Goal: Check status

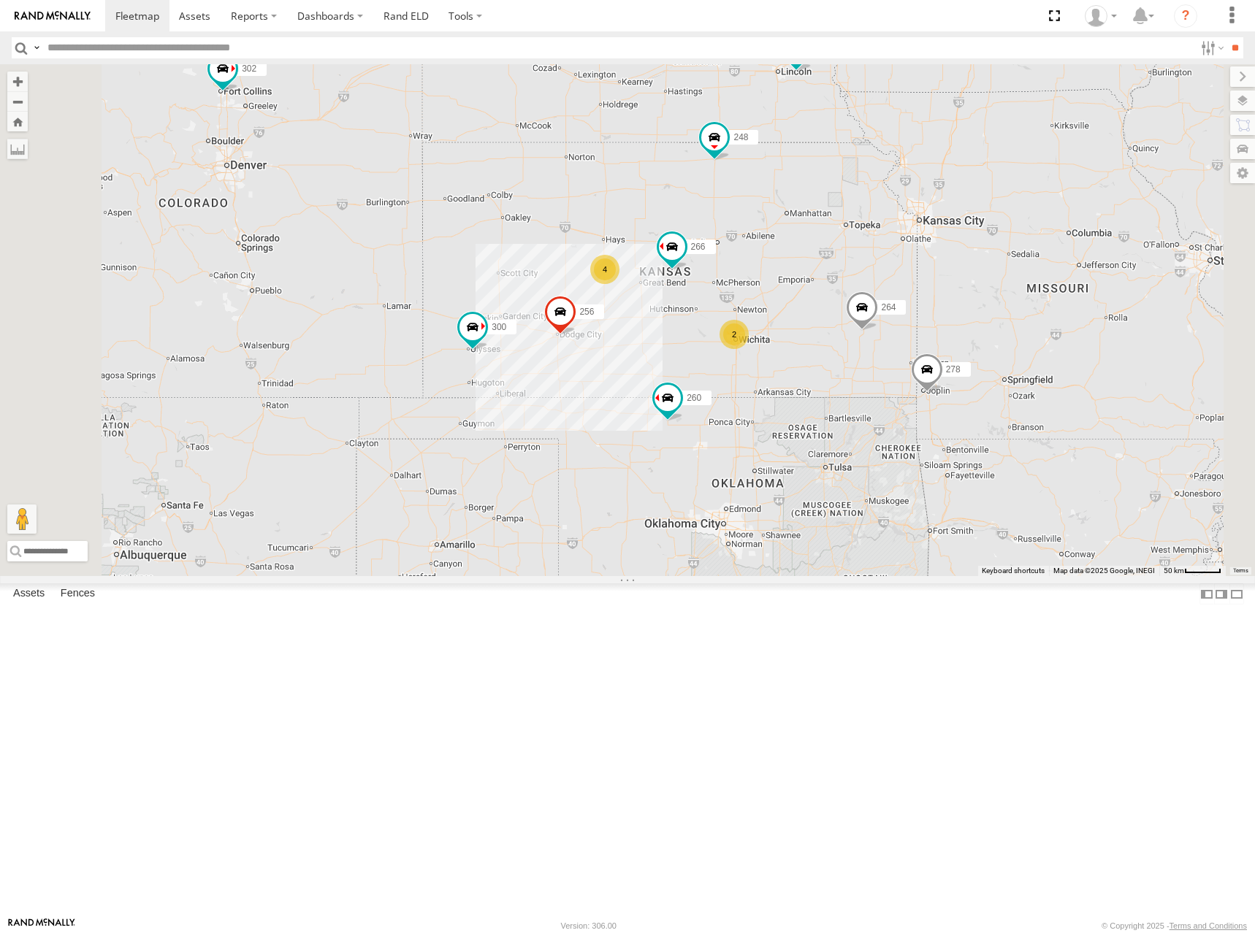
drag, startPoint x: 892, startPoint y: 199, endPoint x: 1015, endPoint y: 470, distance: 297.0
click at [1015, 470] on div "300 256 264 302 248 266 278 294 260 4 2" at bounding box center [627, 320] width 1255 height 512
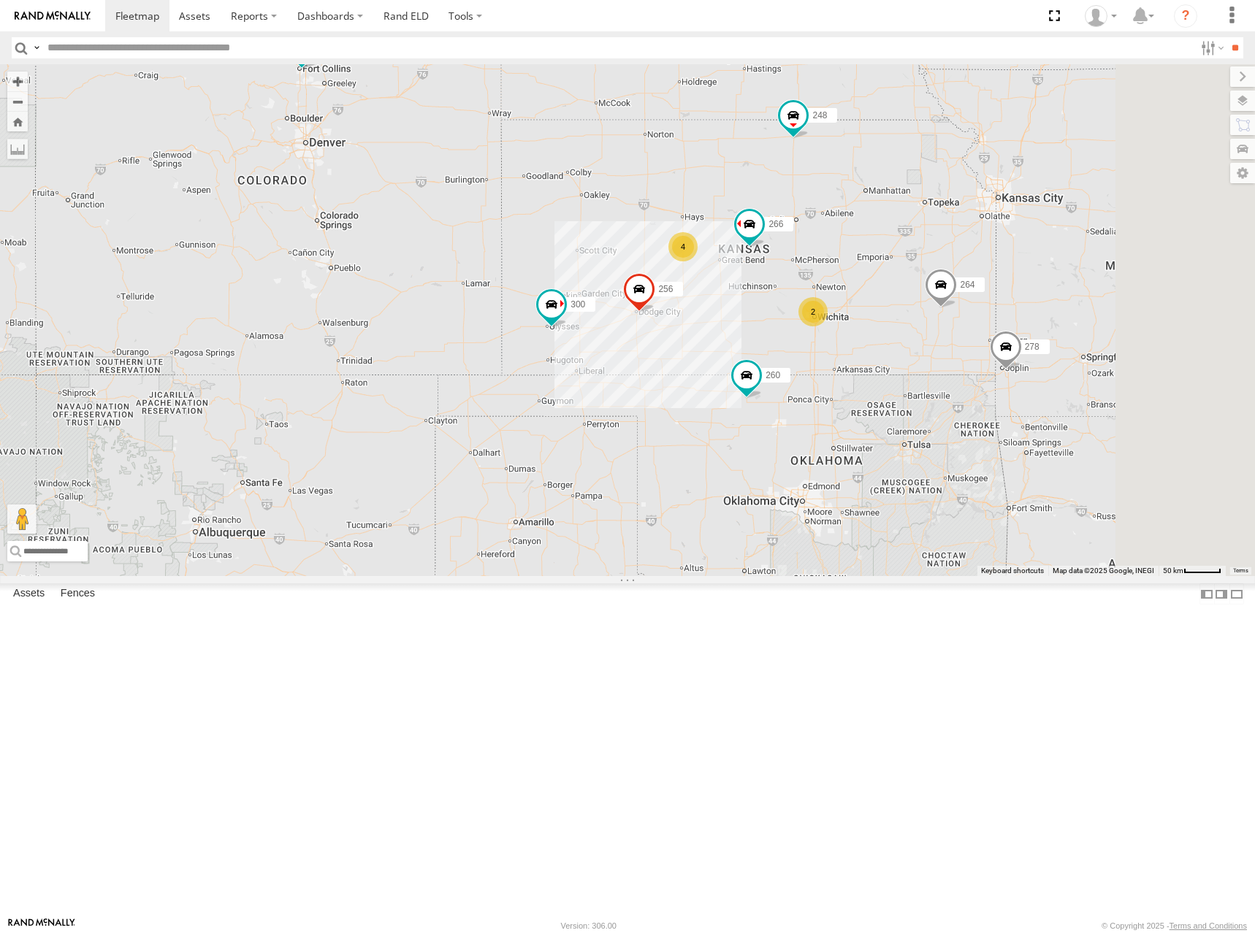
drag, startPoint x: 1071, startPoint y: 315, endPoint x: 1057, endPoint y: 314, distance: 13.9
click at [1057, 314] on div "300 256 264 302 248 266 278 294 260 298 270 4 2" at bounding box center [627, 320] width 1255 height 512
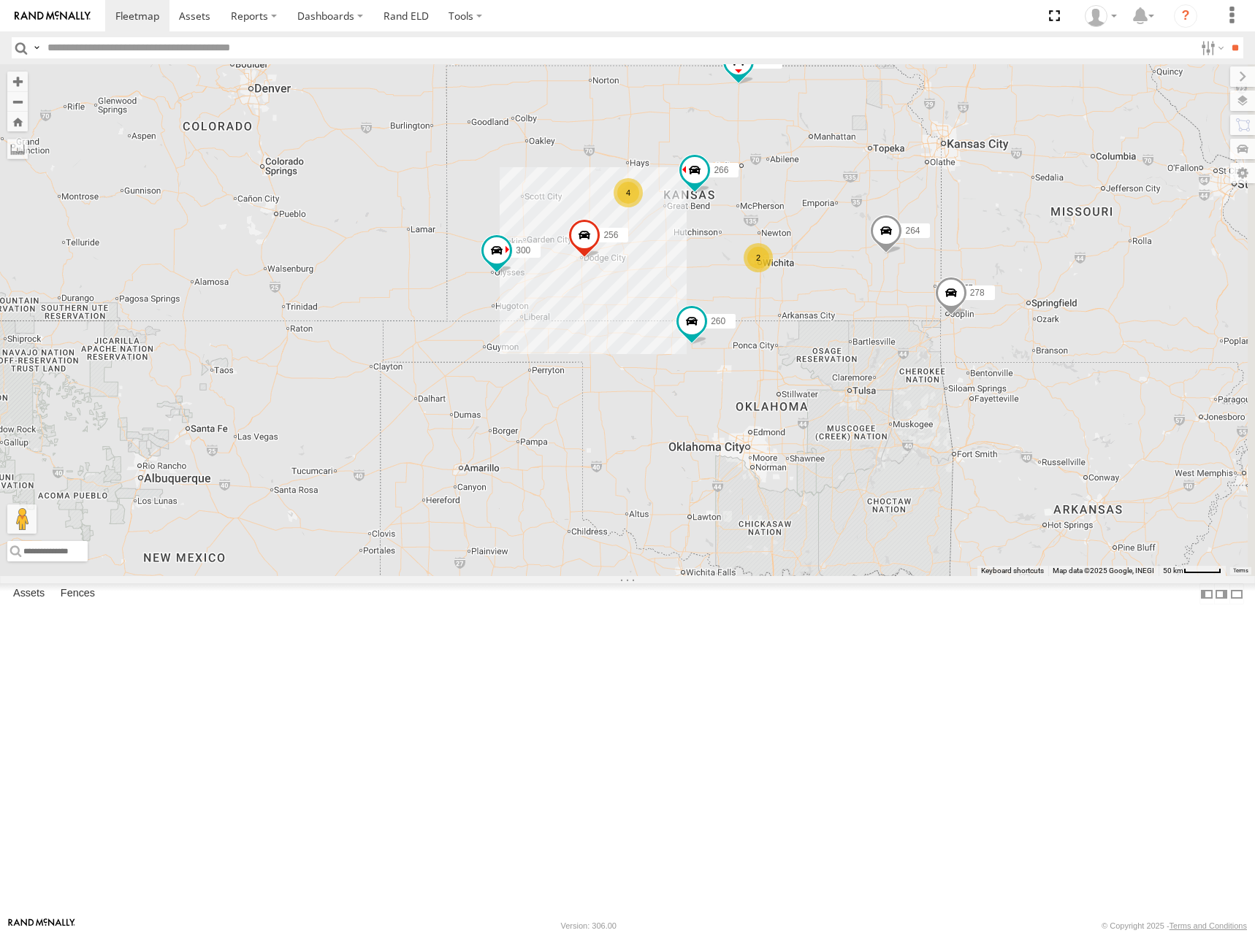
drag, startPoint x: 1088, startPoint y: 314, endPoint x: 1033, endPoint y: 256, distance: 80.0
click at [1033, 256] on div "300 256 264 302 248 266 278 294 260 298 270 4 2" at bounding box center [627, 320] width 1255 height 512
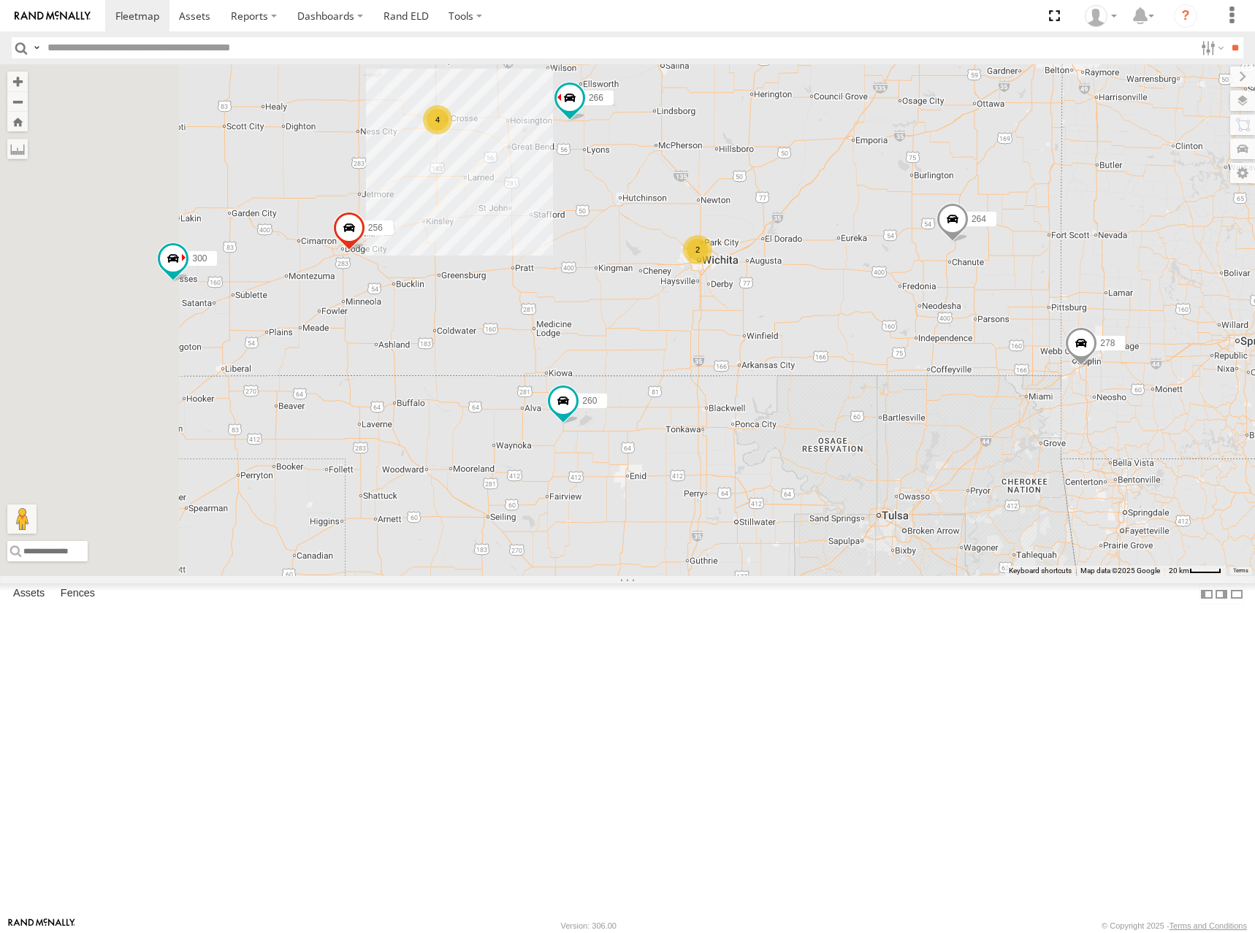
drag, startPoint x: 934, startPoint y: 300, endPoint x: 1033, endPoint y: 321, distance: 101.4
click at [1033, 321] on div "300 256 264 302 248 266 278 294 260 298 270 4 2" at bounding box center [627, 320] width 1255 height 512
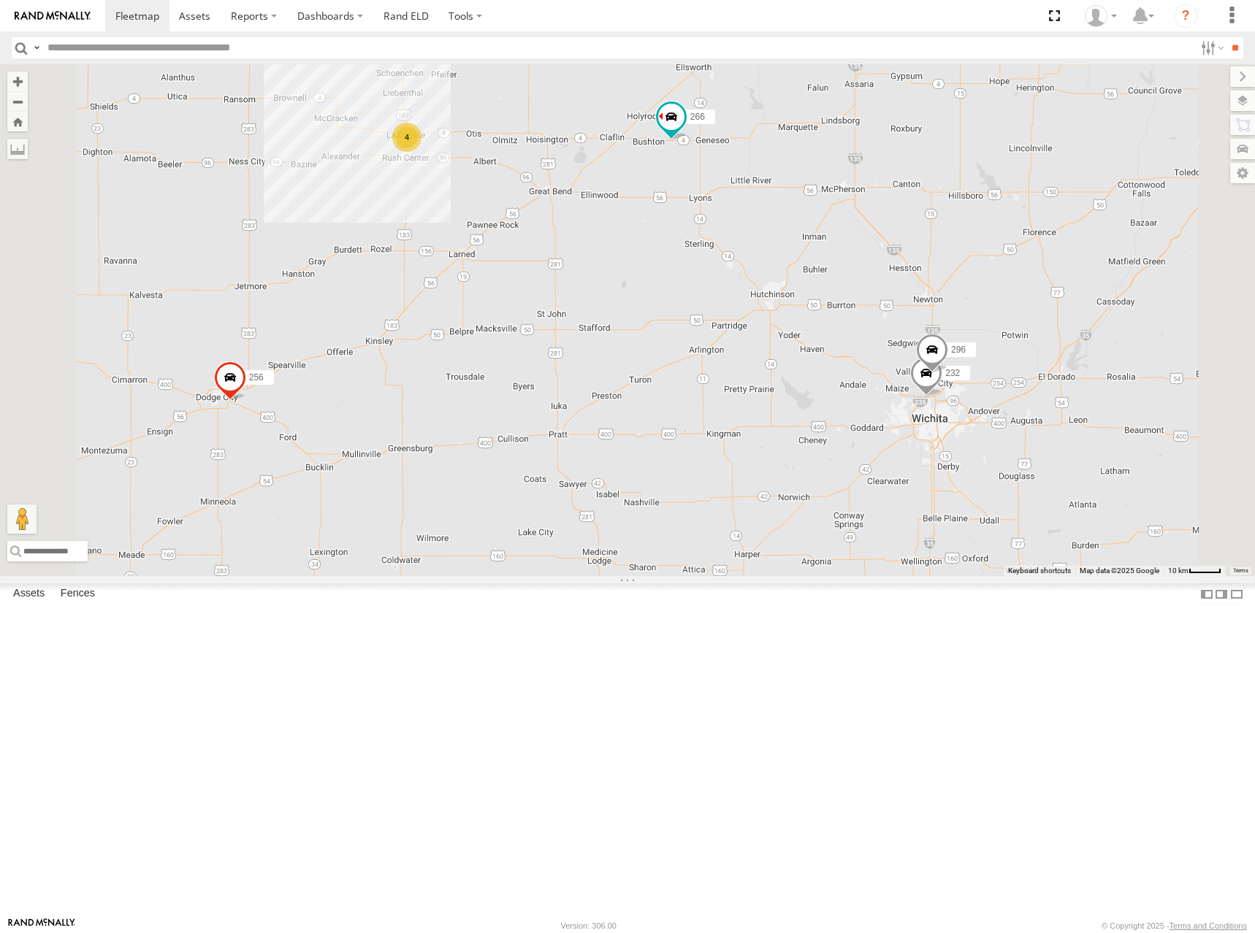
drag, startPoint x: 751, startPoint y: 346, endPoint x: 848, endPoint y: 411, distance: 116.3
click at [848, 411] on div "300 256 264 302 248 266 278 294 260 298 270 4 232 296" at bounding box center [627, 320] width 1255 height 512
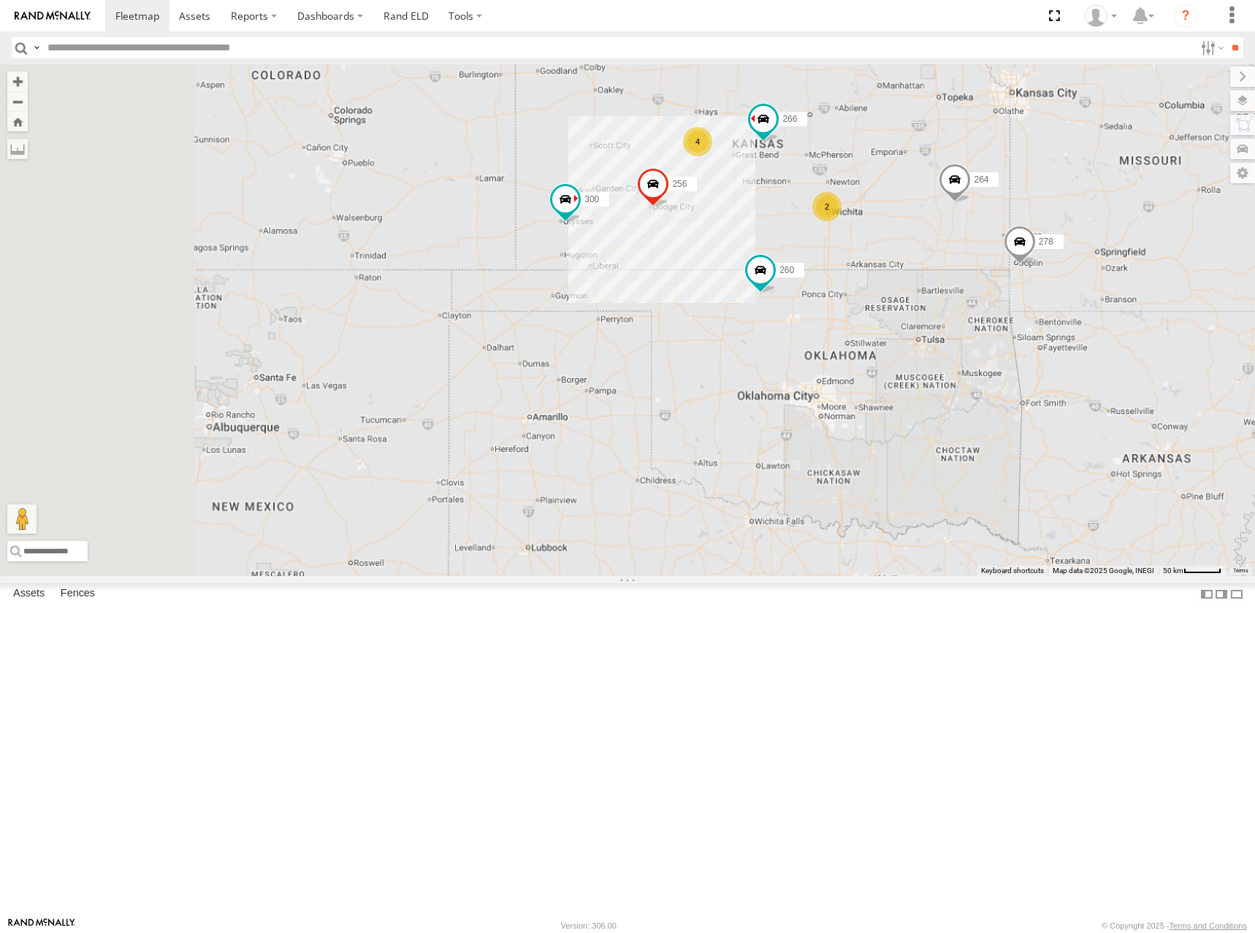
drag, startPoint x: 781, startPoint y: 398, endPoint x: 918, endPoint y: 364, distance: 140.6
click at [918, 364] on div "300 256 264 302 248 266 278 294 260 298 270 4 2" at bounding box center [627, 320] width 1255 height 512
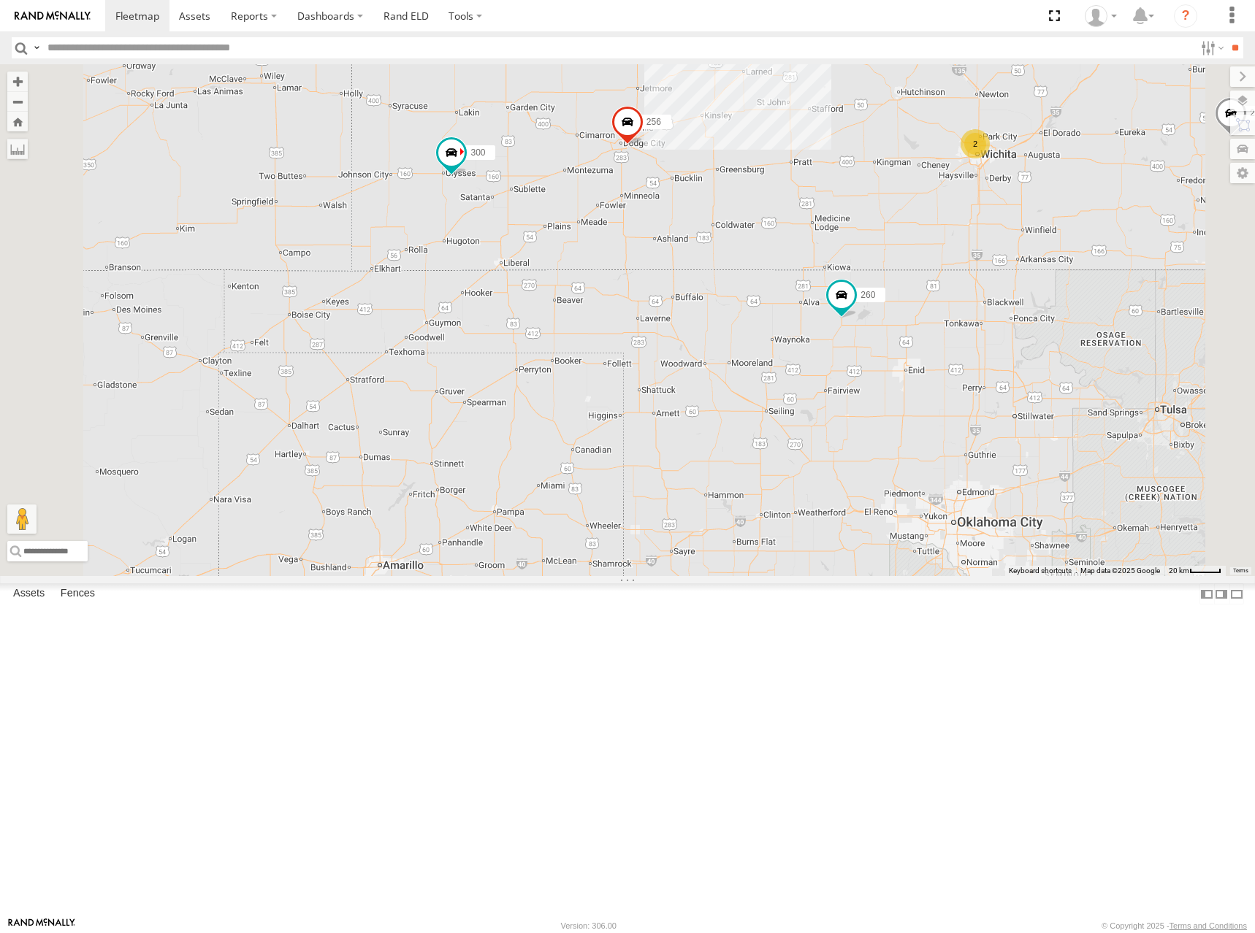
drag, startPoint x: 968, startPoint y: 407, endPoint x: 891, endPoint y: 380, distance: 81.3
click at [891, 380] on div "300 256 264 302 248 266 278 294 260 298 270 4 2" at bounding box center [627, 320] width 1255 height 512
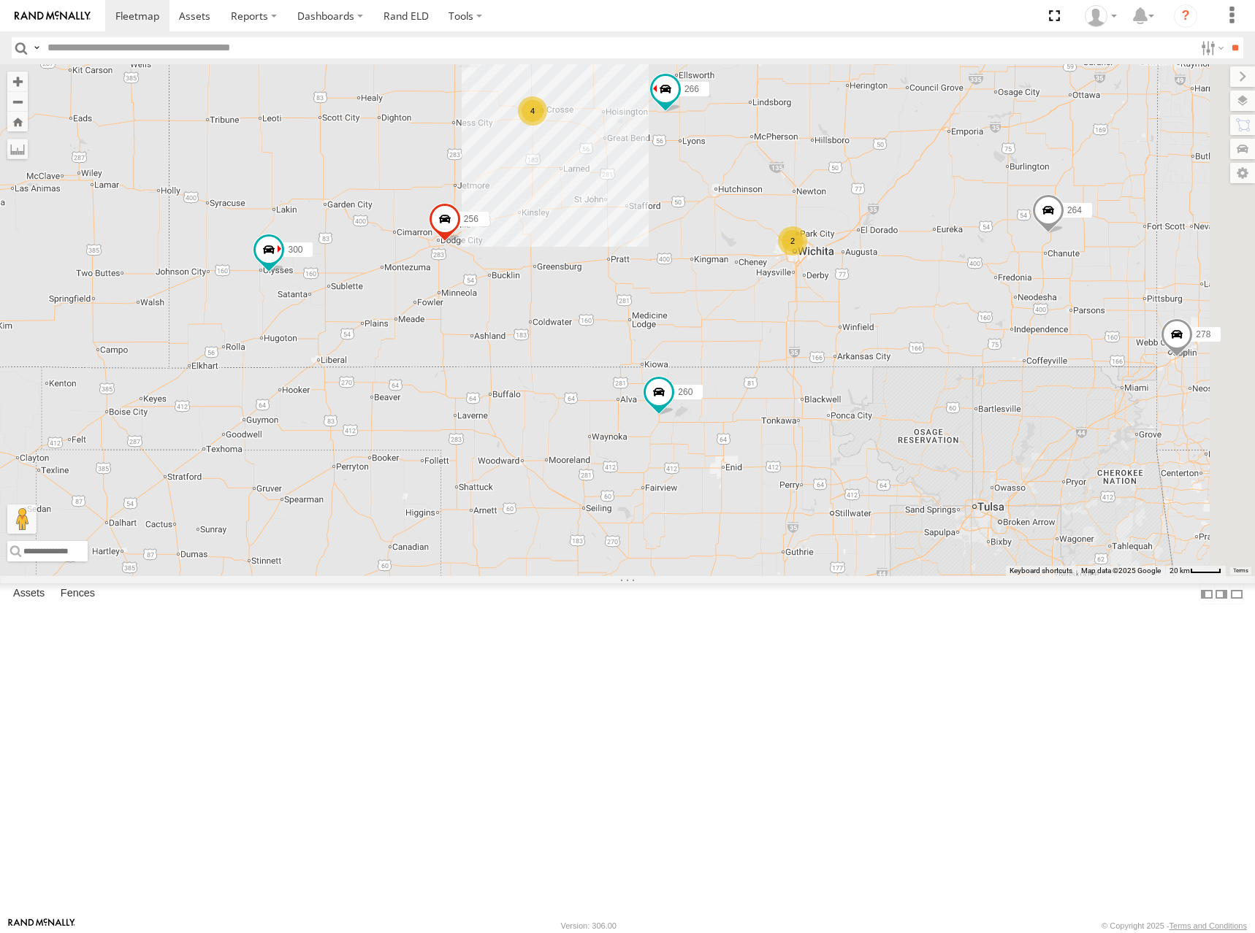
drag, startPoint x: 920, startPoint y: 340, endPoint x: 734, endPoint y: 440, distance: 211.0
click at [729, 442] on div "300 256 264 302 248 266 278 294 260 298 270 4 2" at bounding box center [627, 320] width 1255 height 512
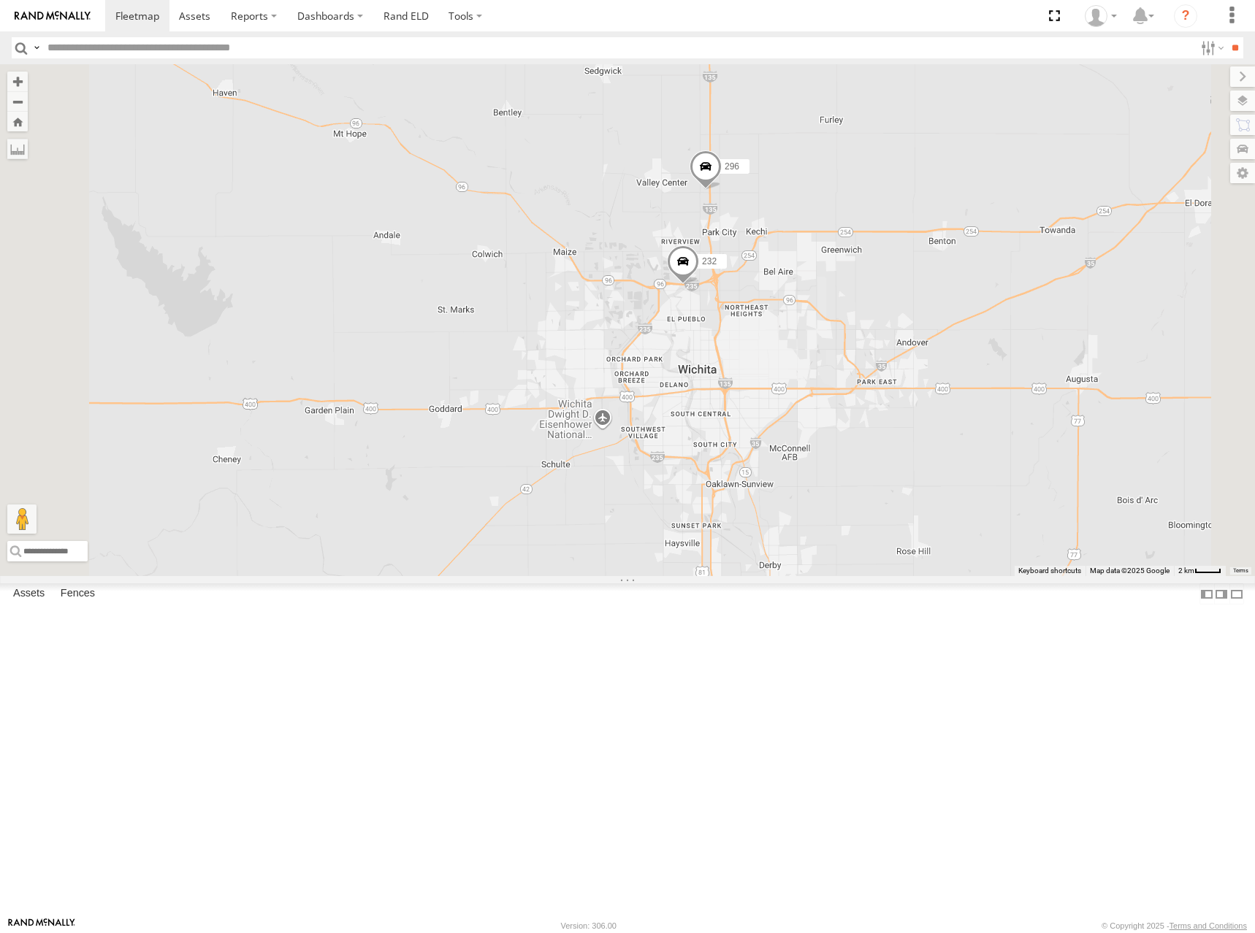
click at [978, 388] on div "300 256 264 302 248 266 278 294 260 298 270 232 296" at bounding box center [627, 320] width 1255 height 512
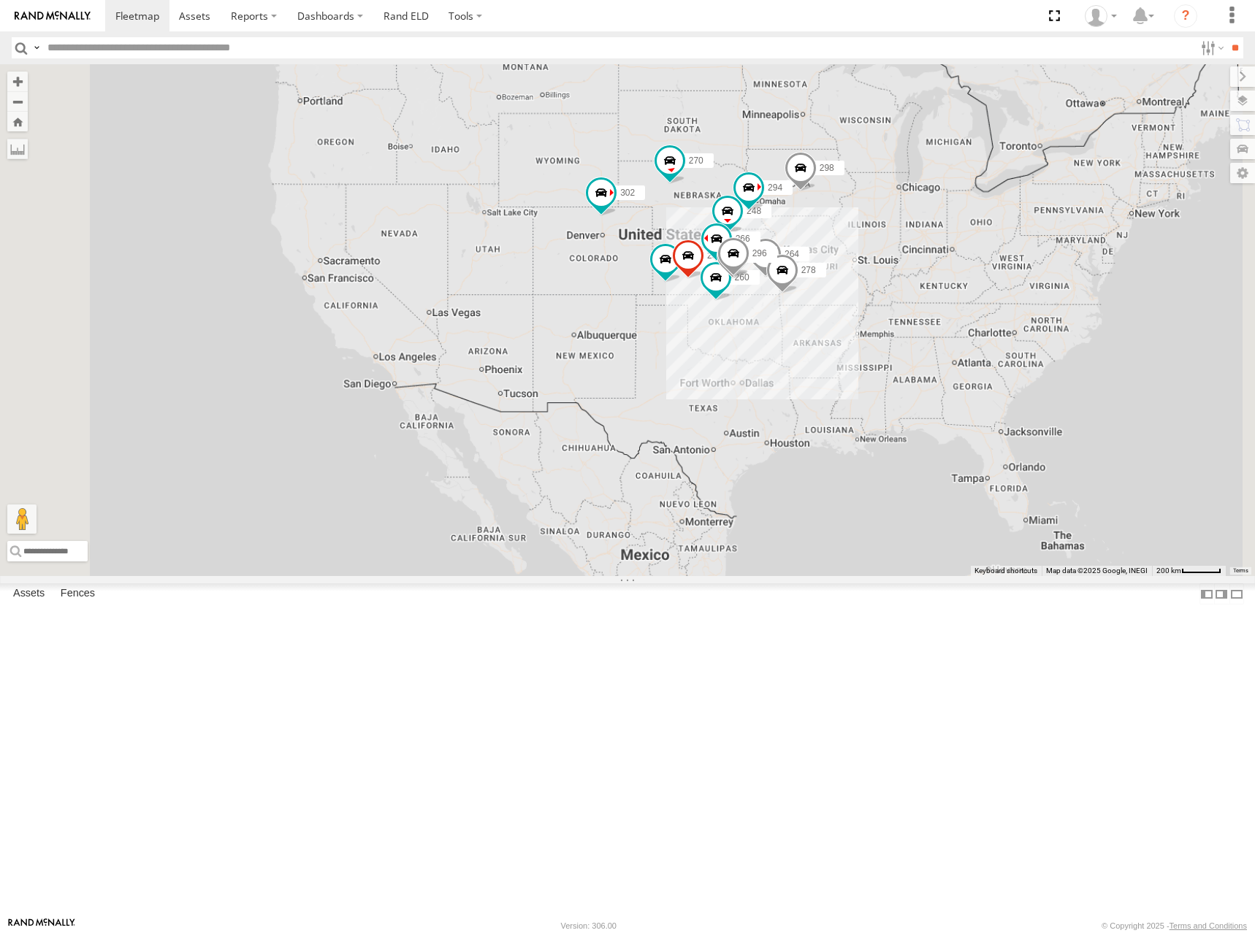
drag, startPoint x: 955, startPoint y: 323, endPoint x: 954, endPoint y: 380, distance: 56.2
click at [954, 380] on div "300 256 264 302 248 266 278 294 260 298 270 232 296" at bounding box center [627, 320] width 1255 height 512
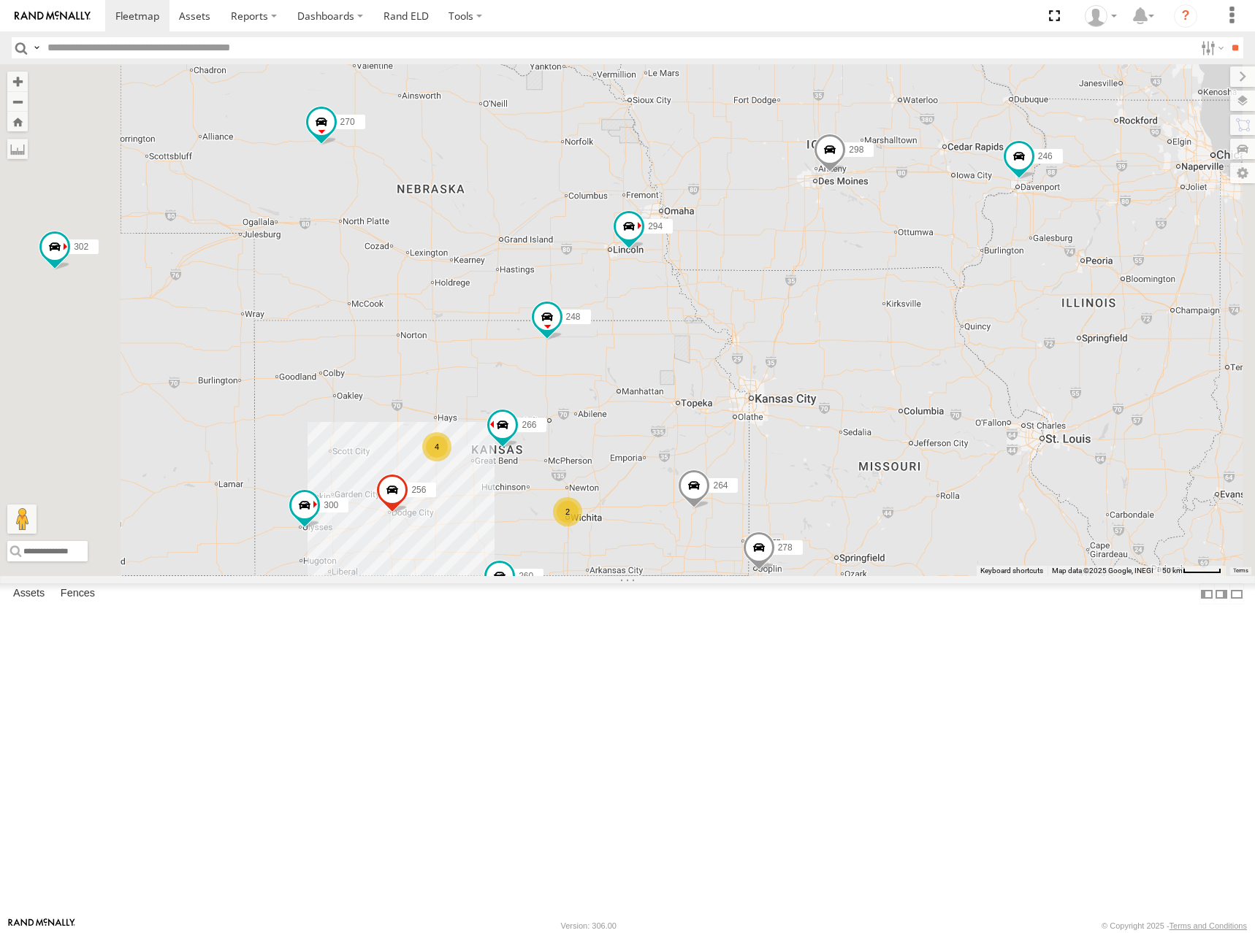
drag, startPoint x: 1000, startPoint y: 388, endPoint x: 938, endPoint y: 483, distance: 113.6
click at [938, 483] on div "300 302 248 294 298 270 246 256 264 266 278 260 4 2" at bounding box center [627, 320] width 1255 height 512
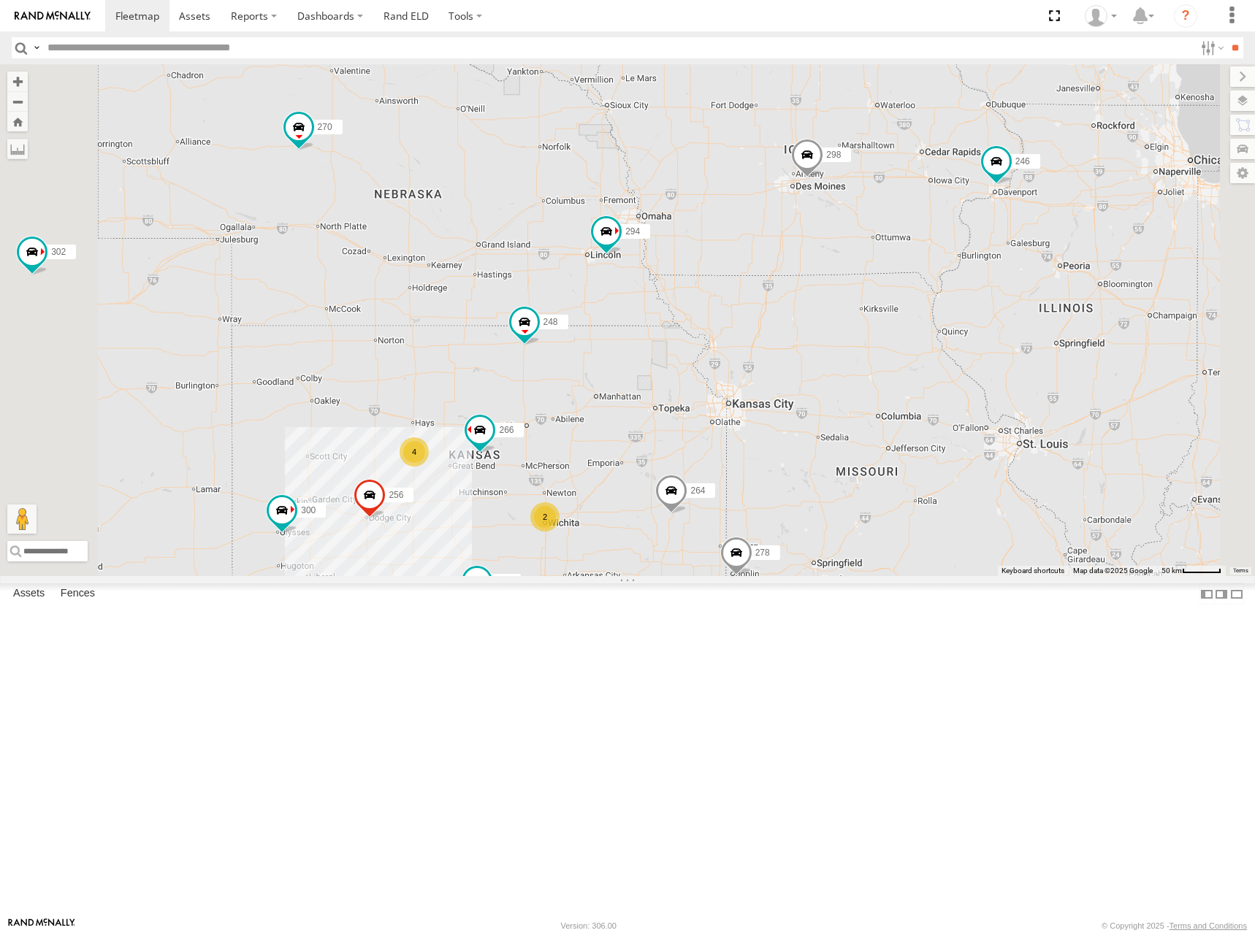
drag, startPoint x: 1064, startPoint y: 402, endPoint x: 1046, endPoint y: 413, distance: 20.7
click at [1046, 413] on div "300 302 248 294 298 270 246 256 264 266 278 260 4 2" at bounding box center [627, 320] width 1255 height 512
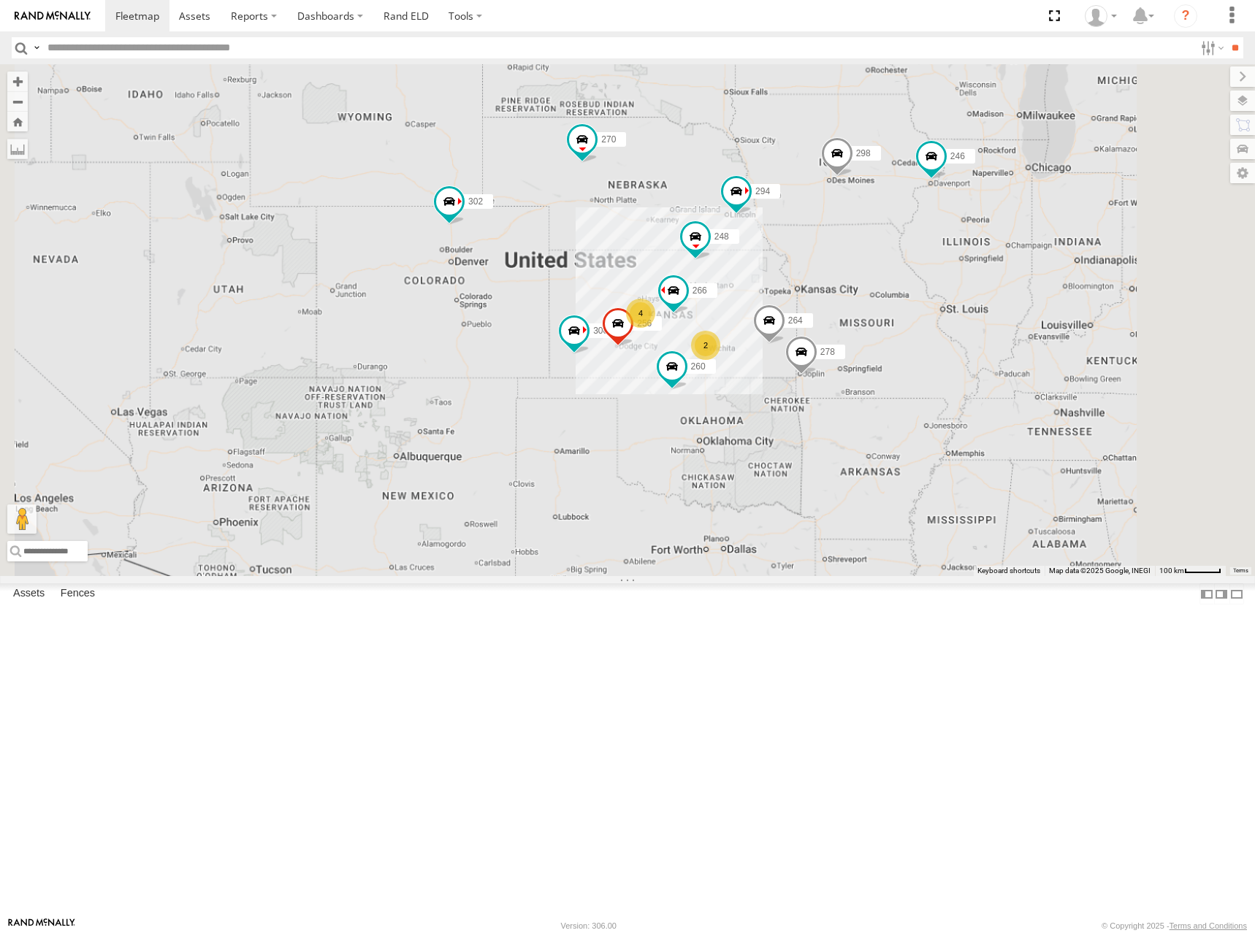
drag, startPoint x: 1022, startPoint y: 427, endPoint x: 1049, endPoint y: 309, distance: 121.3
click at [1049, 309] on div "300 302 248 294 298 270 246 256 264 266 278 260 4 2" at bounding box center [627, 320] width 1255 height 512
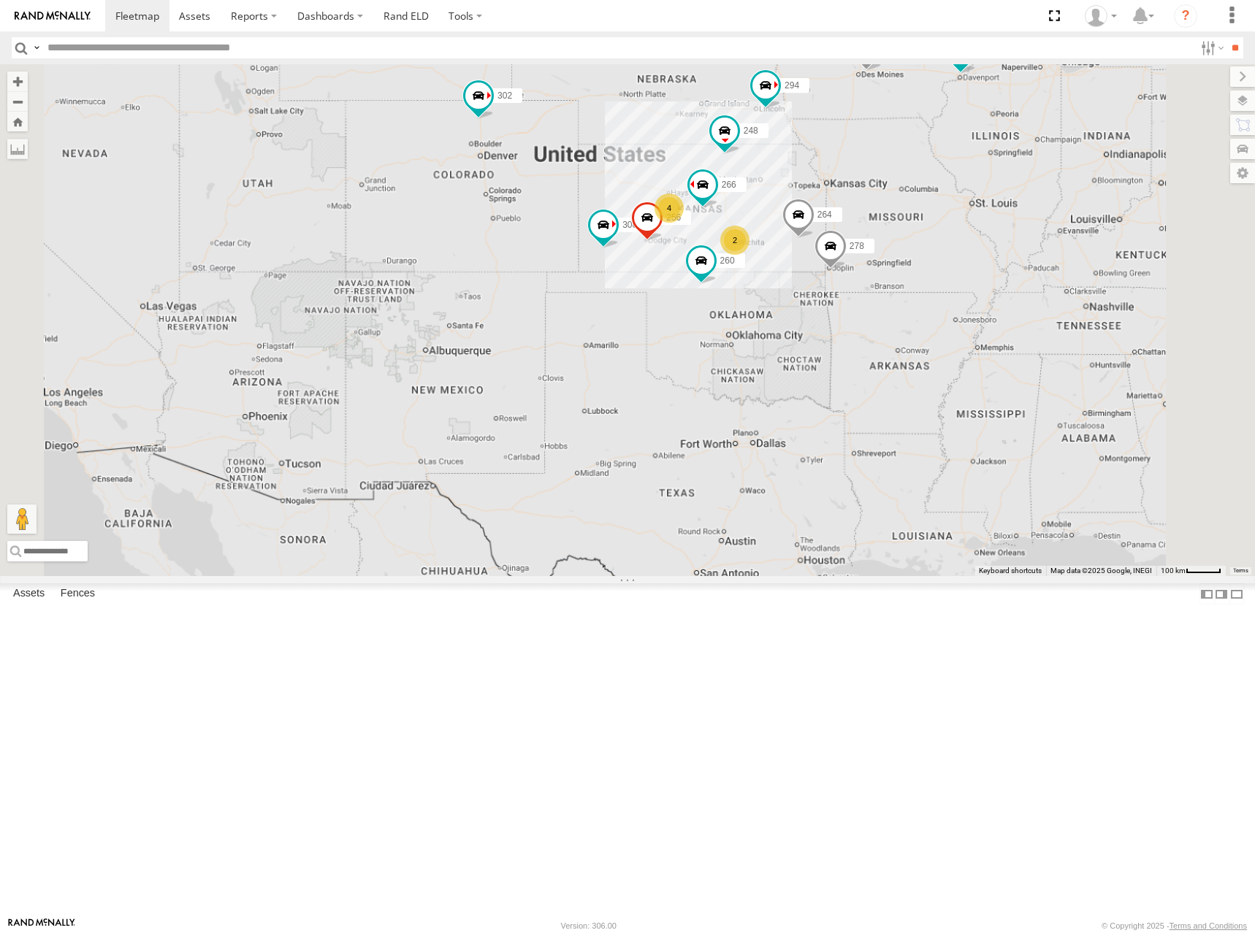
drag, startPoint x: 1037, startPoint y: 333, endPoint x: 1038, endPoint y: 318, distance: 15.4
click at [1038, 318] on div "300 302 248 294 298 270 246 256 264 266 278 260 4 2" at bounding box center [627, 320] width 1255 height 512
drag, startPoint x: 988, startPoint y: 342, endPoint x: 981, endPoint y: 345, distance: 7.6
click at [981, 345] on div "300 302 248 294 298 270 246 256 264 266 278 260 4 2" at bounding box center [627, 320] width 1255 height 512
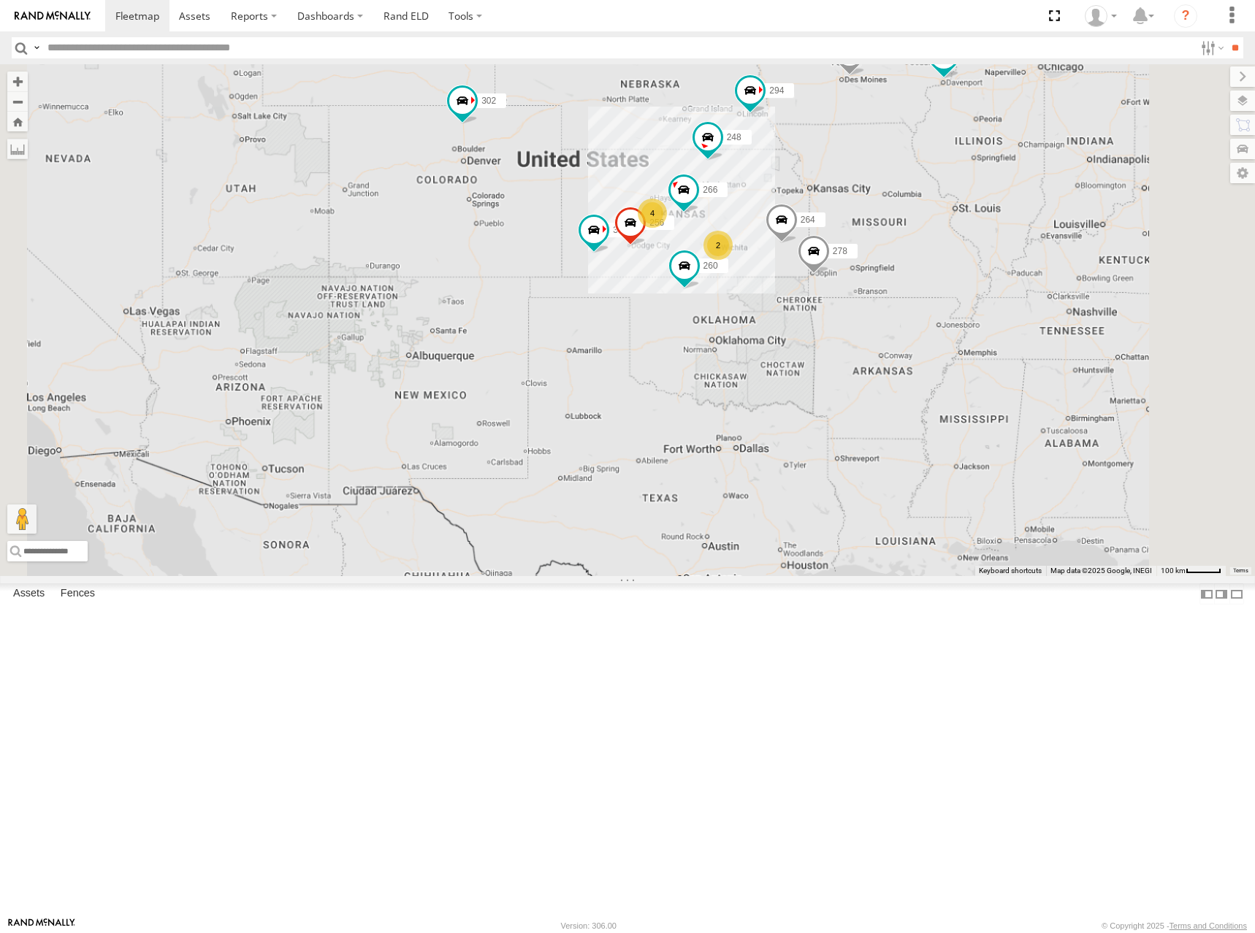
drag, startPoint x: 1081, startPoint y: 313, endPoint x: 1071, endPoint y: 321, distance: 12.6
click at [1071, 321] on div "300 302 248 294 298 270 246 256 264 266 278 260 4 2" at bounding box center [627, 320] width 1255 height 512
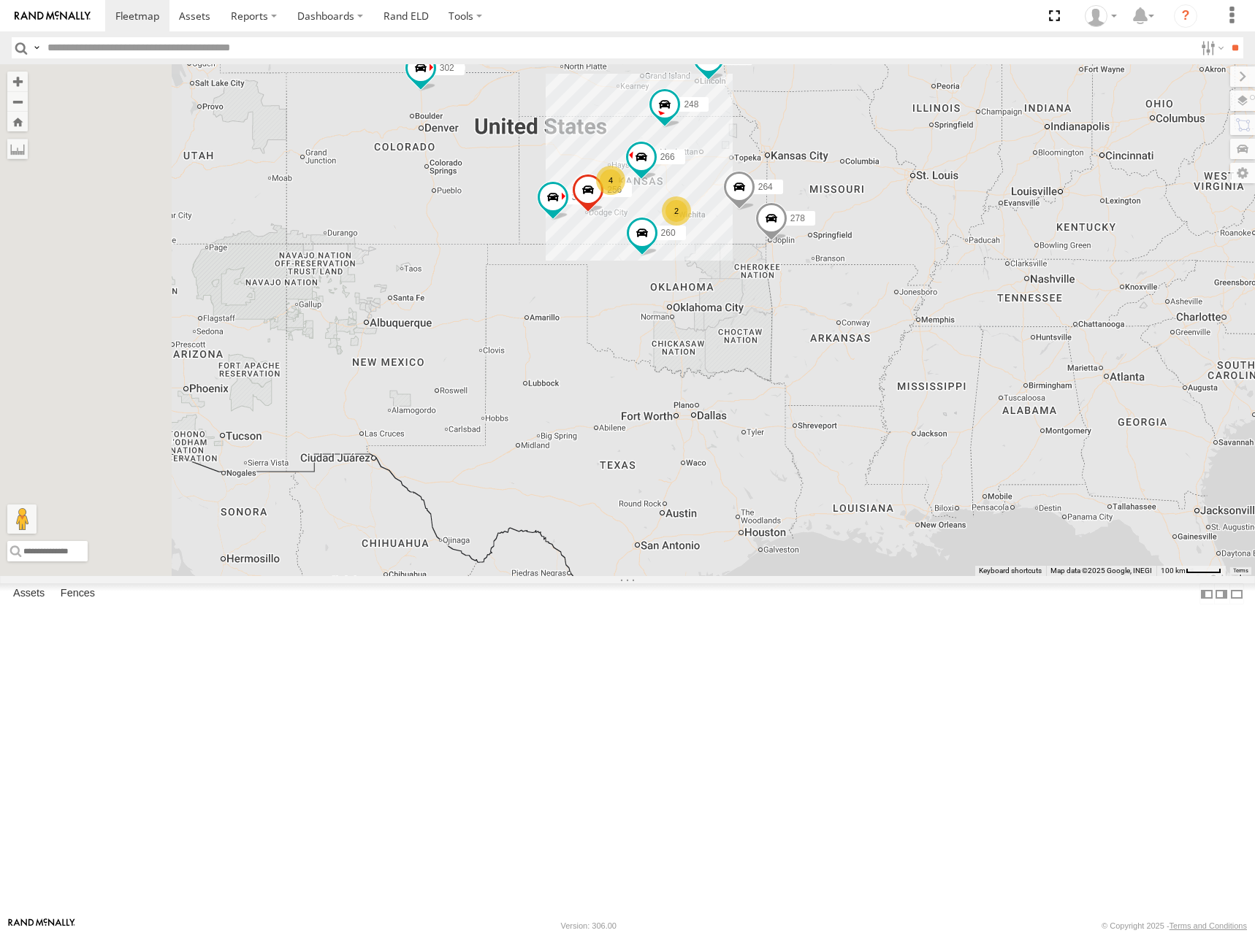
drag, startPoint x: 719, startPoint y: 324, endPoint x: 755, endPoint y: 286, distance: 52.7
click at [755, 286] on div "300 246 298 270 256 264 302 248 266 278 294 260 4 2" at bounding box center [627, 320] width 1255 height 512
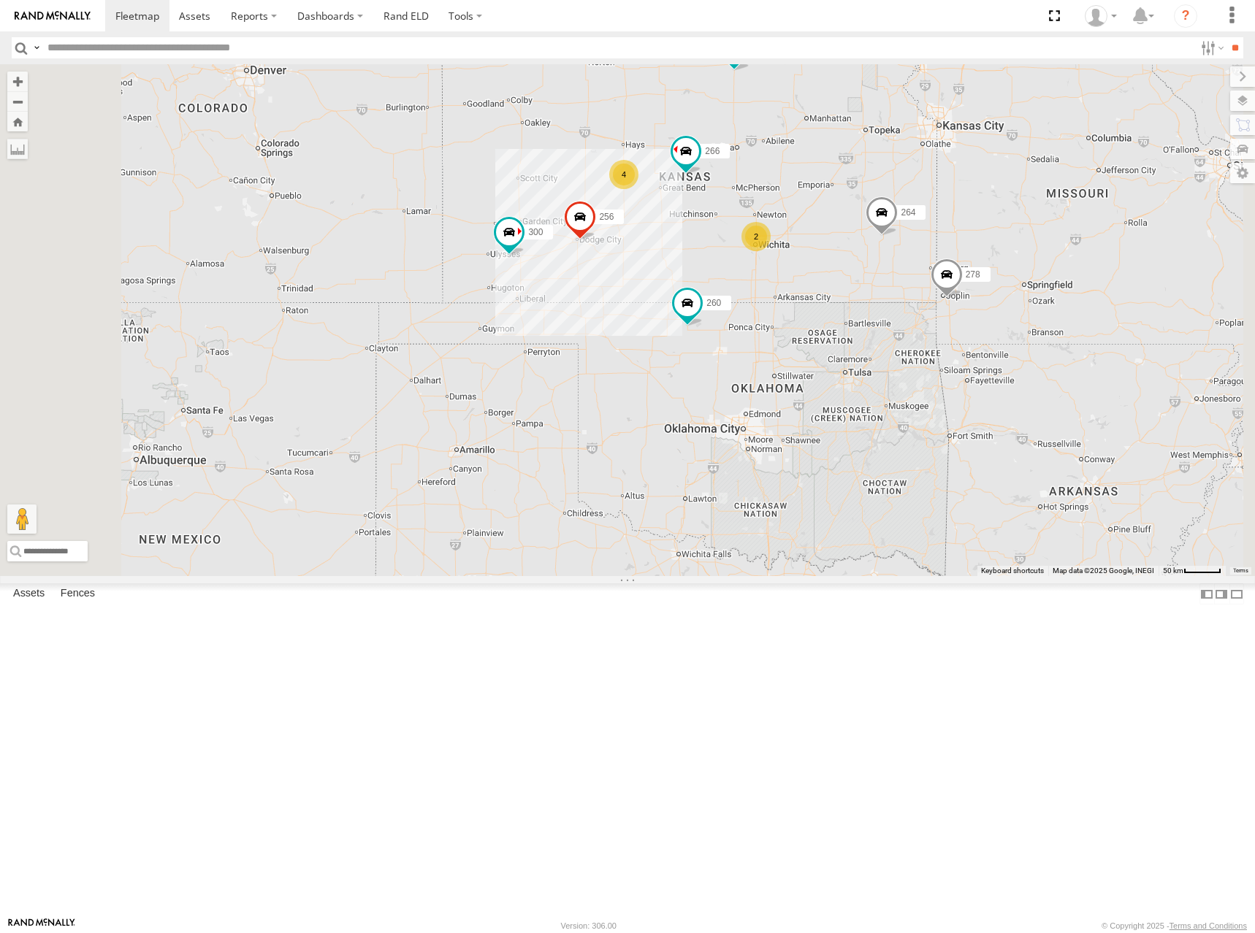
drag, startPoint x: 773, startPoint y: 330, endPoint x: 748, endPoint y: 296, distance: 41.8
click at [748, 296] on div "300 246 298 270 256 264 302 248 266 278 294 260 4 2" at bounding box center [627, 320] width 1255 height 512
click at [1068, 282] on div "300 246 298 270 256 264 302 248 266 278 294 260 4 2" at bounding box center [627, 320] width 1255 height 512
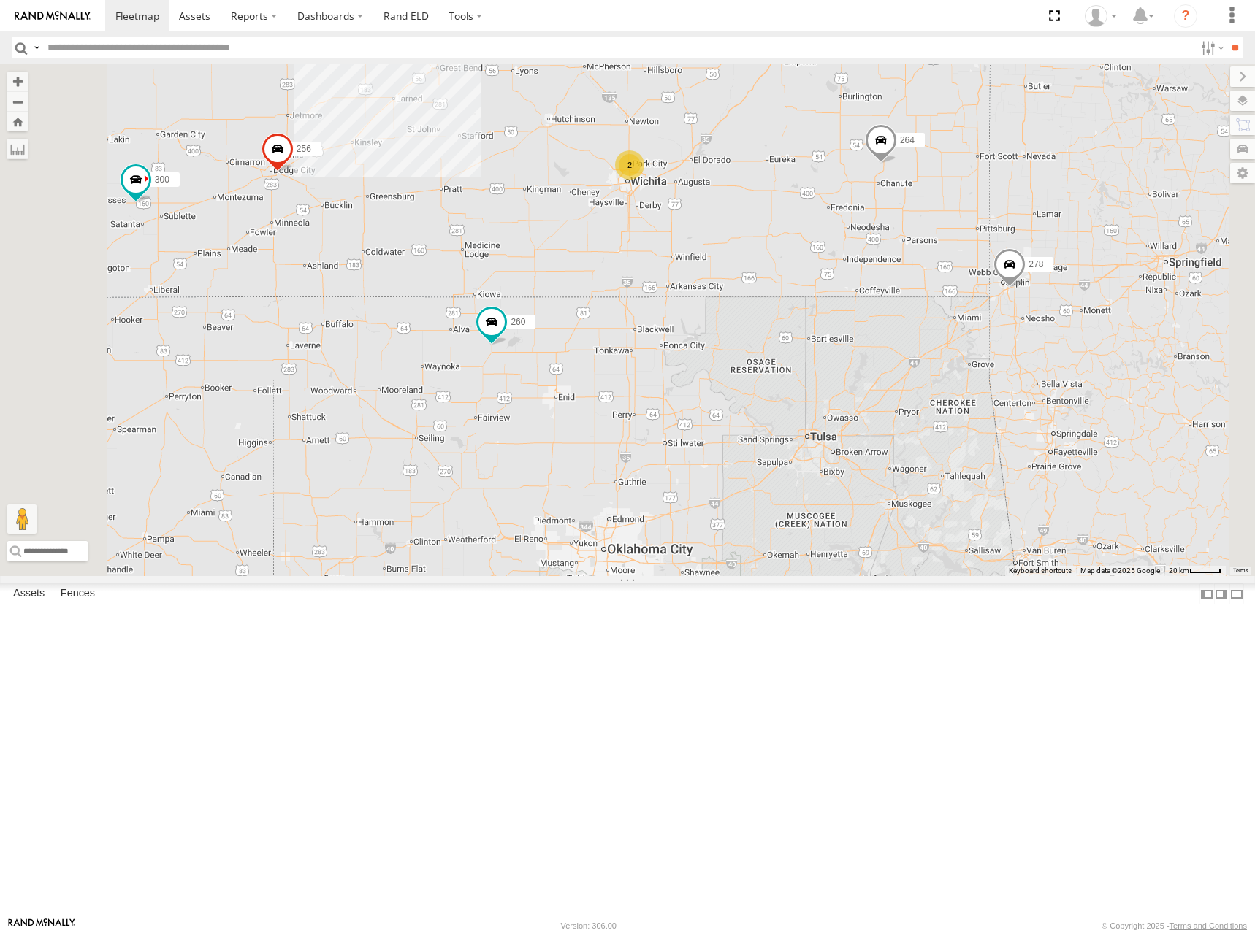
drag, startPoint x: 858, startPoint y: 438, endPoint x: 884, endPoint y: 411, distance: 37.7
click at [884, 411] on div "300 246 298 270 256 264 302 248 266 278 294 260 4 2" at bounding box center [627, 320] width 1255 height 512
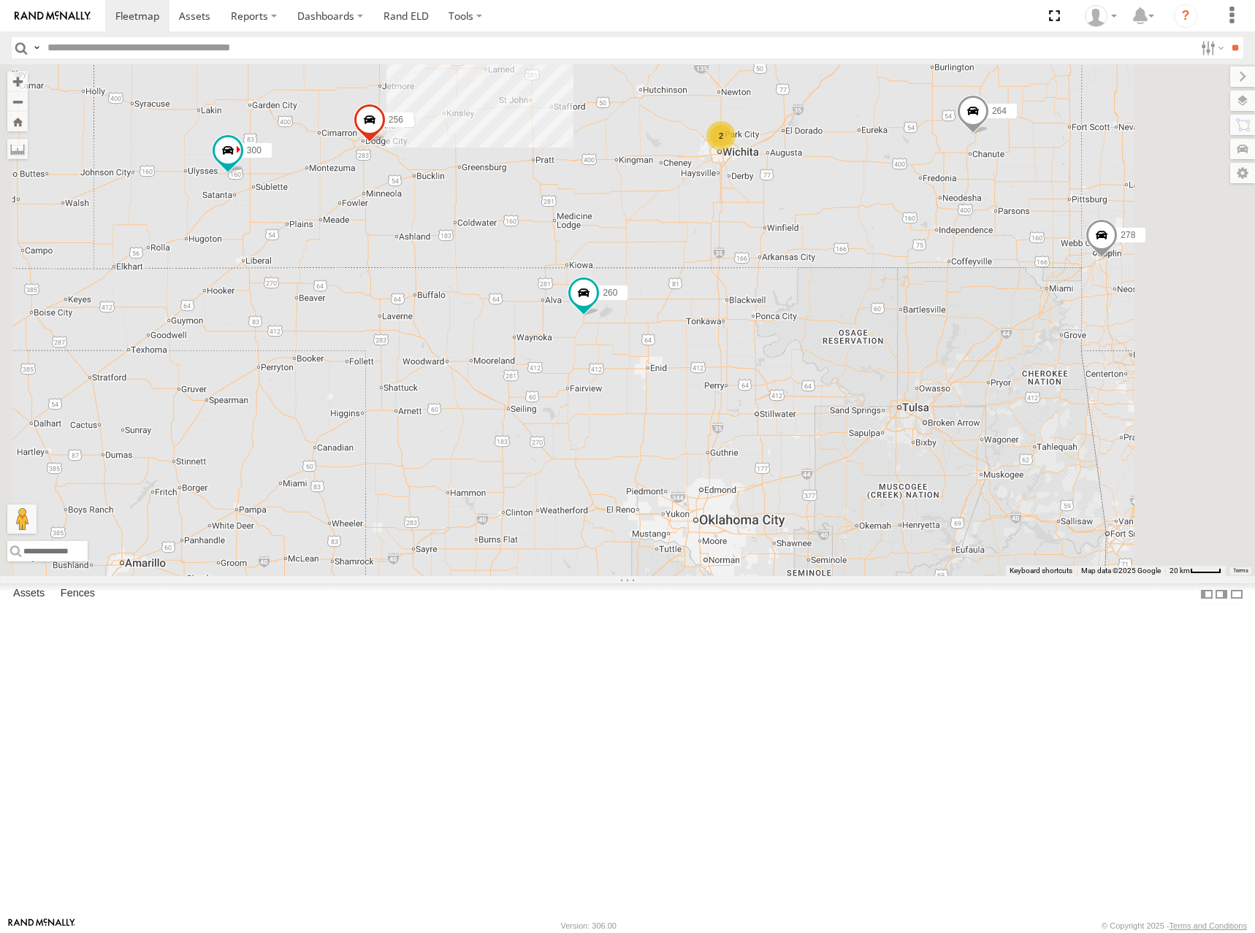
drag, startPoint x: 904, startPoint y: 397, endPoint x: 826, endPoint y: 429, distance: 84.2
click at [826, 429] on div "300 246 298 270 256 264 302 248 266 278 294 260 4 2" at bounding box center [627, 320] width 1255 height 512
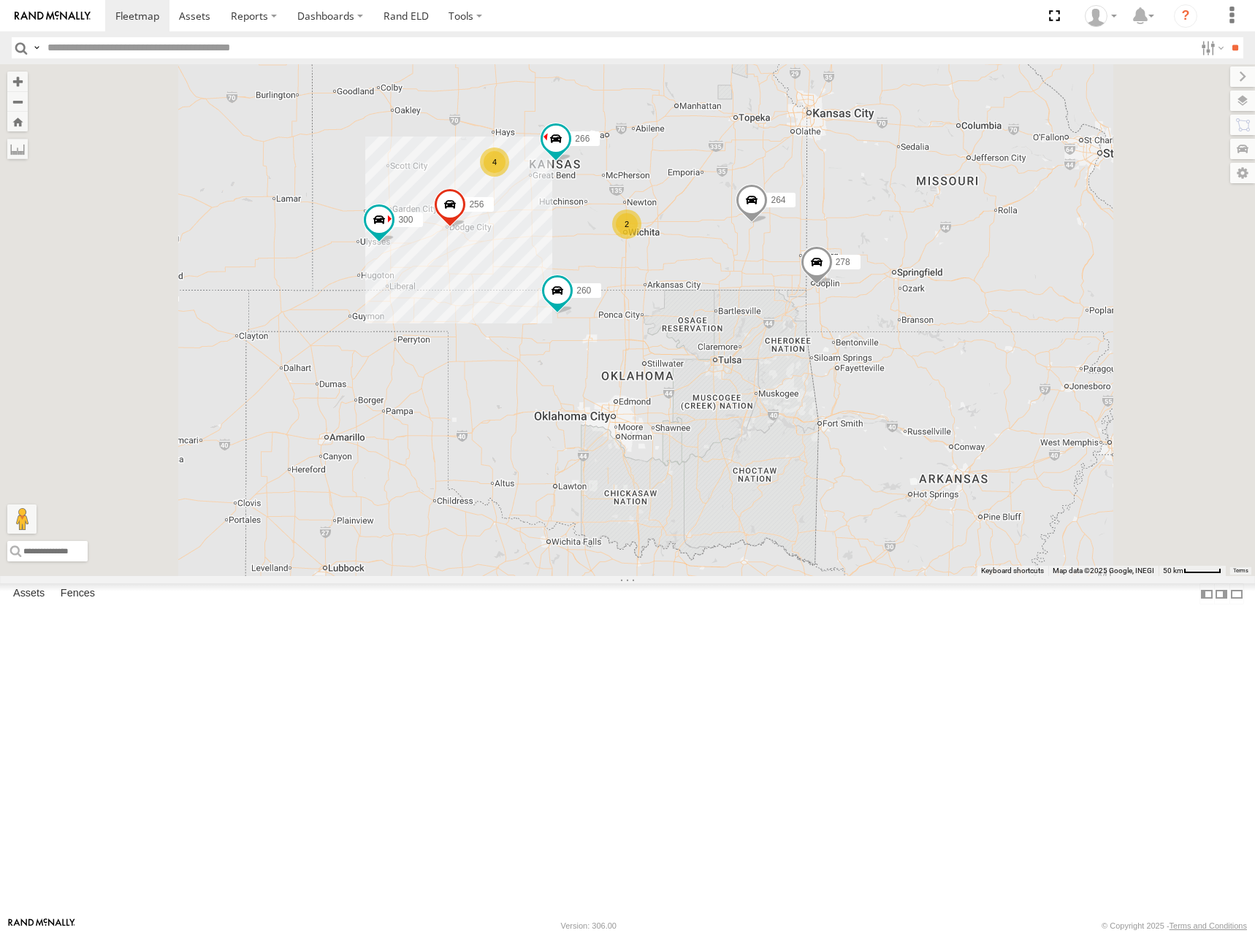
drag, startPoint x: 943, startPoint y: 421, endPoint x: 953, endPoint y: 425, distance: 10.9
click at [953, 425] on div "300 246 298 270 256 264 302 248 266 278 294 260 4 2" at bounding box center [627, 320] width 1255 height 512
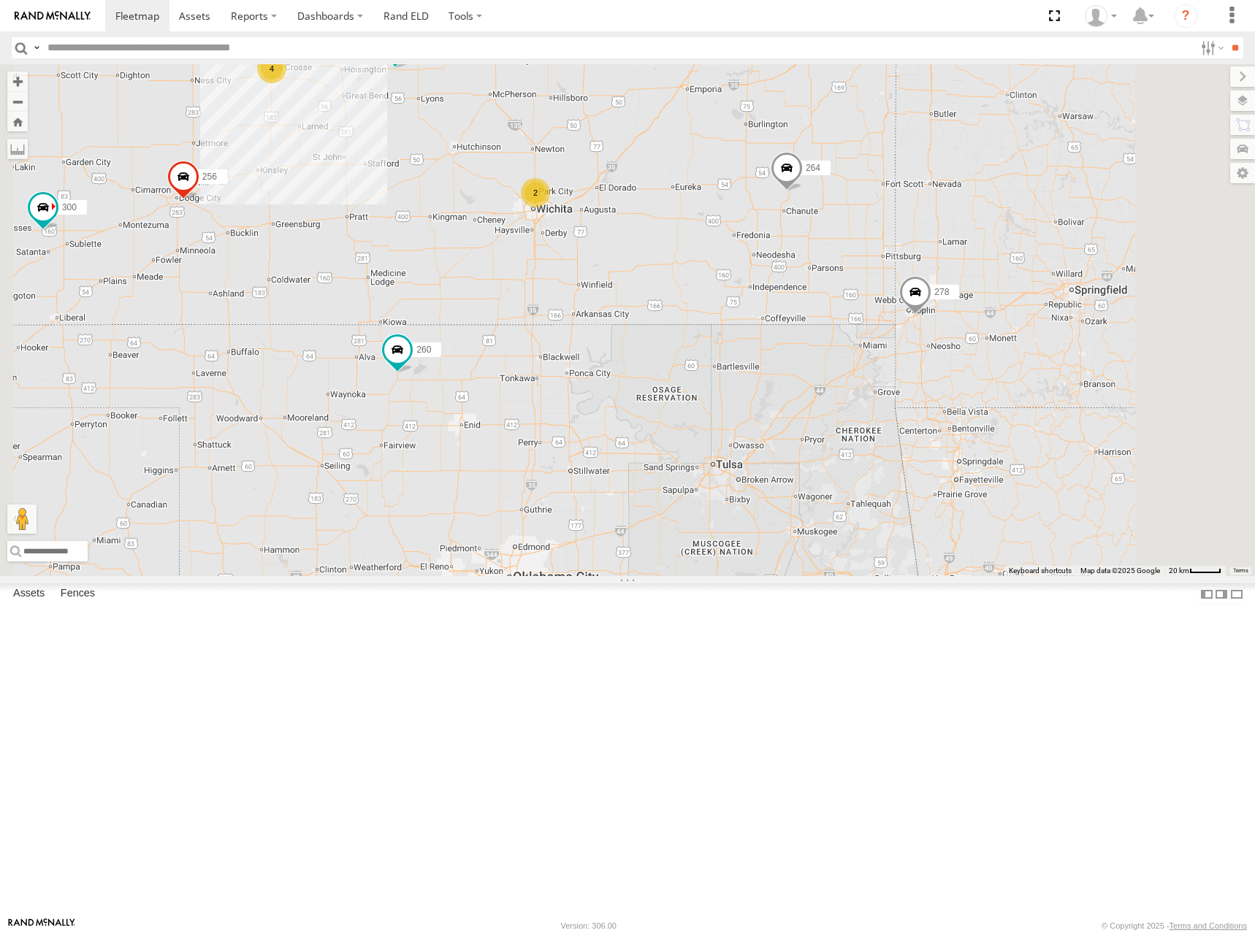
drag, startPoint x: 821, startPoint y: 425, endPoint x: 888, endPoint y: 429, distance: 67.3
click at [888, 429] on div "300 246 298 270 256 264 302 248 266 278 294 260 4 2" at bounding box center [627, 320] width 1255 height 512
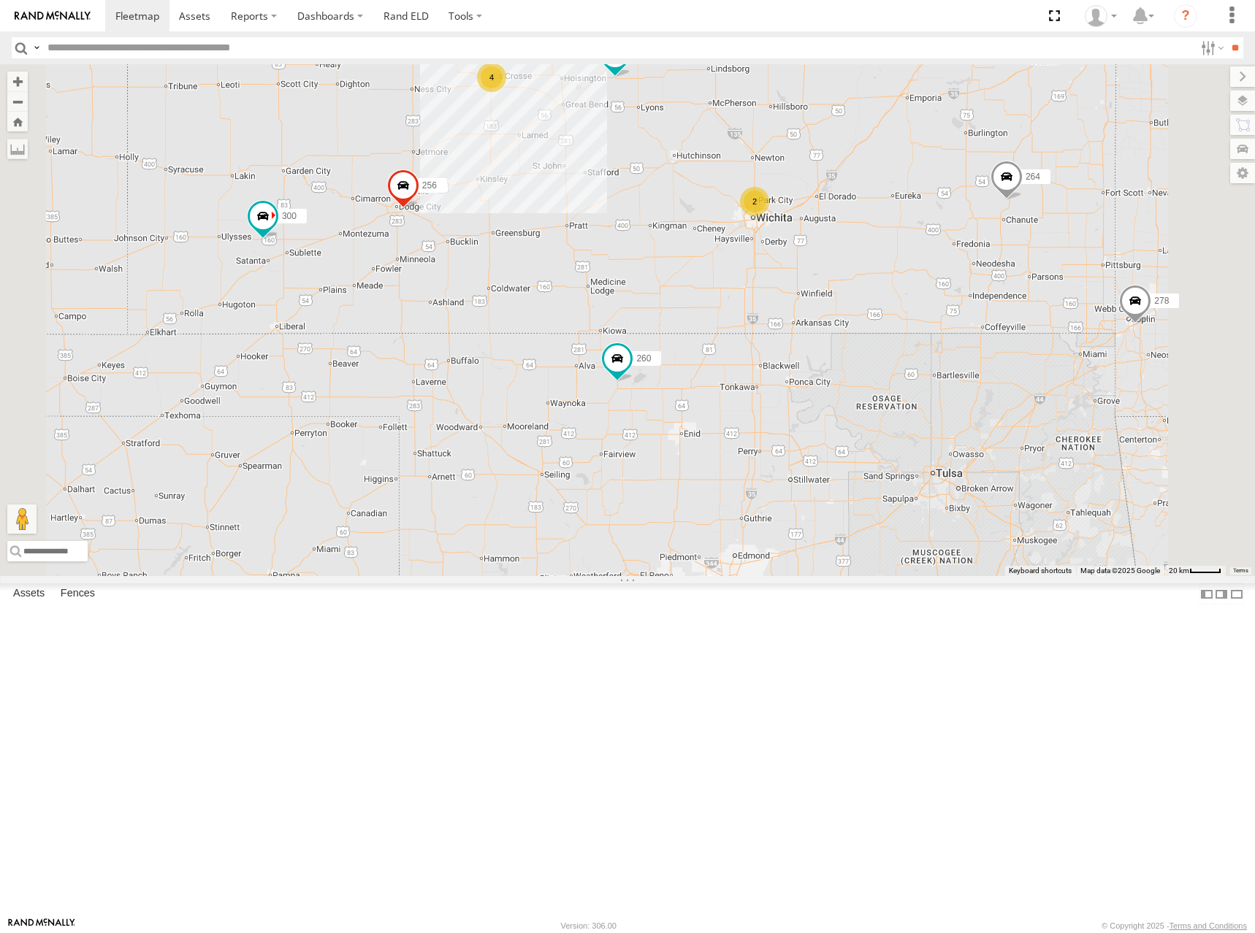
drag, startPoint x: 927, startPoint y: 229, endPoint x: 943, endPoint y: 260, distance: 34.3
click at [943, 260] on div "300 246 298 270 256 264 302 248 266 278 294 260 4 2" at bounding box center [627, 320] width 1255 height 512
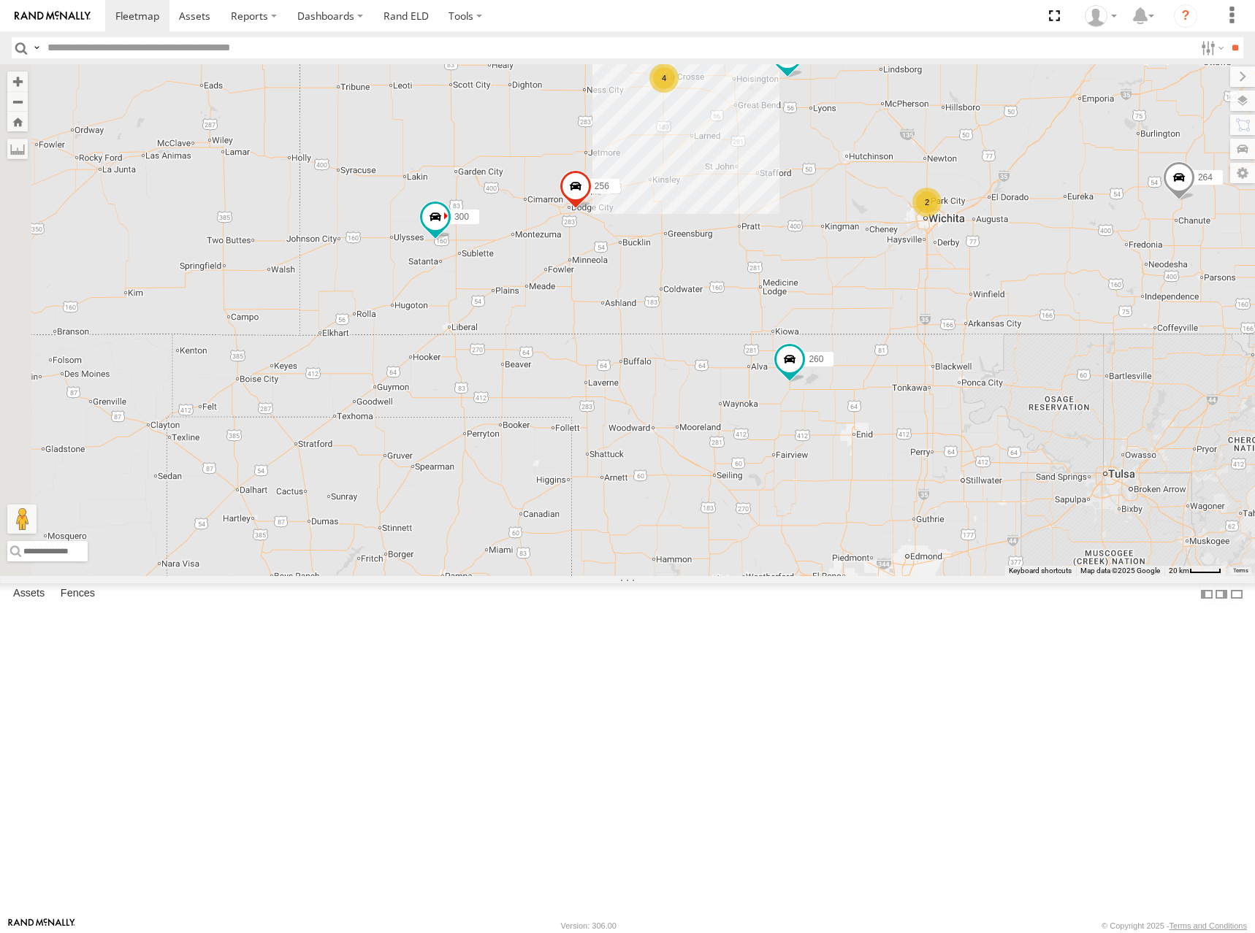
drag, startPoint x: 826, startPoint y: 295, endPoint x: 1005, endPoint y: 296, distance: 178.9
click at [1005, 296] on div "300 246 298 270 256 264 302 248 266 278 294 260 4 2" at bounding box center [627, 320] width 1255 height 512
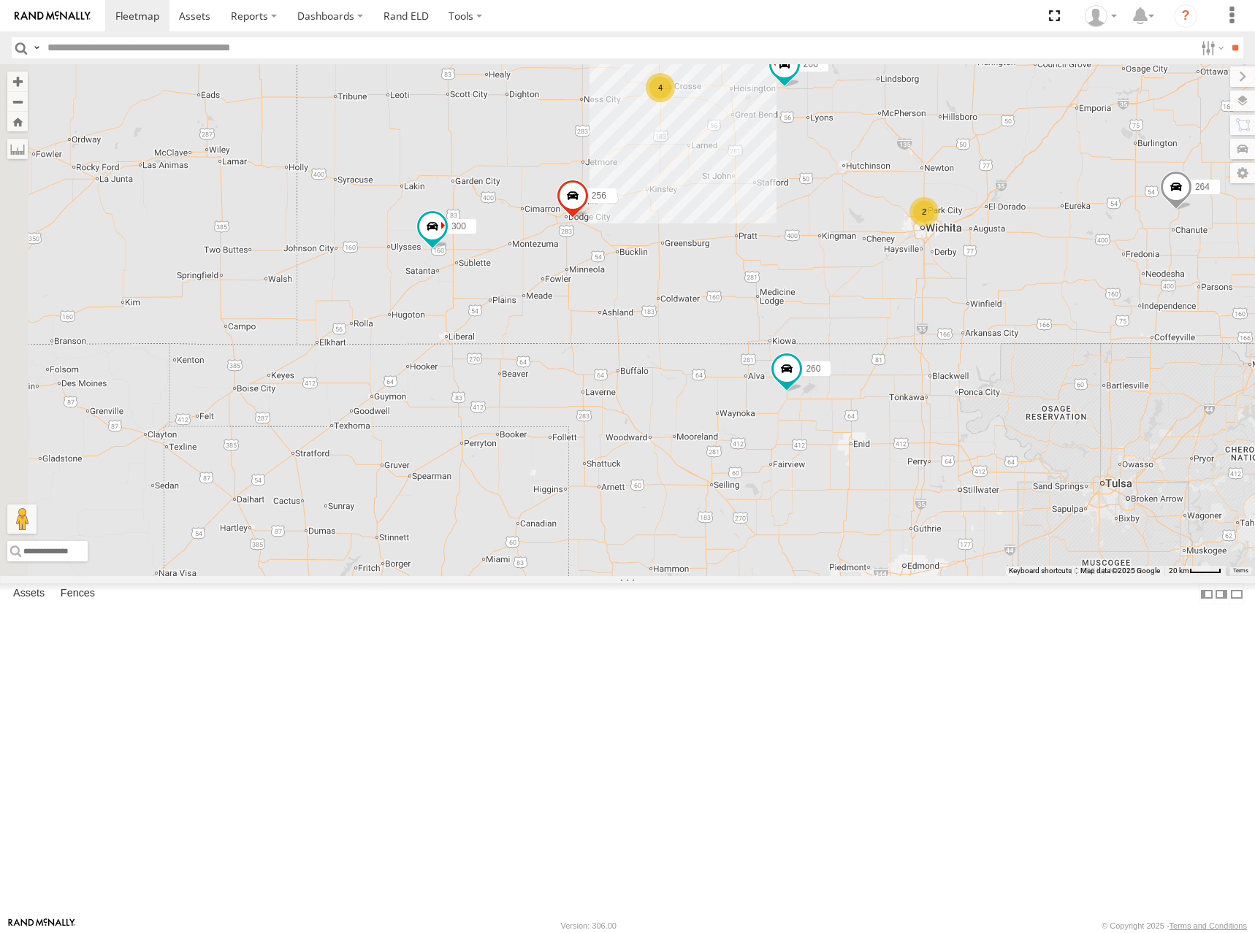
drag, startPoint x: 963, startPoint y: 307, endPoint x: 959, endPoint y: 321, distance: 13.9
click at [959, 321] on div "300 246 298 270 256 264 302 248 266 278 294 260 4 2" at bounding box center [627, 320] width 1255 height 512
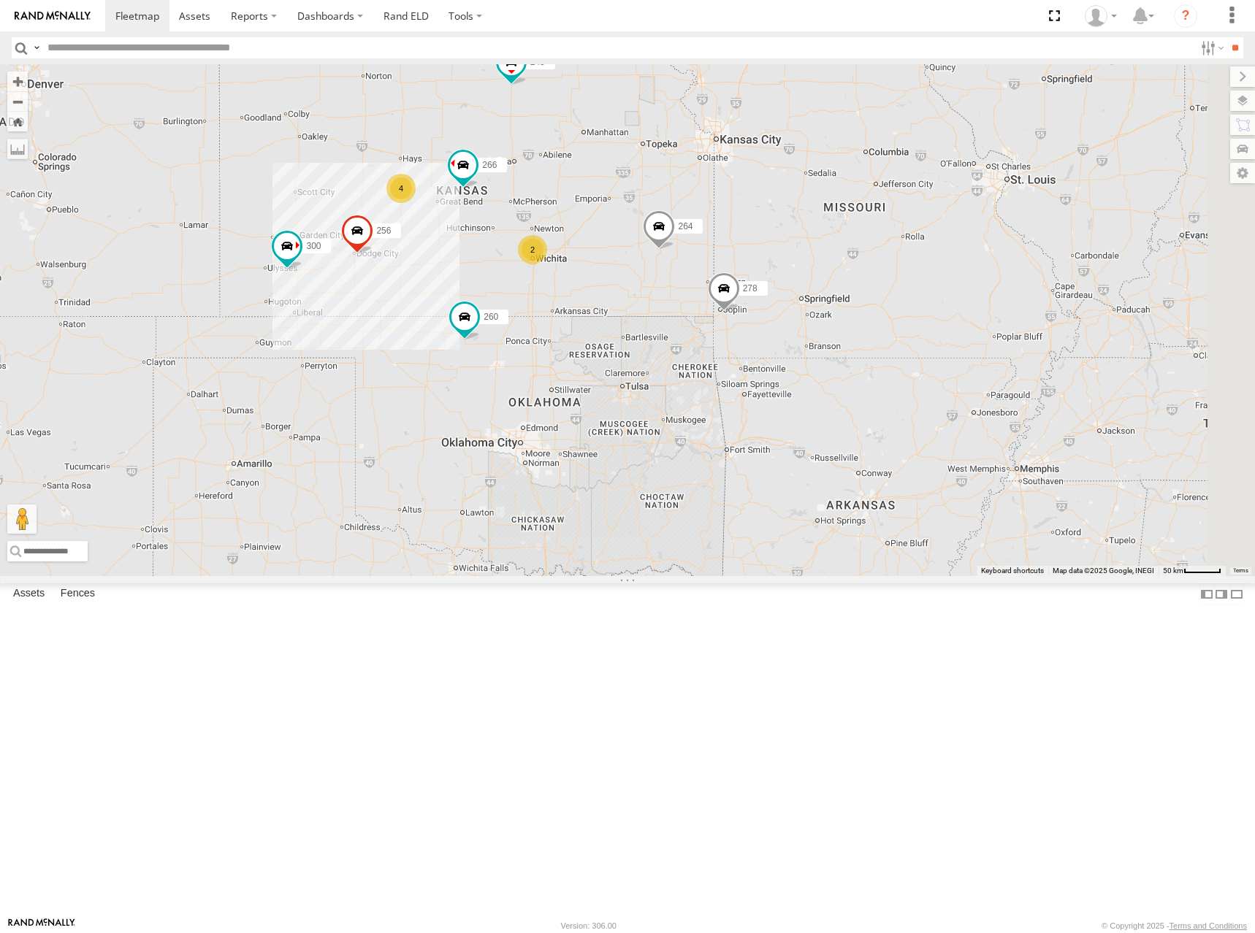
drag, startPoint x: 1068, startPoint y: 292, endPoint x: 738, endPoint y: 364, distance: 338.6
click at [738, 364] on div "300 246 298 270 256 264 302 248 266 278 294 260 4 2" at bounding box center [627, 320] width 1255 height 512
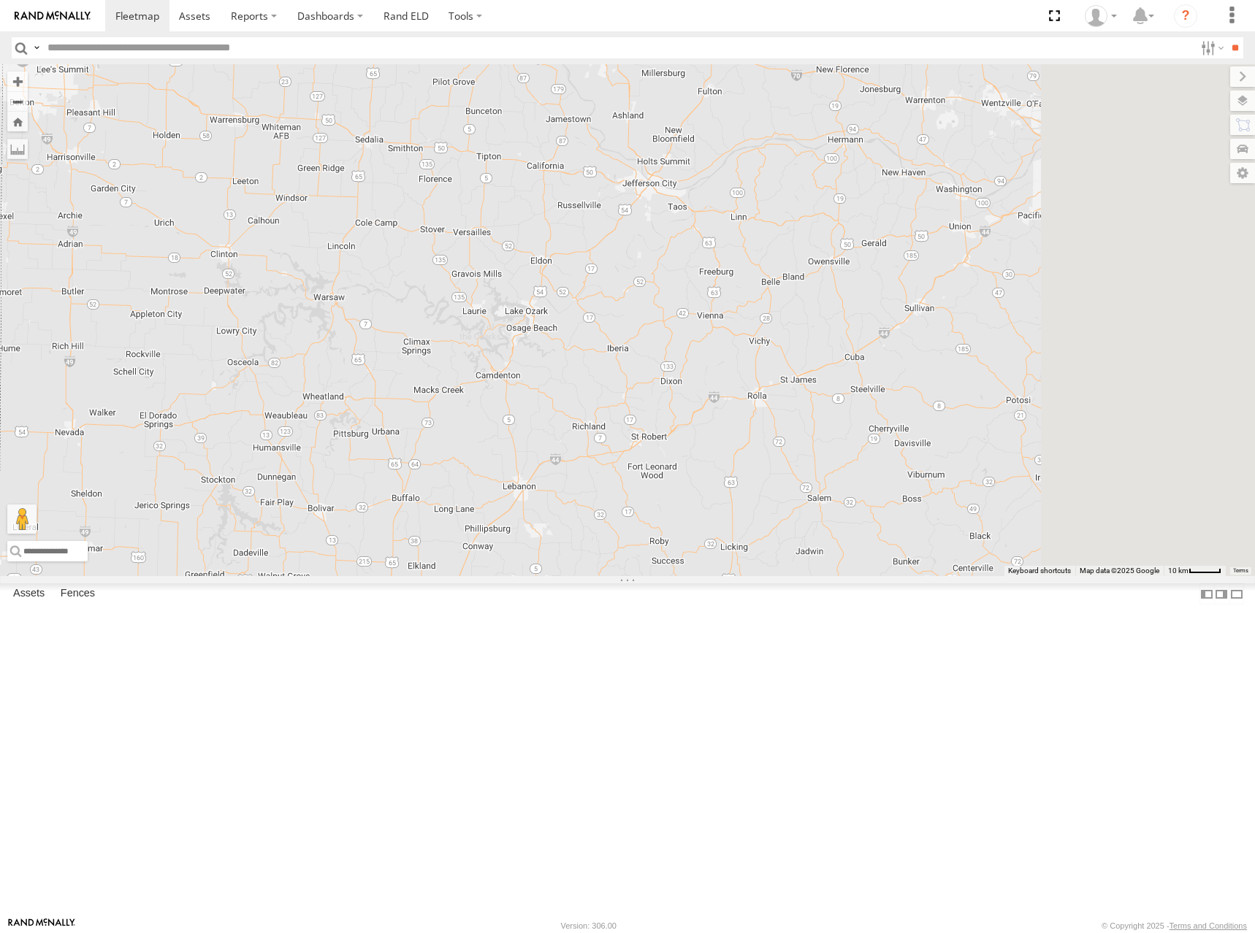
drag, startPoint x: 1073, startPoint y: 371, endPoint x: 945, endPoint y: 370, distance: 128.5
click at [945, 370] on div "300 246 298 270 256 264 302 248 266 278 294 260" at bounding box center [627, 320] width 1255 height 512
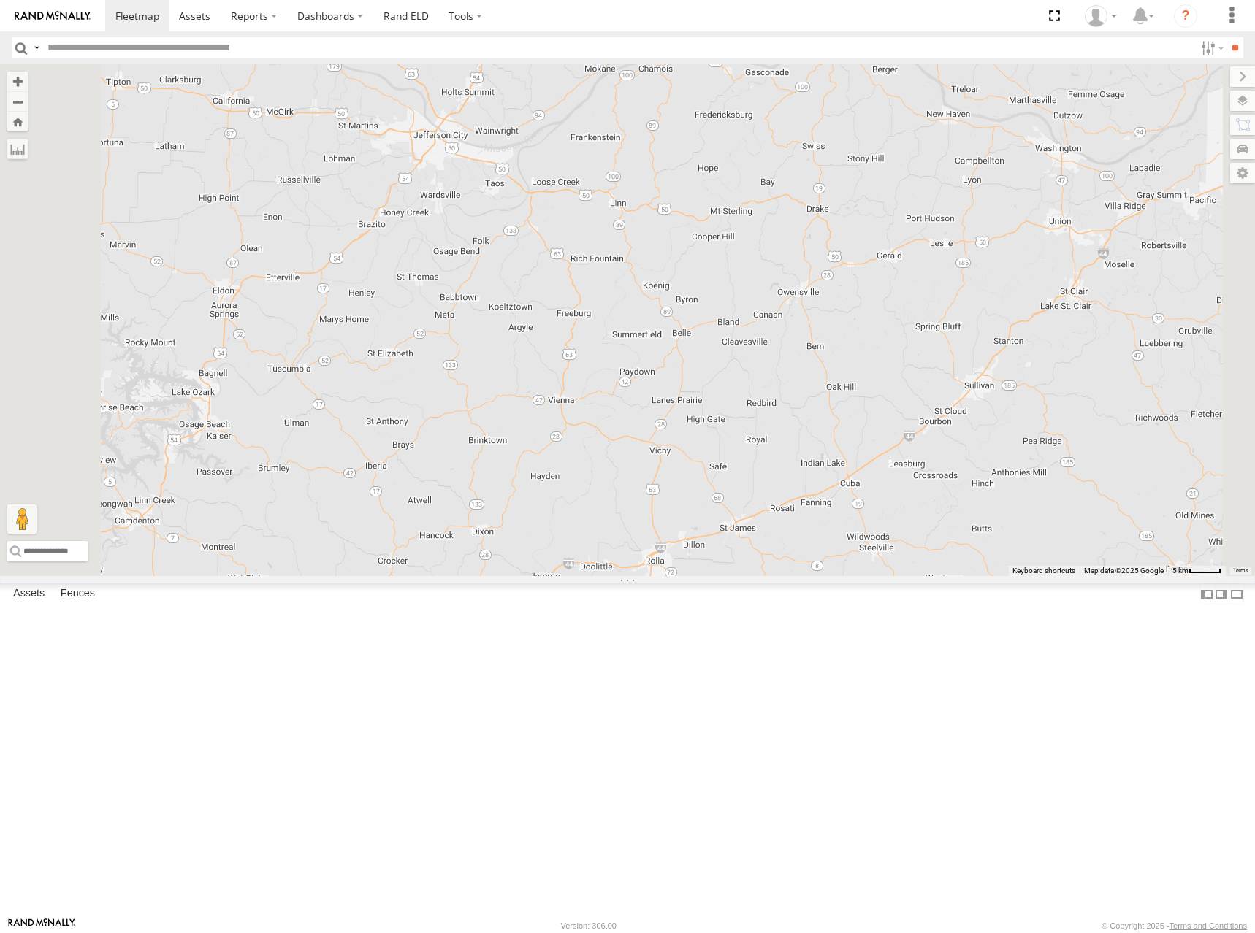
drag, startPoint x: 1061, startPoint y: 375, endPoint x: 1016, endPoint y: 375, distance: 44.5
click at [1016, 375] on div "300 246 298 270 256 264 302 248 266 278 294 260" at bounding box center [627, 320] width 1255 height 512
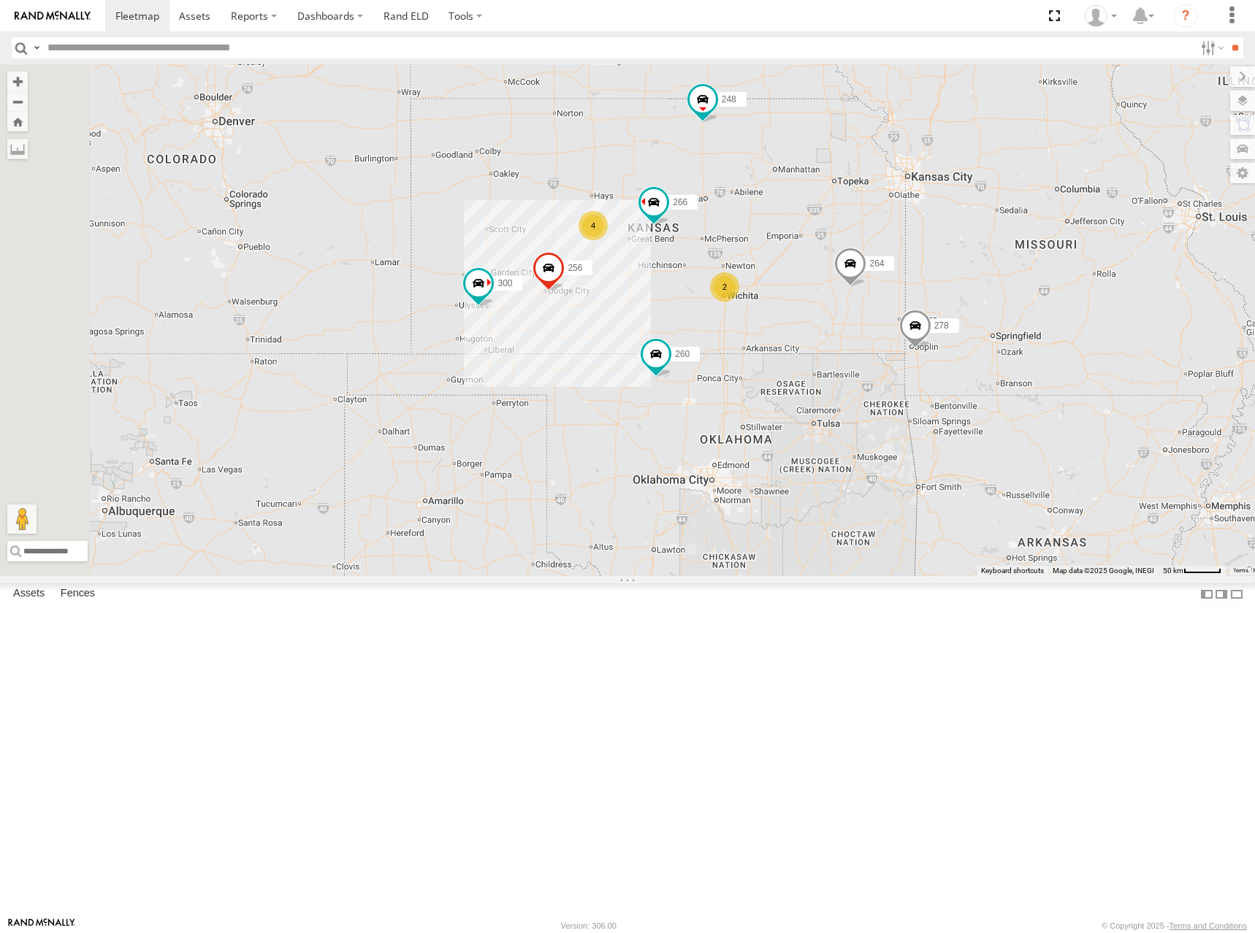
drag, startPoint x: 610, startPoint y: 332, endPoint x: 993, endPoint y: 338, distance: 383.4
click at [993, 338] on div "300 246 298 270 256 264 302 248 266 278 294 260 4 2" at bounding box center [627, 320] width 1255 height 512
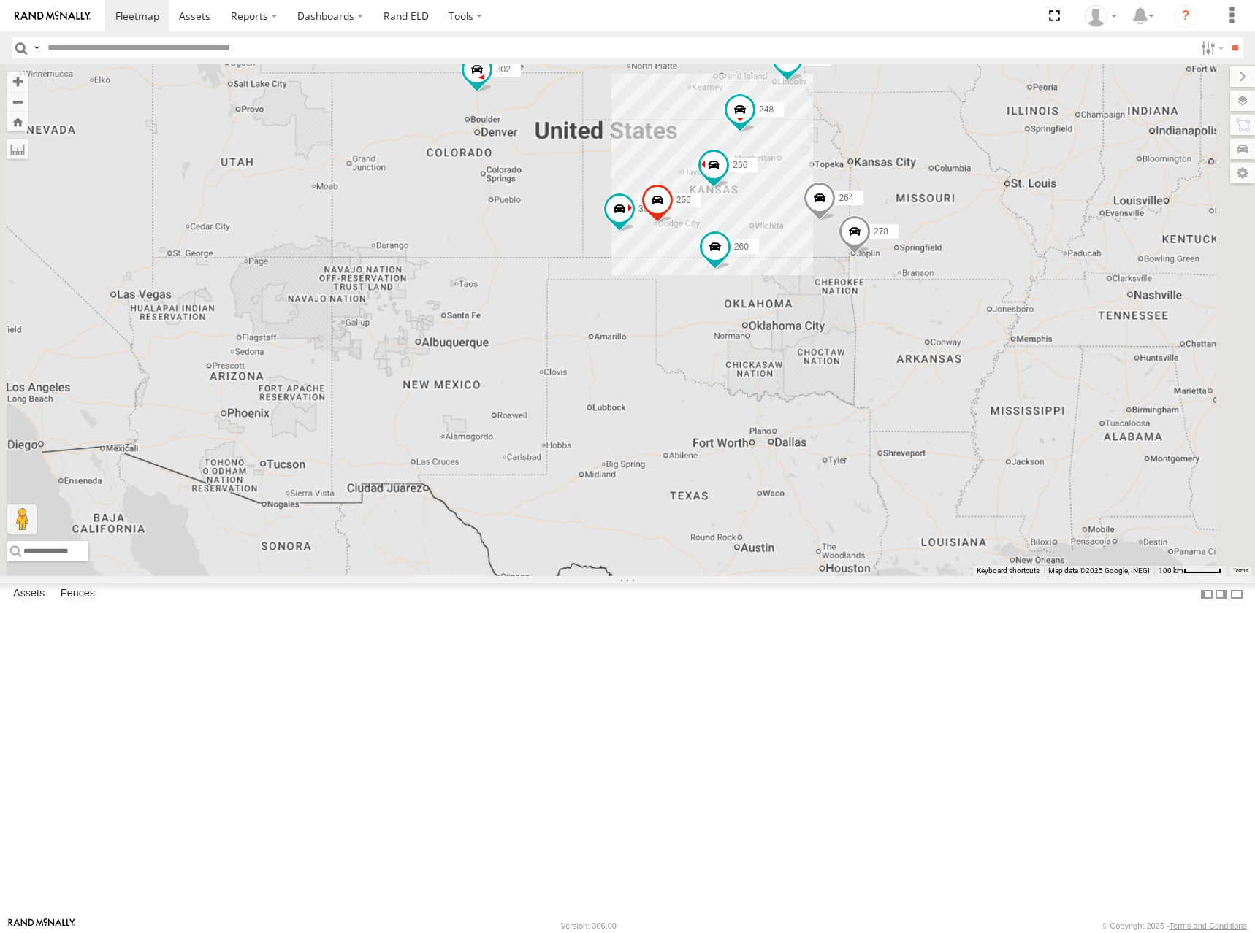
drag, startPoint x: 984, startPoint y: 318, endPoint x: 977, endPoint y: 312, distance: 9.4
click at [977, 312] on div "300 246 298 270 256 264 302 248 266 278 294 260" at bounding box center [627, 320] width 1255 height 512
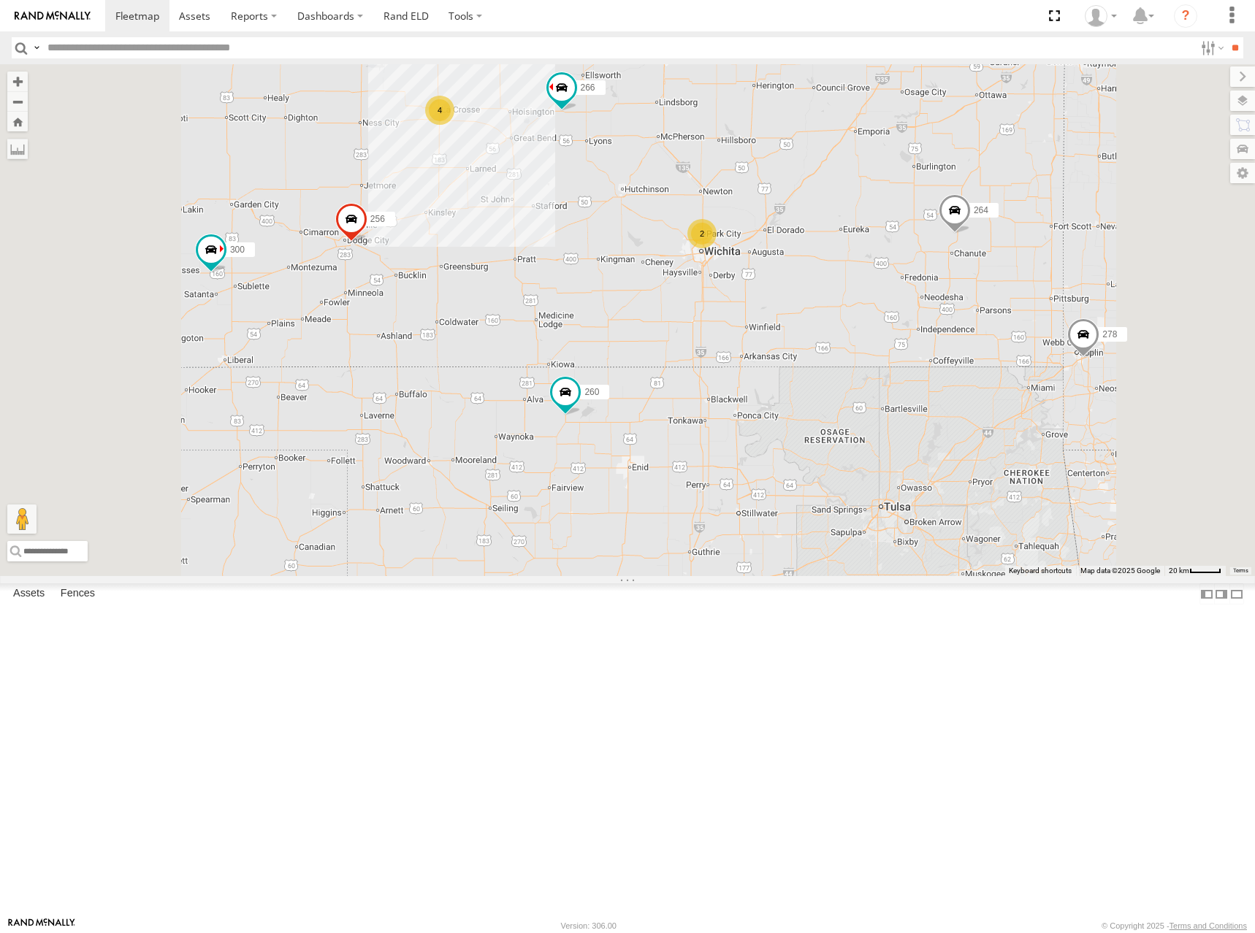
drag, startPoint x: 895, startPoint y: 402, endPoint x: 927, endPoint y: 387, distance: 34.9
click at [927, 387] on div "300 246 298 270 256 264 302 248 266 278 294 260 4 2" at bounding box center [627, 320] width 1255 height 512
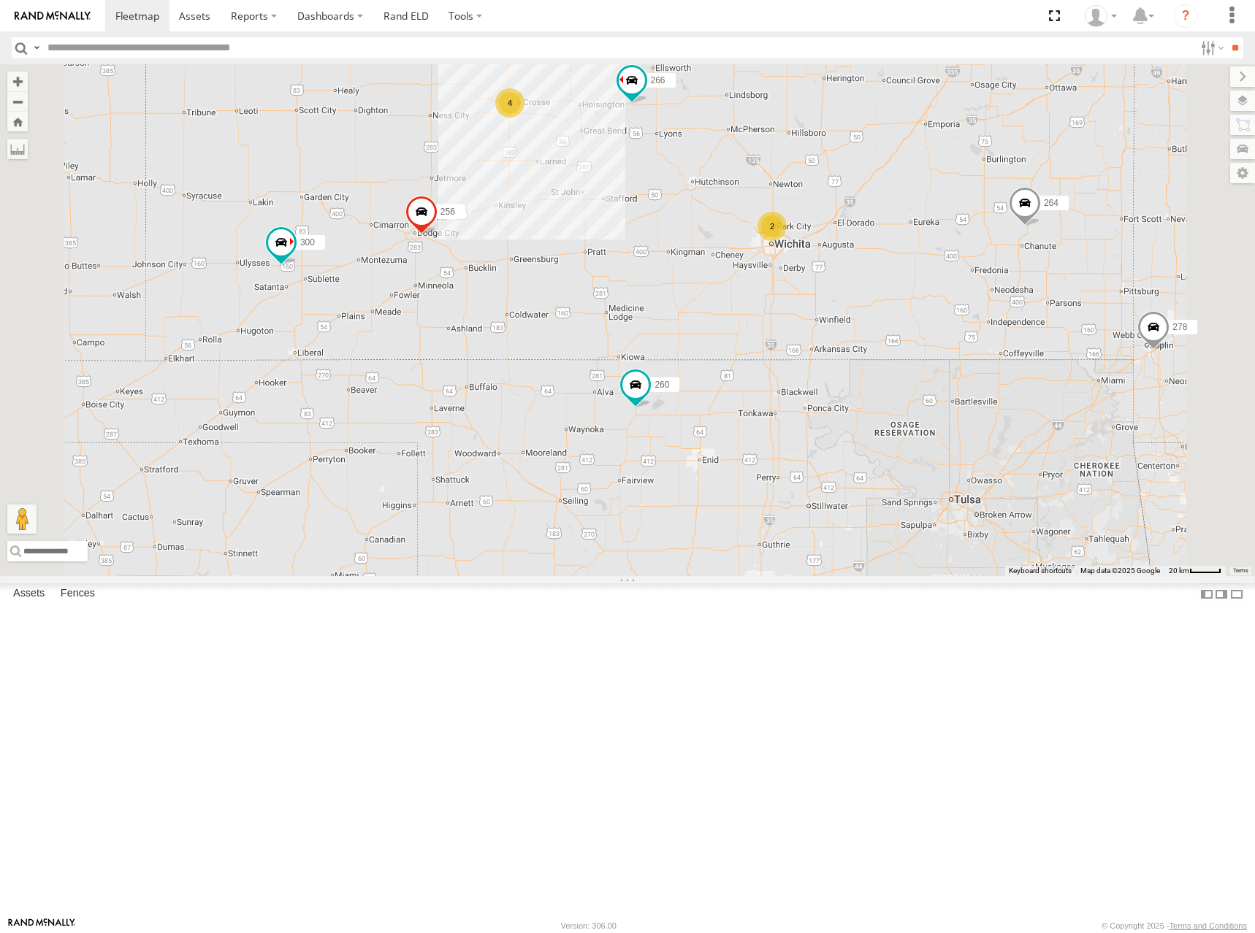
drag, startPoint x: 927, startPoint y: 387, endPoint x: 1002, endPoint y: 381, distance: 75.4
click at [1002, 381] on div "300 246 298 270 256 264 302 248 266 278 294 260 4 2" at bounding box center [627, 320] width 1255 height 512
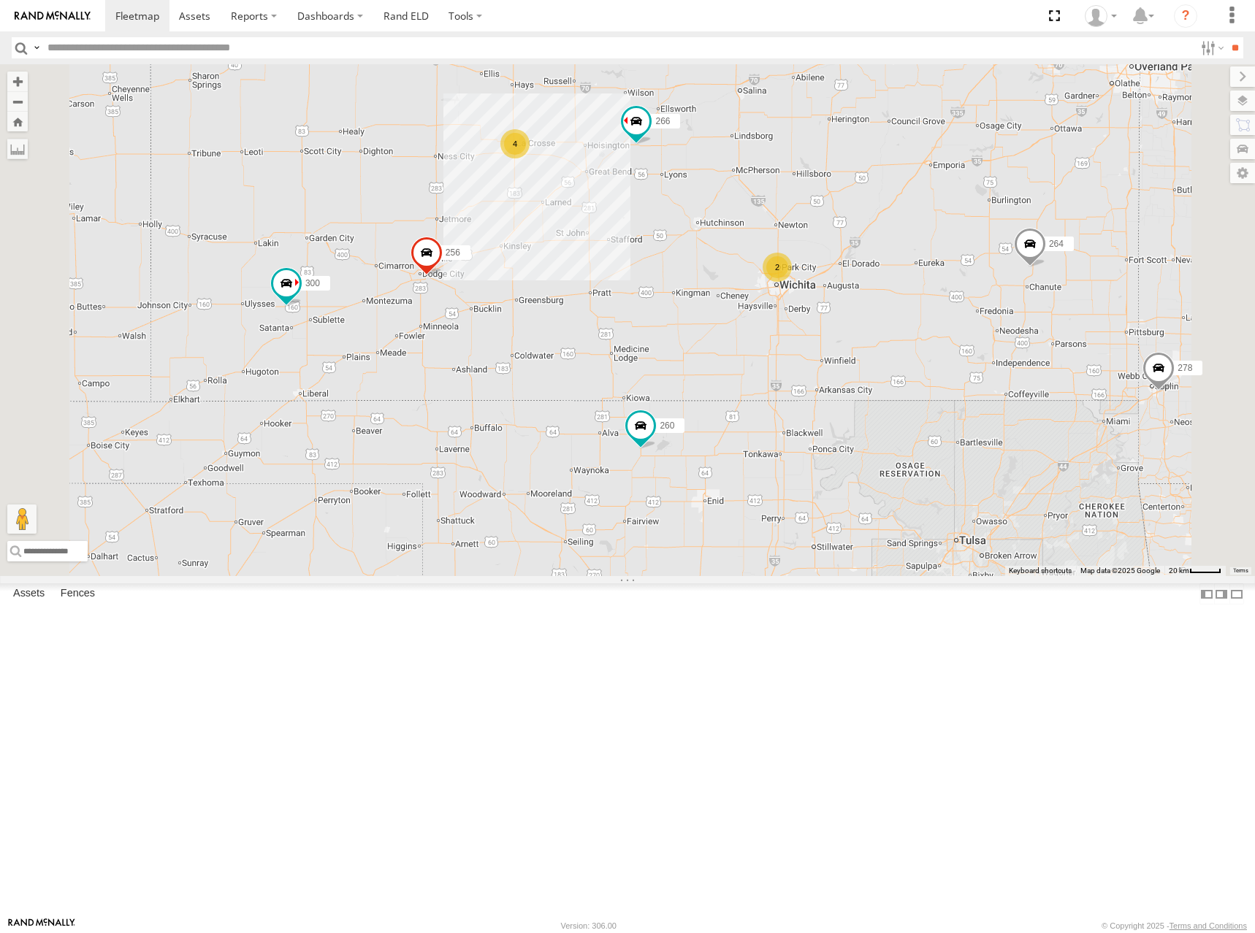
drag, startPoint x: 982, startPoint y: 317, endPoint x: 984, endPoint y: 333, distance: 16.2
click at [984, 333] on div "300 246 298 270 256 264 302 248 266 278 294 260 4 2" at bounding box center [627, 320] width 1255 height 512
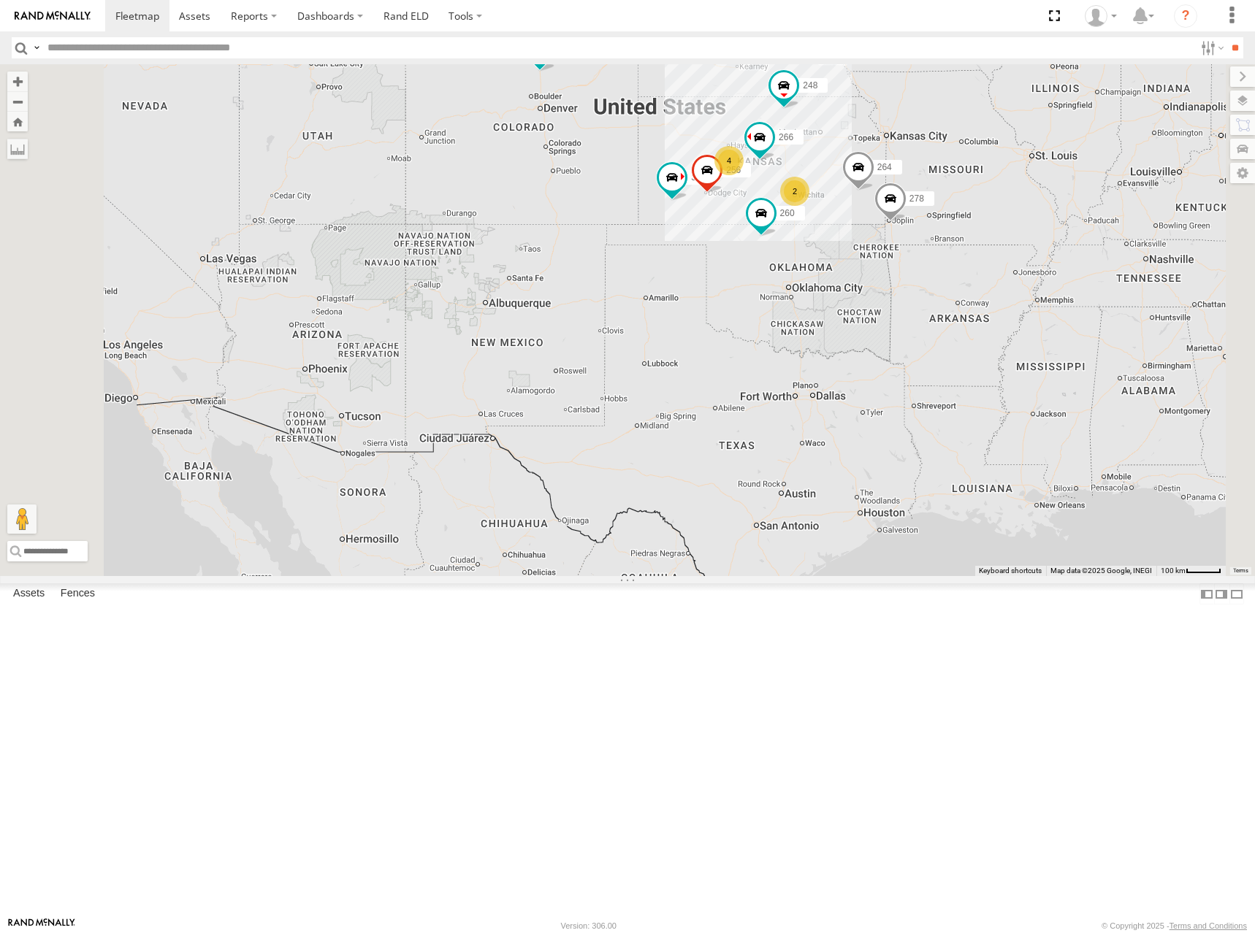
click at [992, 305] on div "300 246 298 270 256 264 302 248 266 278 294 260 4 2" at bounding box center [627, 320] width 1255 height 512
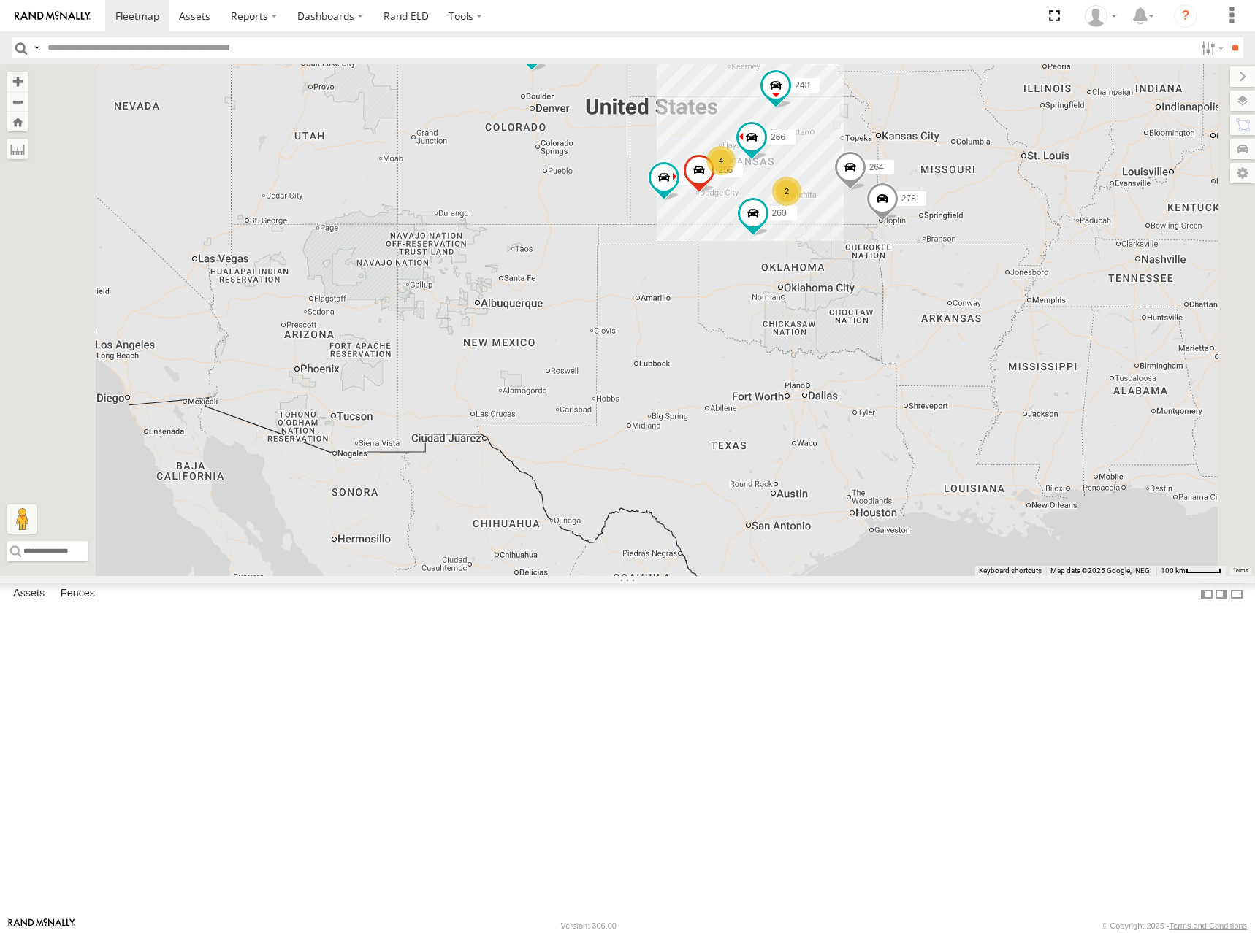
click at [1030, 296] on div "300 246 298 270 256 264 302 248 266 278 294 260 4 2" at bounding box center [627, 320] width 1255 height 512
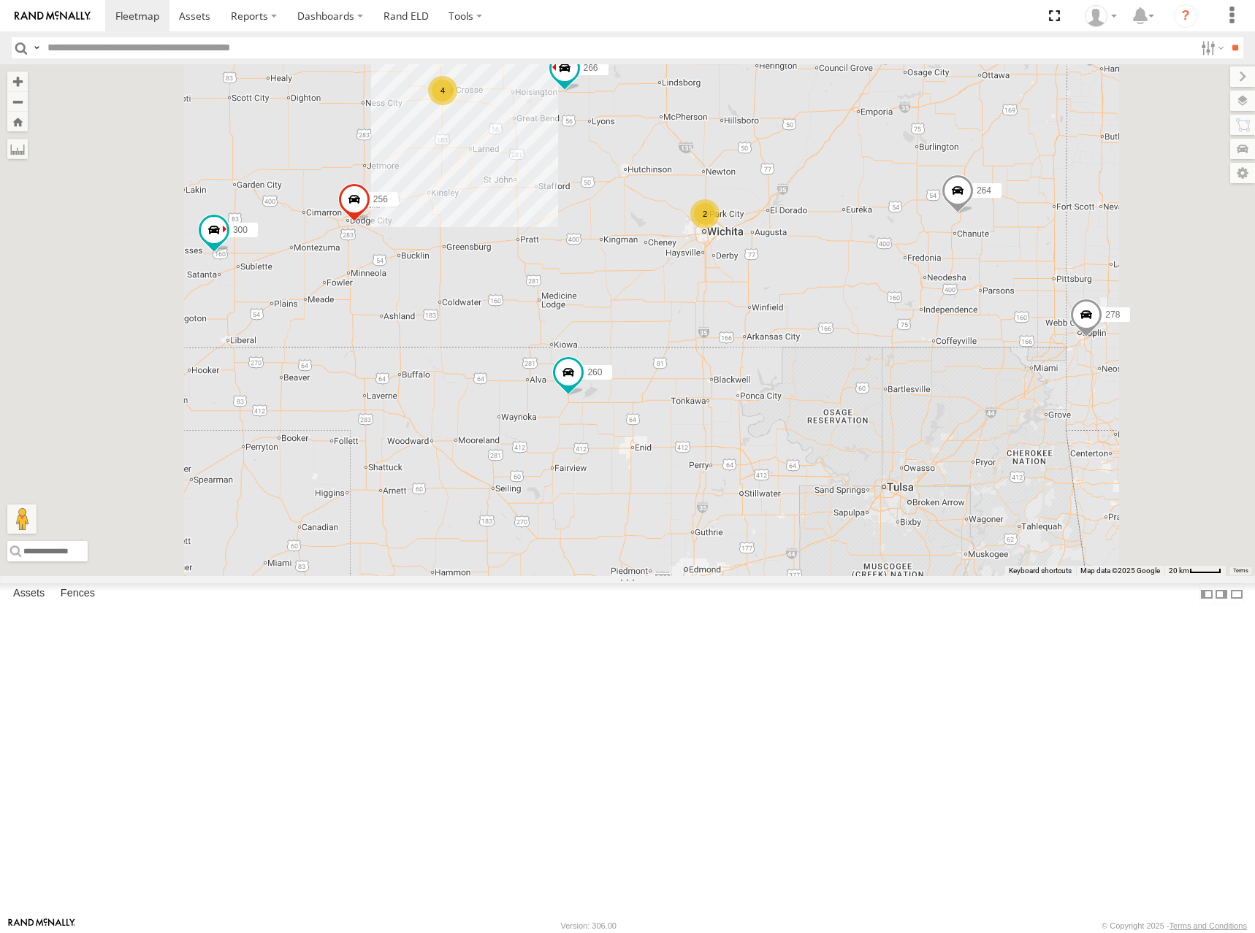
drag, startPoint x: 949, startPoint y: 273, endPoint x: 962, endPoint y: 296, distance: 27.2
click at [962, 296] on div "300 246 298 270 256 264 302 248 266 278 294 260 4 2" at bounding box center [627, 320] width 1255 height 512
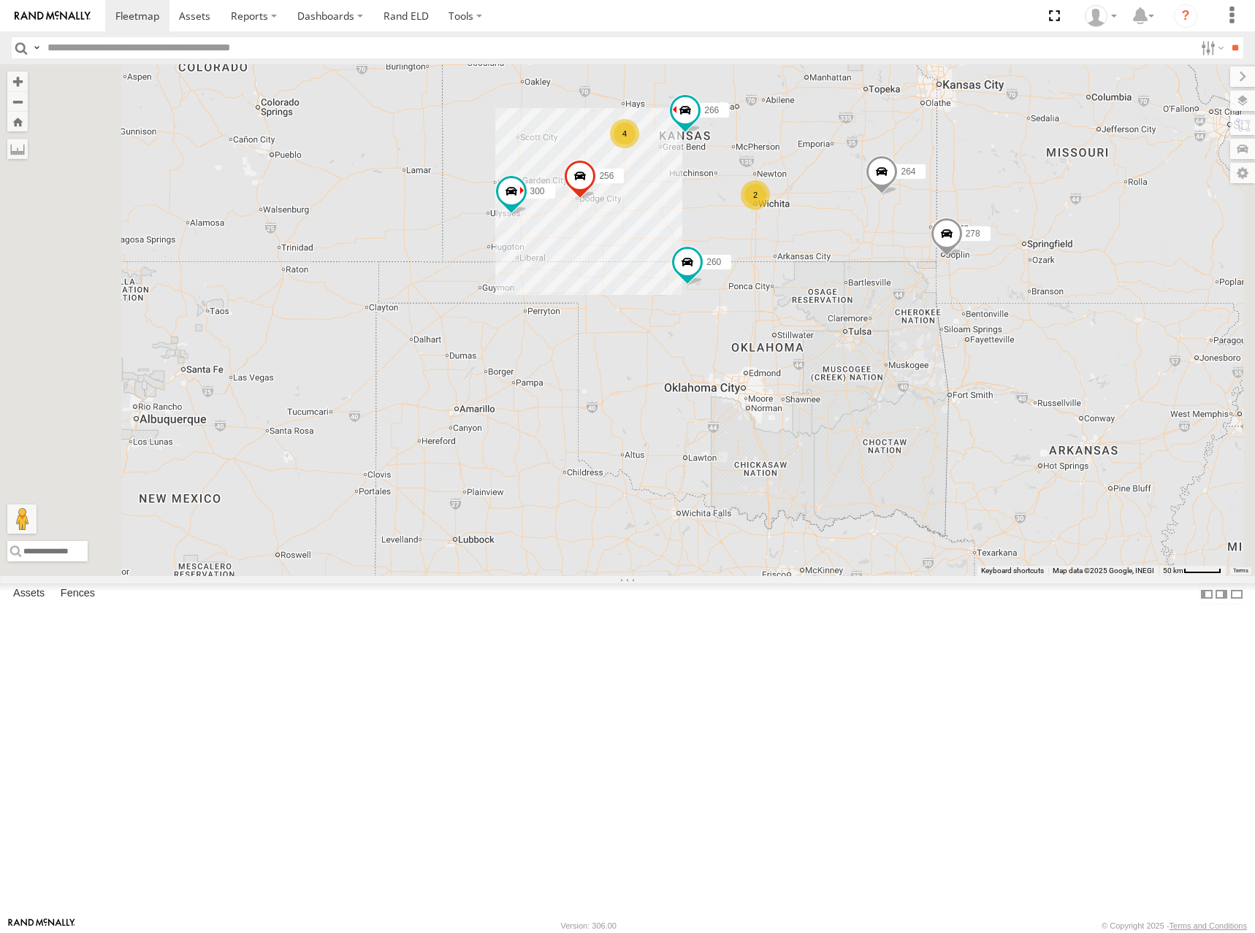
drag, startPoint x: 949, startPoint y: 254, endPoint x: 957, endPoint y: 275, distance: 21.7
click at [957, 275] on div "300 246 298 270 256 264 302 248 266 278 294 260 4 2" at bounding box center [627, 320] width 1255 height 512
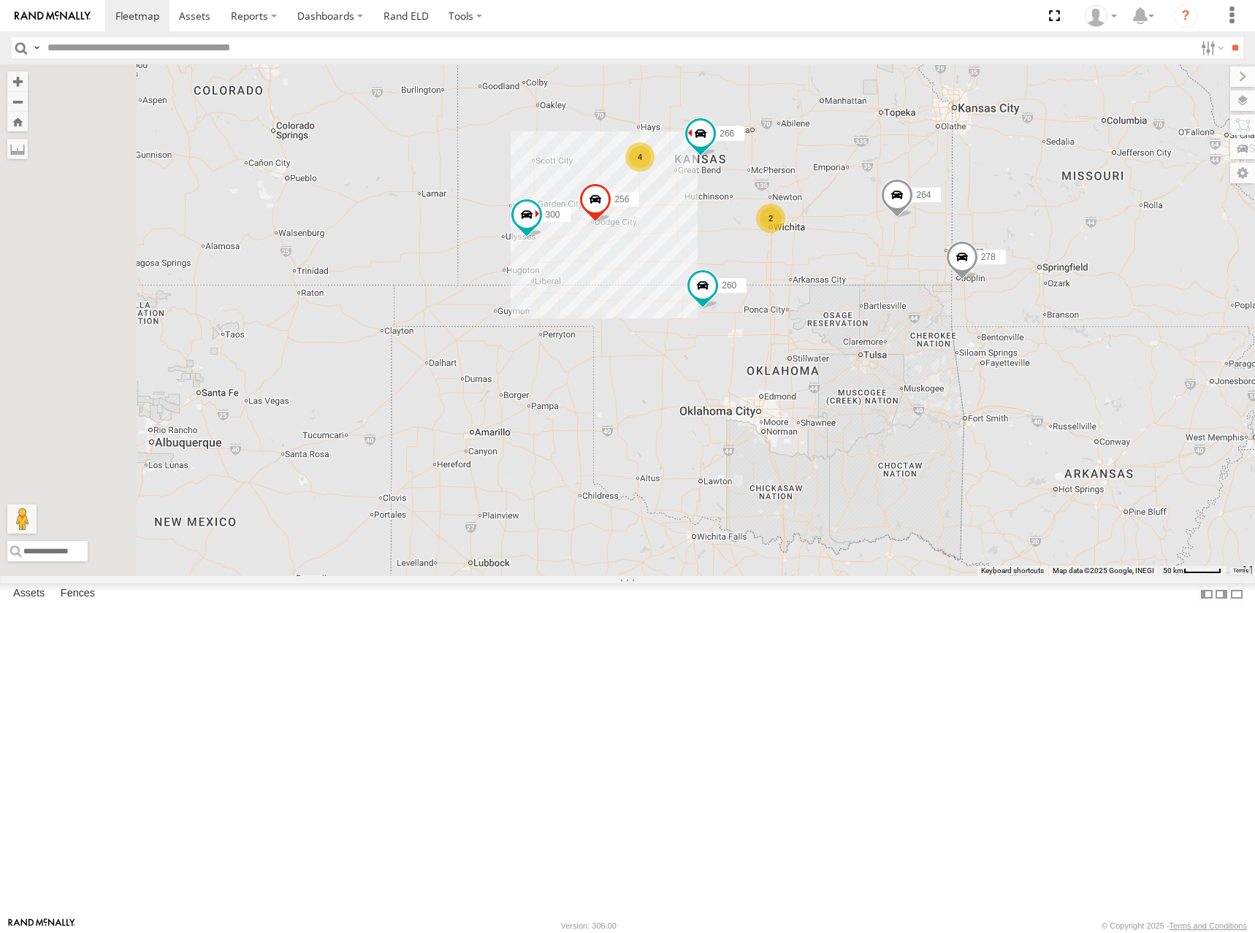
drag, startPoint x: 984, startPoint y: 226, endPoint x: 992, endPoint y: 230, distance: 9.1
click at [992, 230] on div "300 246 298 270 256 264 302 248 266 278 294 260 4 2" at bounding box center [627, 320] width 1255 height 512
drag, startPoint x: 1041, startPoint y: 247, endPoint x: 1041, endPoint y: 255, distance: 8.0
click at [1041, 255] on div "300 246 298 270 256 264 302 248 266 278 294 260 4 2" at bounding box center [627, 320] width 1255 height 512
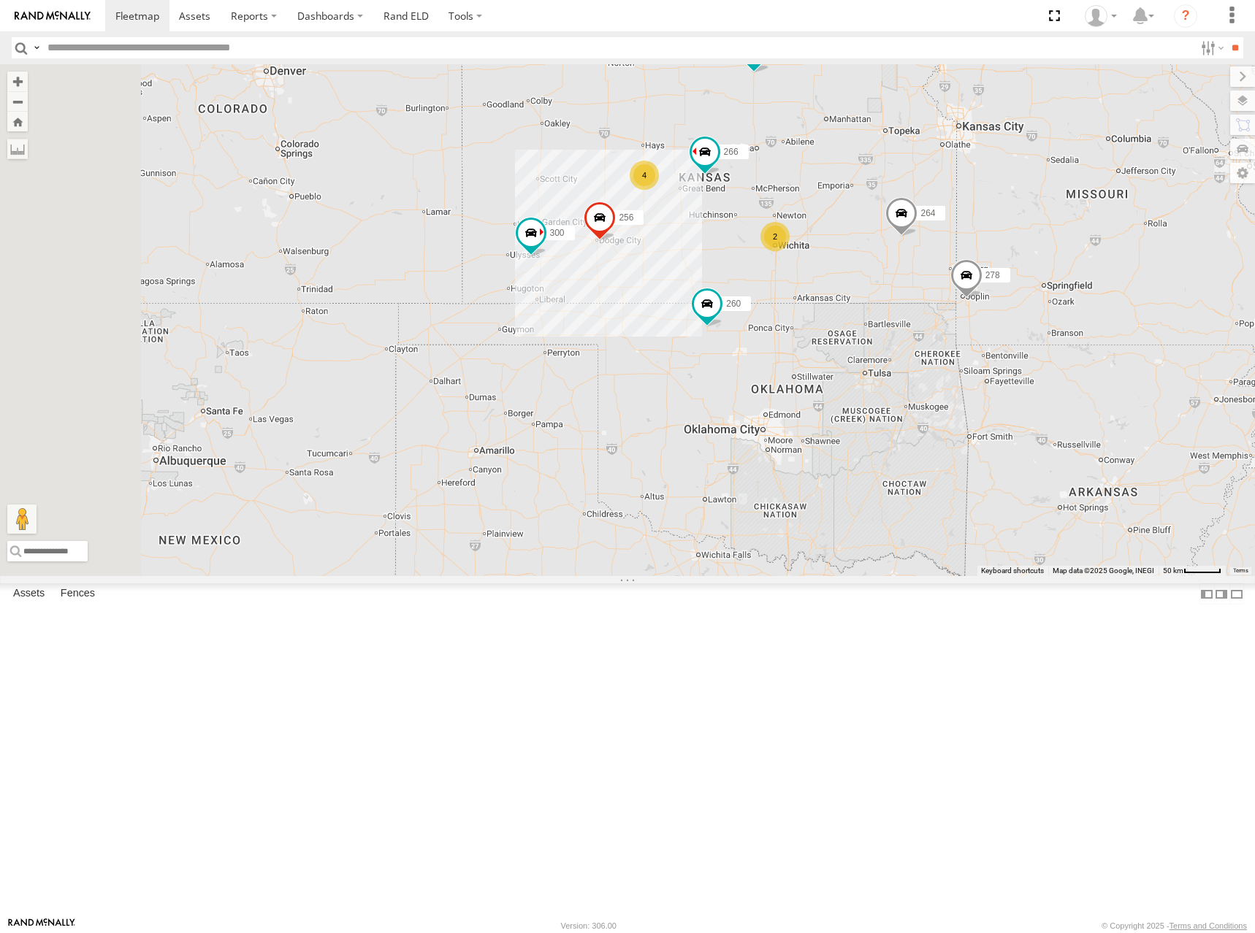
drag, startPoint x: 1037, startPoint y: 286, endPoint x: 1041, endPoint y: 299, distance: 14.5
click at [1041, 299] on div "300 246 298 270 256 264 302 248 266 278 294 260 4 2" at bounding box center [627, 320] width 1255 height 512
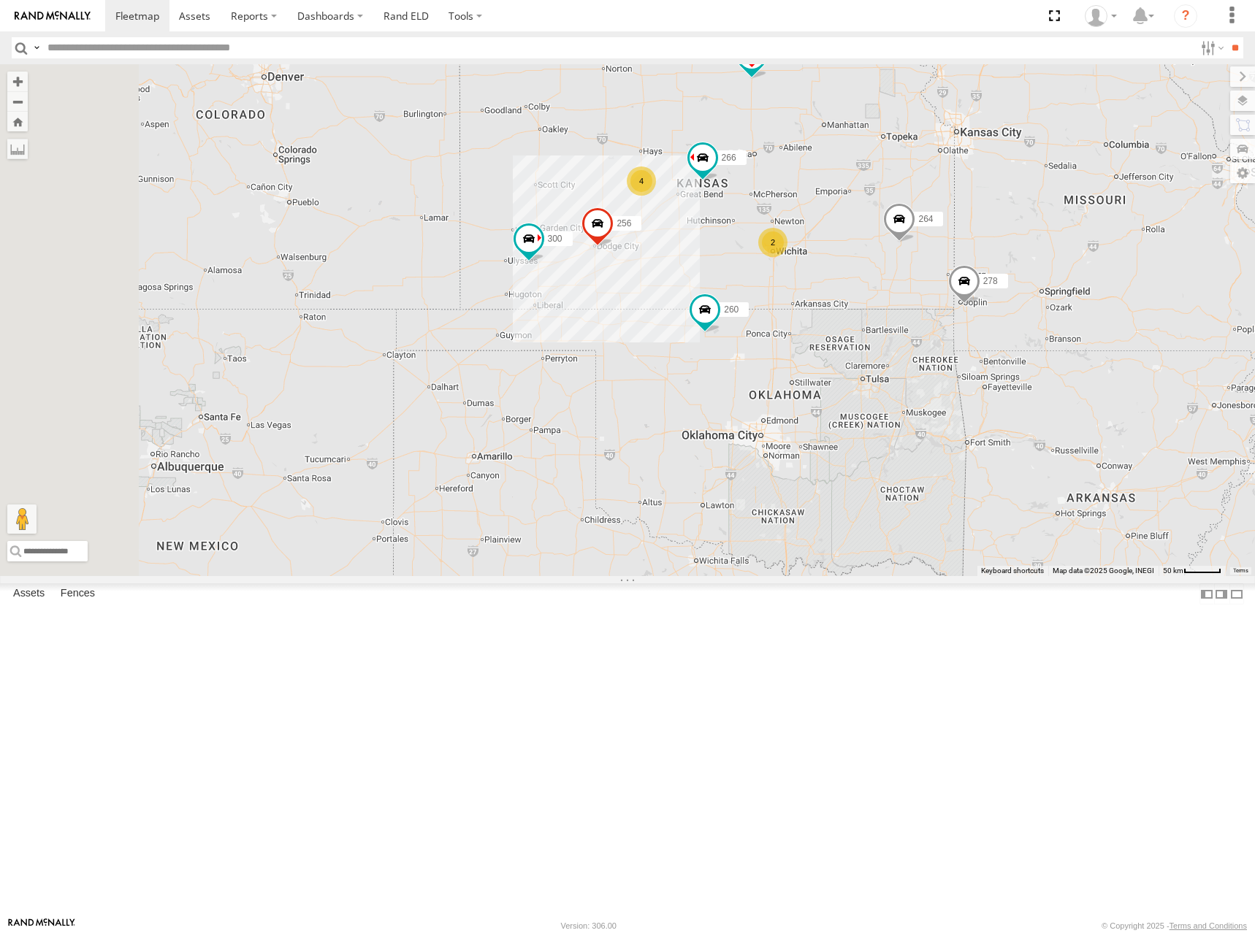
click at [1006, 248] on div "300 246 298 270 256 264 302 248 266 278 294 260 4 2" at bounding box center [627, 320] width 1255 height 512
click at [1000, 255] on div "300 246 298 270 256 264 302 248 266 278 294 260 4 2" at bounding box center [627, 320] width 1255 height 512
drag, startPoint x: 990, startPoint y: 323, endPoint x: 991, endPoint y: 315, distance: 8.8
click at [991, 315] on div "300 246 298 270 256 264 302 248 266 278 294 260 4 2" at bounding box center [627, 320] width 1255 height 512
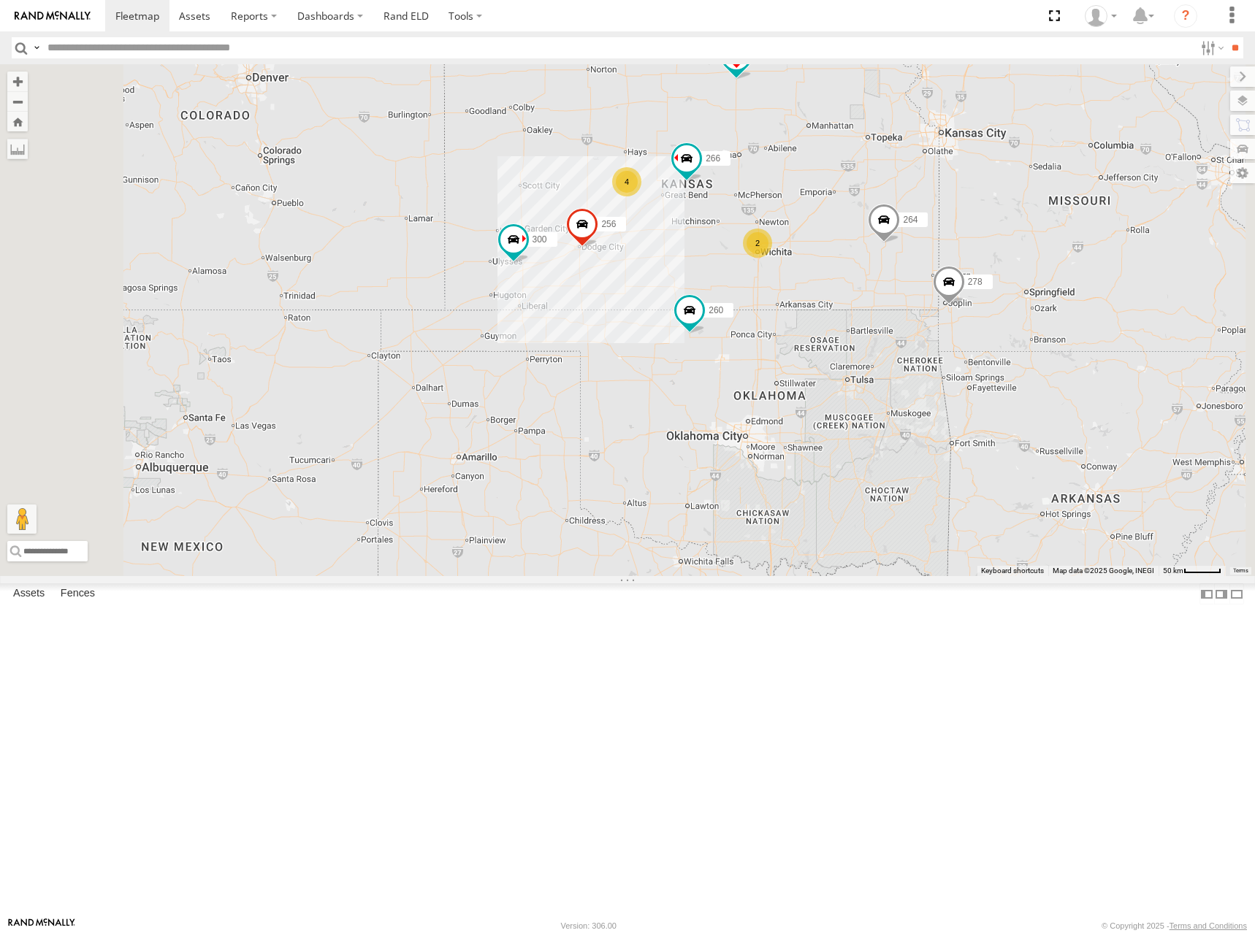
drag, startPoint x: 983, startPoint y: 315, endPoint x: 973, endPoint y: 318, distance: 9.9
click at [973, 318] on div "300 246 298 270 256 264 302 248 266 278 294 260 4 2" at bounding box center [627, 320] width 1255 height 512
click at [970, 345] on div "300 246 298 270 256 264 302 248 266 278 294 260 4 2" at bounding box center [627, 320] width 1255 height 512
click at [987, 275] on div "300 246 298 270 256 264 302 248 266 278 294 260 4 2" at bounding box center [627, 320] width 1255 height 512
click at [979, 276] on div "300 246 298 270 256 264 302 248 266 278 294 260 4 2" at bounding box center [627, 320] width 1255 height 512
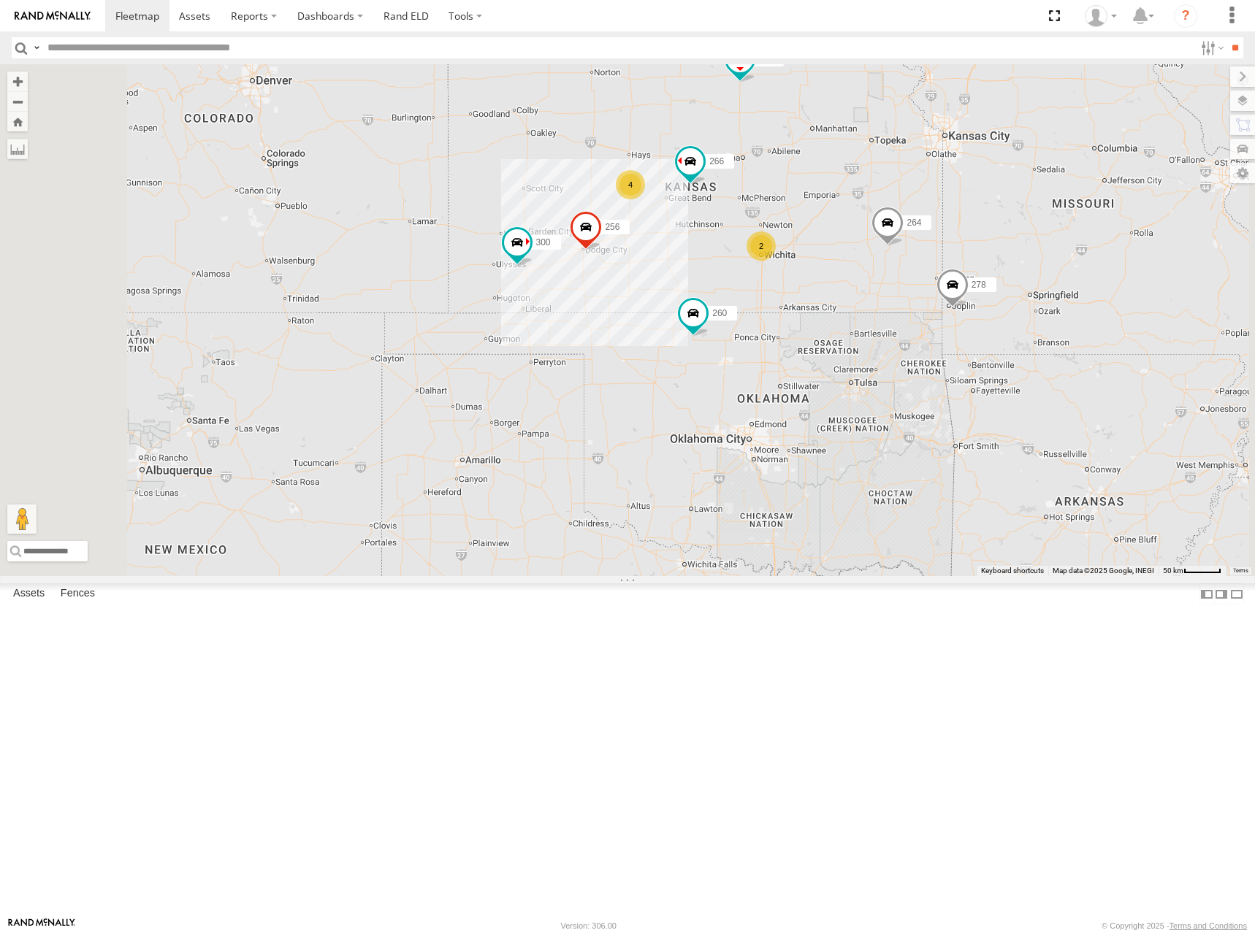
click at [996, 286] on div "300 246 298 270 256 264 302 248 266 278 294 260 4 2" at bounding box center [627, 320] width 1255 height 512
click at [1040, 256] on div "300 246 298 270 256 264 302 248 266 278 294 260 4 2" at bounding box center [627, 320] width 1255 height 512
drag, startPoint x: 976, startPoint y: 280, endPoint x: 987, endPoint y: 277, distance: 12.0
click at [987, 277] on div "300 246 298 270 256 264 302 248 266 278 294 260 4 2" at bounding box center [627, 320] width 1255 height 512
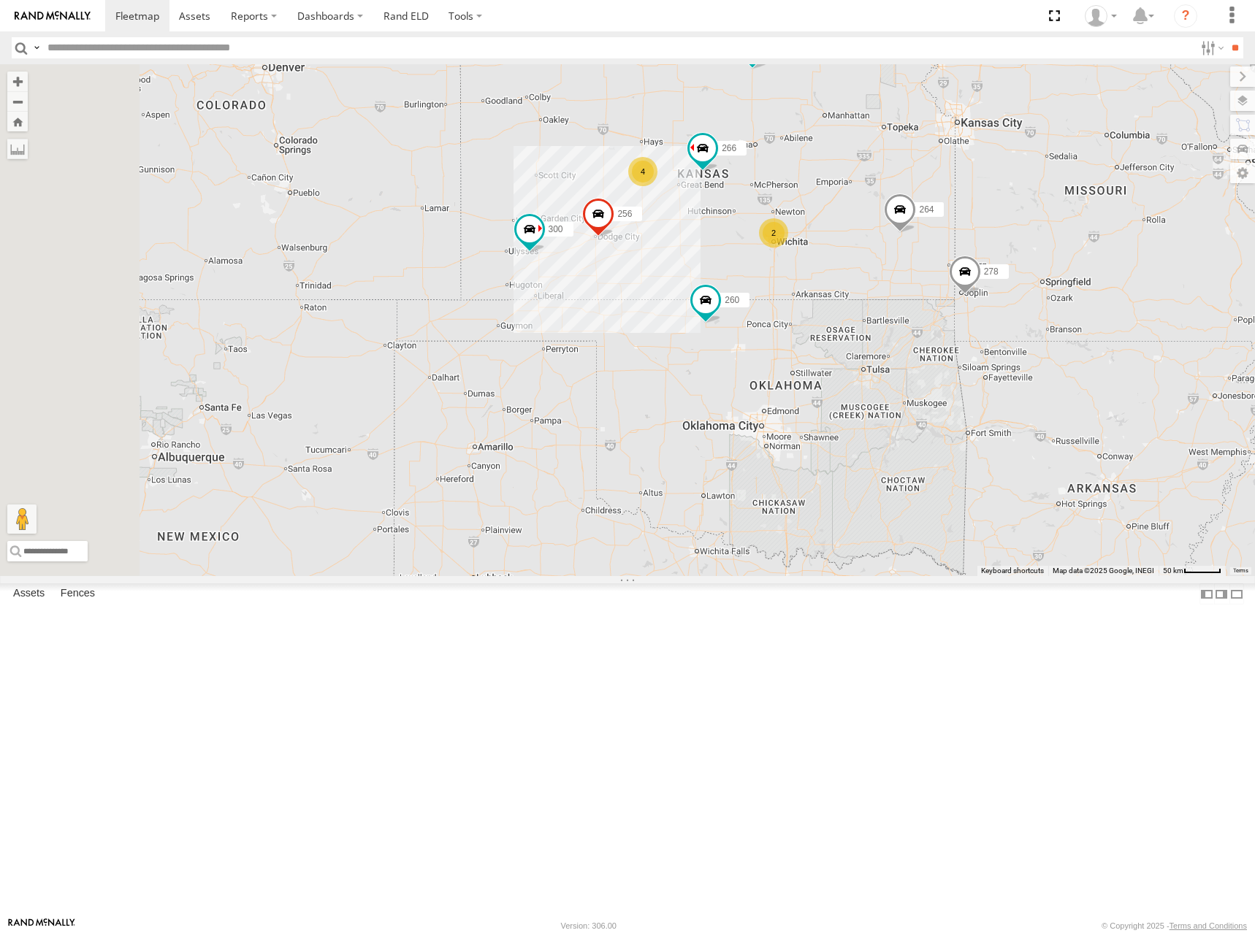
drag, startPoint x: 1016, startPoint y: 273, endPoint x: 1029, endPoint y: 260, distance: 18.1
click at [1029, 260] on div "300 246 298 270 256 264 302 248 266 278 294 260 4 2" at bounding box center [627, 320] width 1255 height 512
click at [1017, 319] on div "300 246 298 270 256 264 302 248 266 278 294 260 4 2" at bounding box center [627, 320] width 1255 height 512
drag, startPoint x: 966, startPoint y: 250, endPoint x: 959, endPoint y: 256, distance: 9.4
click at [959, 256] on div "300 246 298 270 256 264 302 248 266 278 294 260 4 2" at bounding box center [627, 320] width 1255 height 512
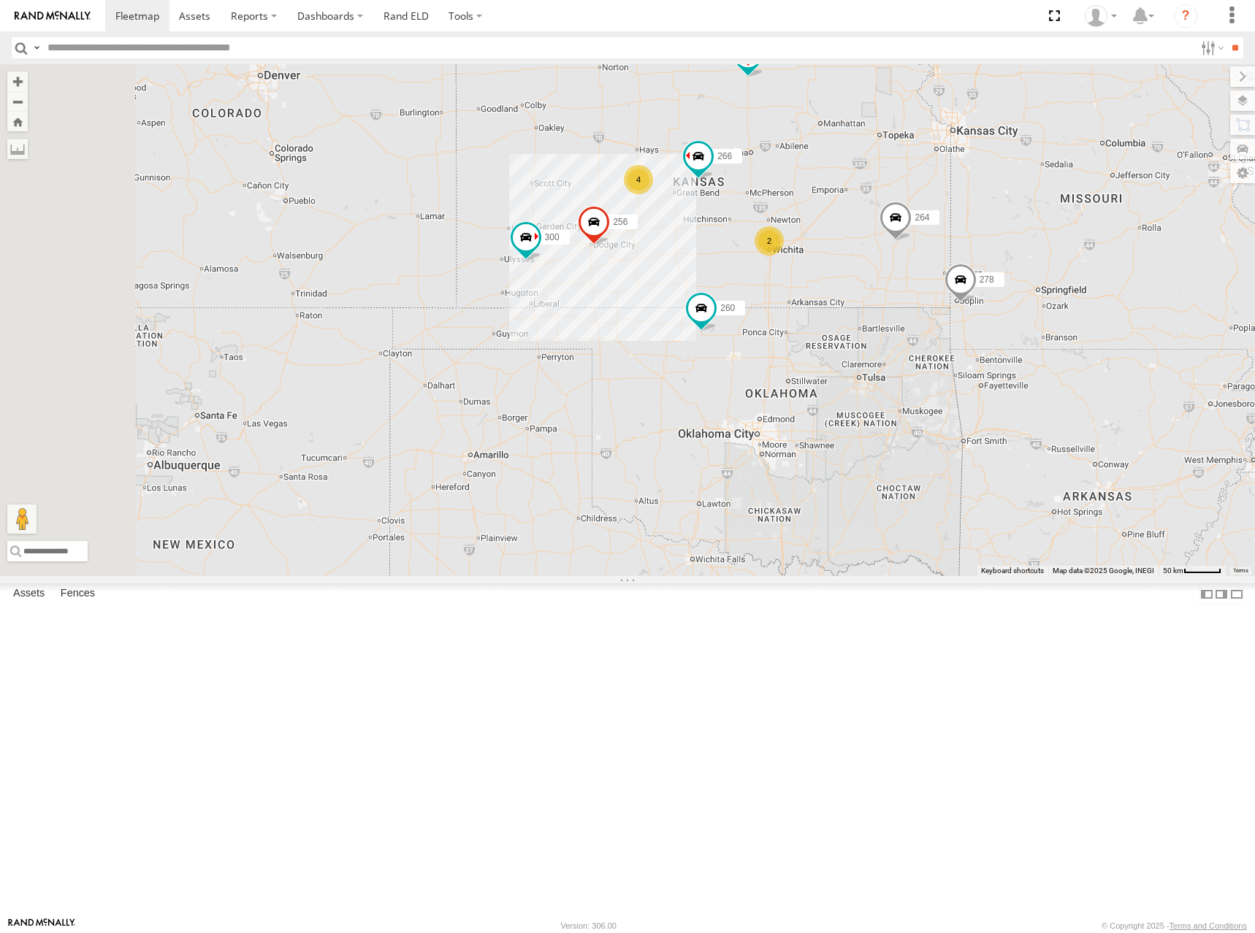
drag, startPoint x: 998, startPoint y: 275, endPoint x: 1006, endPoint y: 271, distance: 9.1
click at [1006, 271] on div "300 246 298 270 256 264 302 248 266 278 294 260 4 2" at bounding box center [627, 320] width 1255 height 512
click at [998, 272] on div "300 246 298 270 256 264 302 248 266 278 294 260 4 2" at bounding box center [627, 320] width 1255 height 512
drag, startPoint x: 1014, startPoint y: 315, endPoint x: 991, endPoint y: 323, distance: 23.8
click at [991, 323] on div "300 246 298 270 256 264 302 248 266 278 294 260 4 2" at bounding box center [627, 320] width 1255 height 512
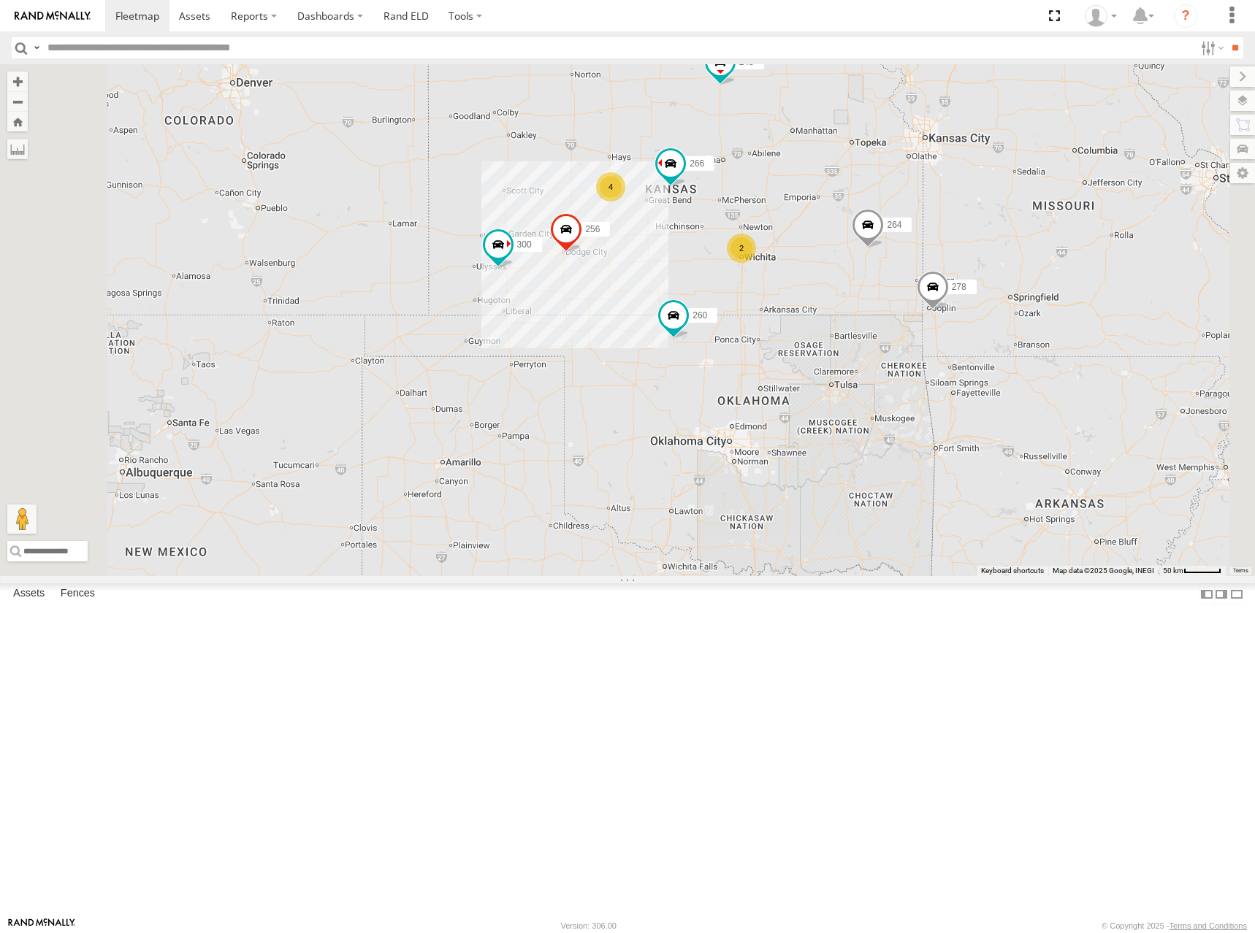
drag, startPoint x: 1006, startPoint y: 304, endPoint x: 997, endPoint y: 305, distance: 9.5
click at [997, 305] on div "300 246 298 270 256 264 302 248 266 278 294 260 4 2" at bounding box center [627, 320] width 1255 height 512
drag, startPoint x: 987, startPoint y: 250, endPoint x: 985, endPoint y: 261, distance: 11.8
click at [985, 261] on div "300 246 298 270 256 264 302 248 266 278 294 260 4 2" at bounding box center [627, 320] width 1255 height 512
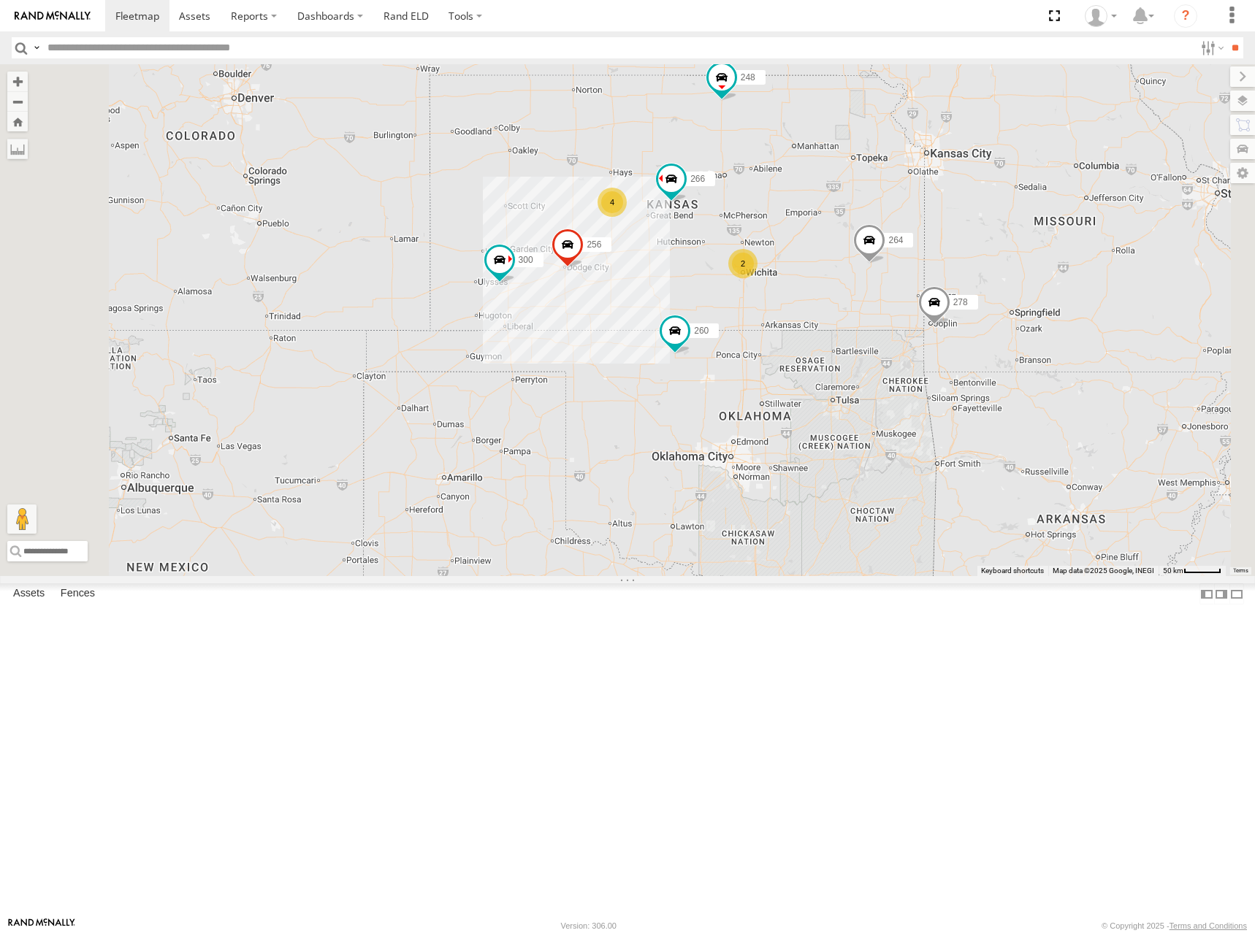
click at [979, 316] on div "300 246 298 270 256 264 302 248 266 278 294 260 4 2" at bounding box center [627, 320] width 1255 height 512
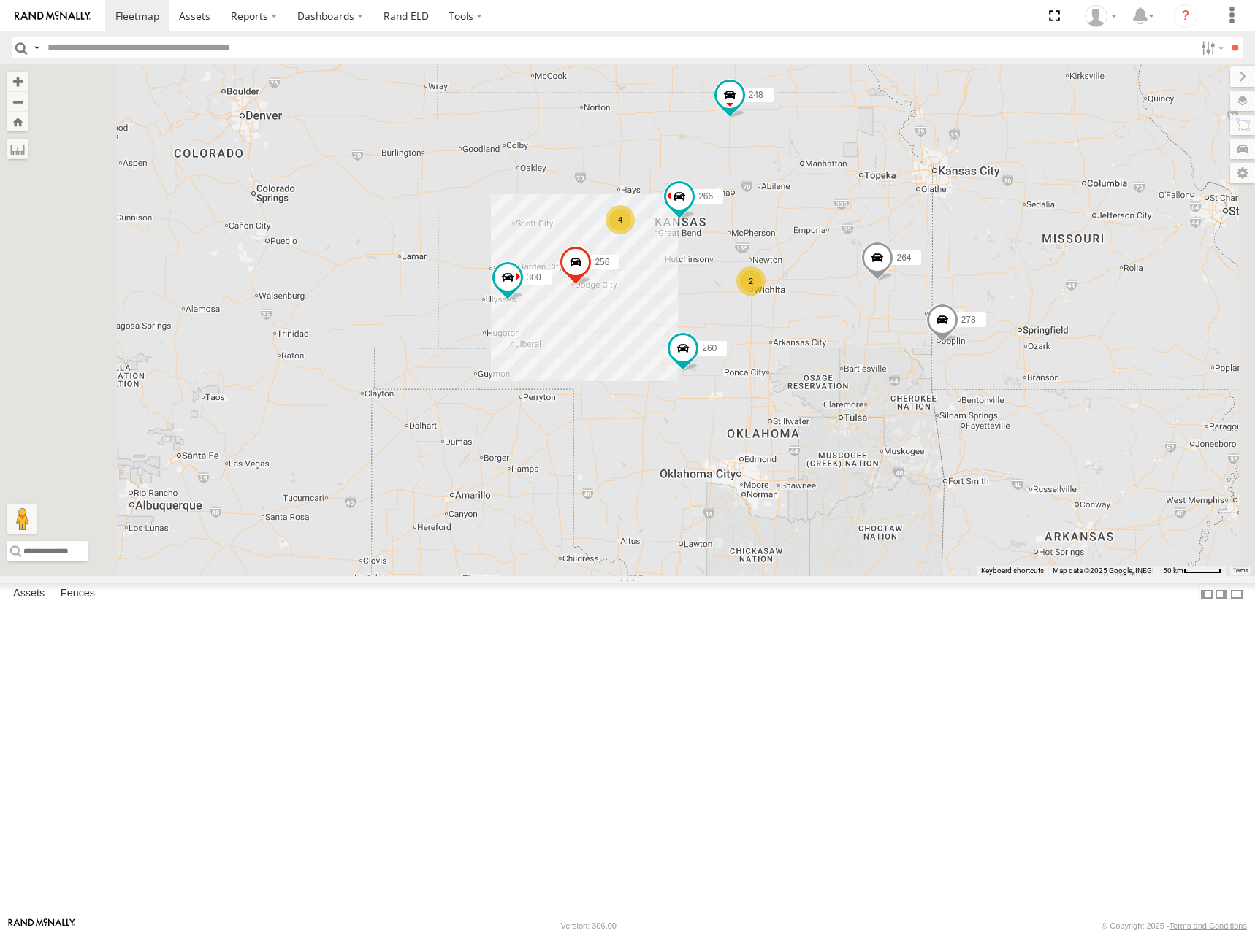
drag, startPoint x: 1004, startPoint y: 332, endPoint x: 1011, endPoint y: 346, distance: 15.7
click at [1011, 346] on div "300 246 298 270 256 264 302 248 266 278 294 260 4 2" at bounding box center [627, 320] width 1255 height 512
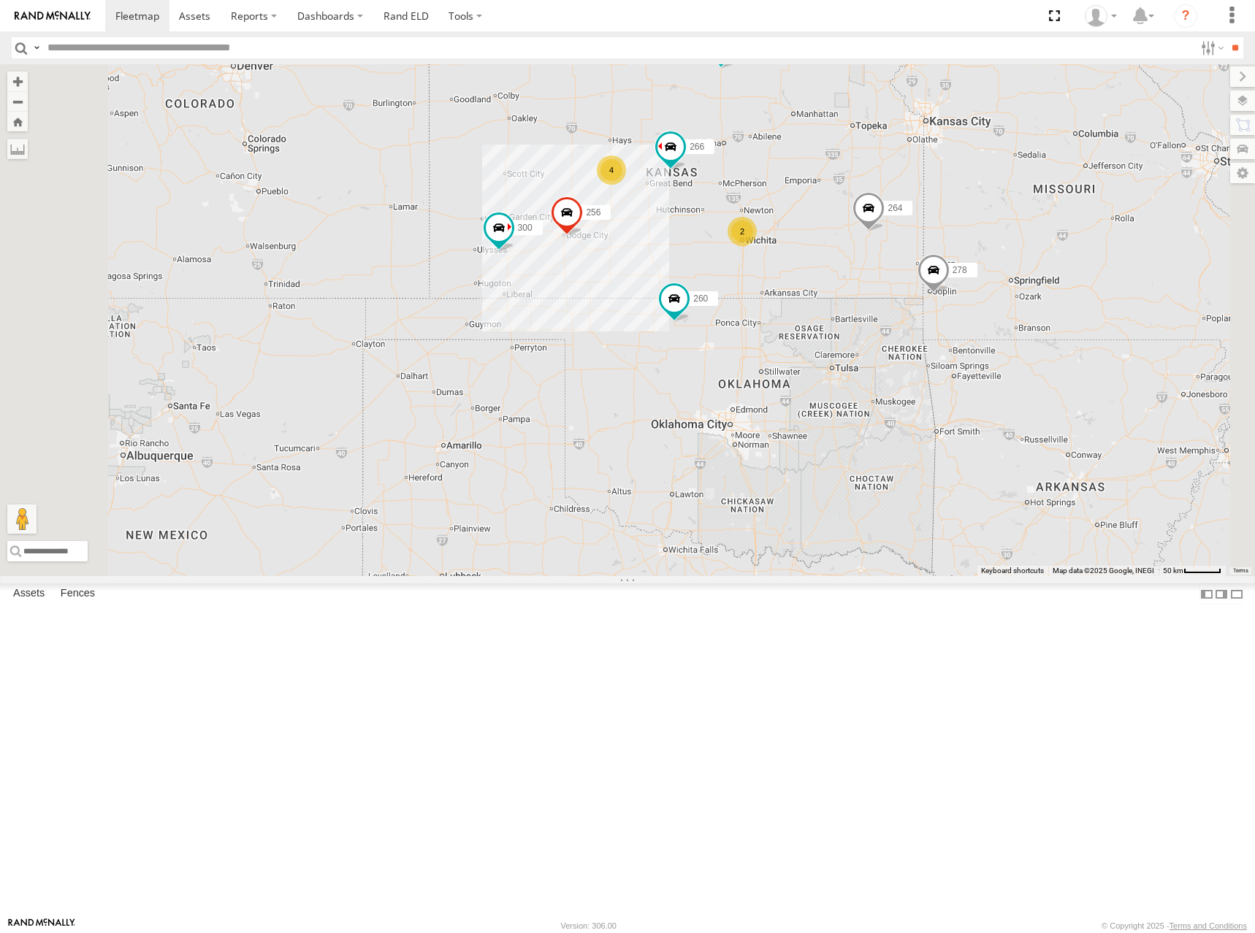
drag, startPoint x: 1008, startPoint y: 336, endPoint x: 1000, endPoint y: 296, distance: 41.1
click at [1000, 296] on div "300 246 298 270 256 264 302 248 266 278 294 260 4 2" at bounding box center [627, 320] width 1255 height 512
drag, startPoint x: 941, startPoint y: 298, endPoint x: 952, endPoint y: 310, distance: 16.5
click at [952, 310] on div "300 246 298 270 256 264 302 248 266 278 294 260 4 2" at bounding box center [627, 320] width 1255 height 512
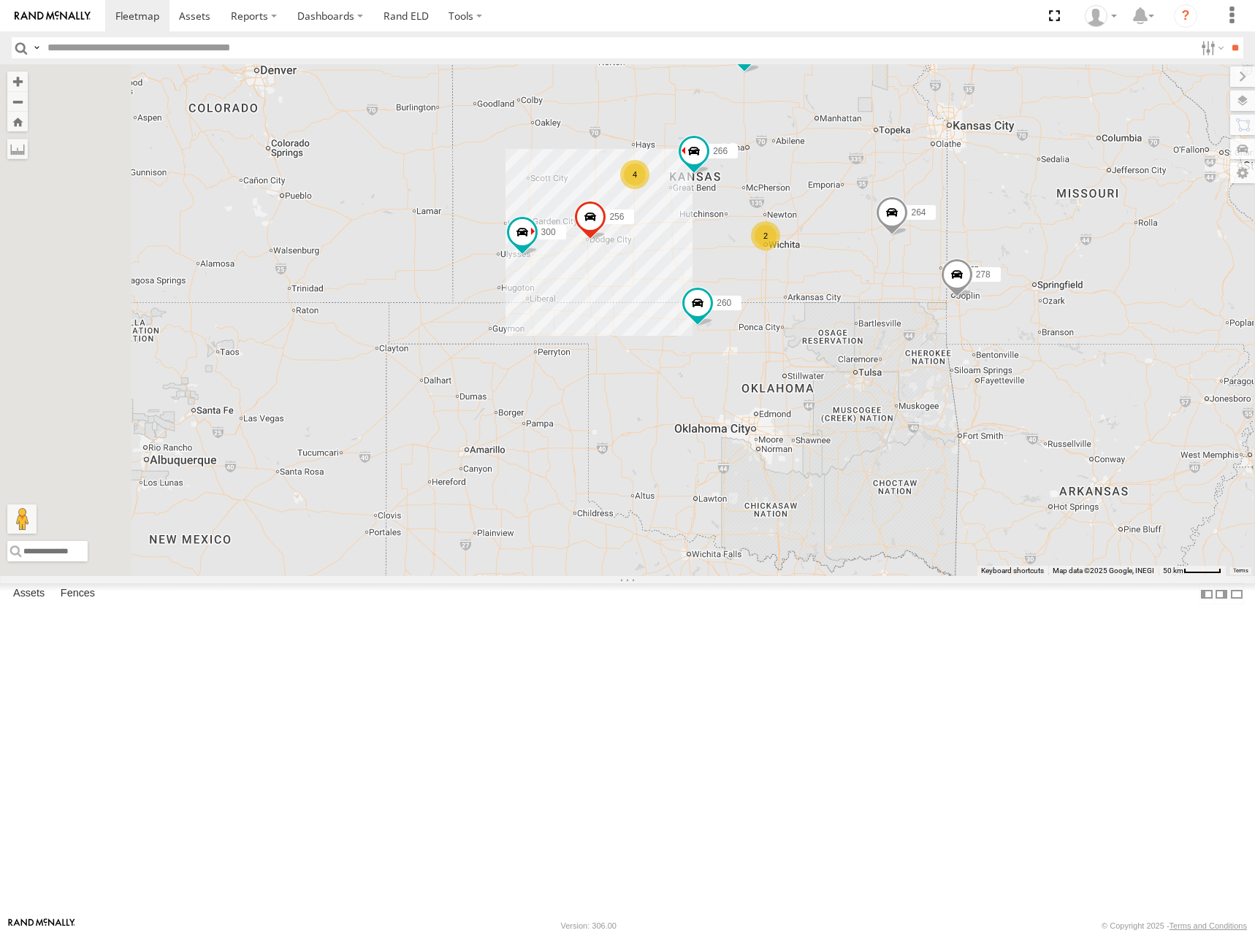
drag, startPoint x: 989, startPoint y: 301, endPoint x: 1003, endPoint y: 295, distance: 15.1
click at [1003, 295] on div "300 246 298 270 256 264 302 248 266 278 294 260 4 2" at bounding box center [627, 320] width 1255 height 512
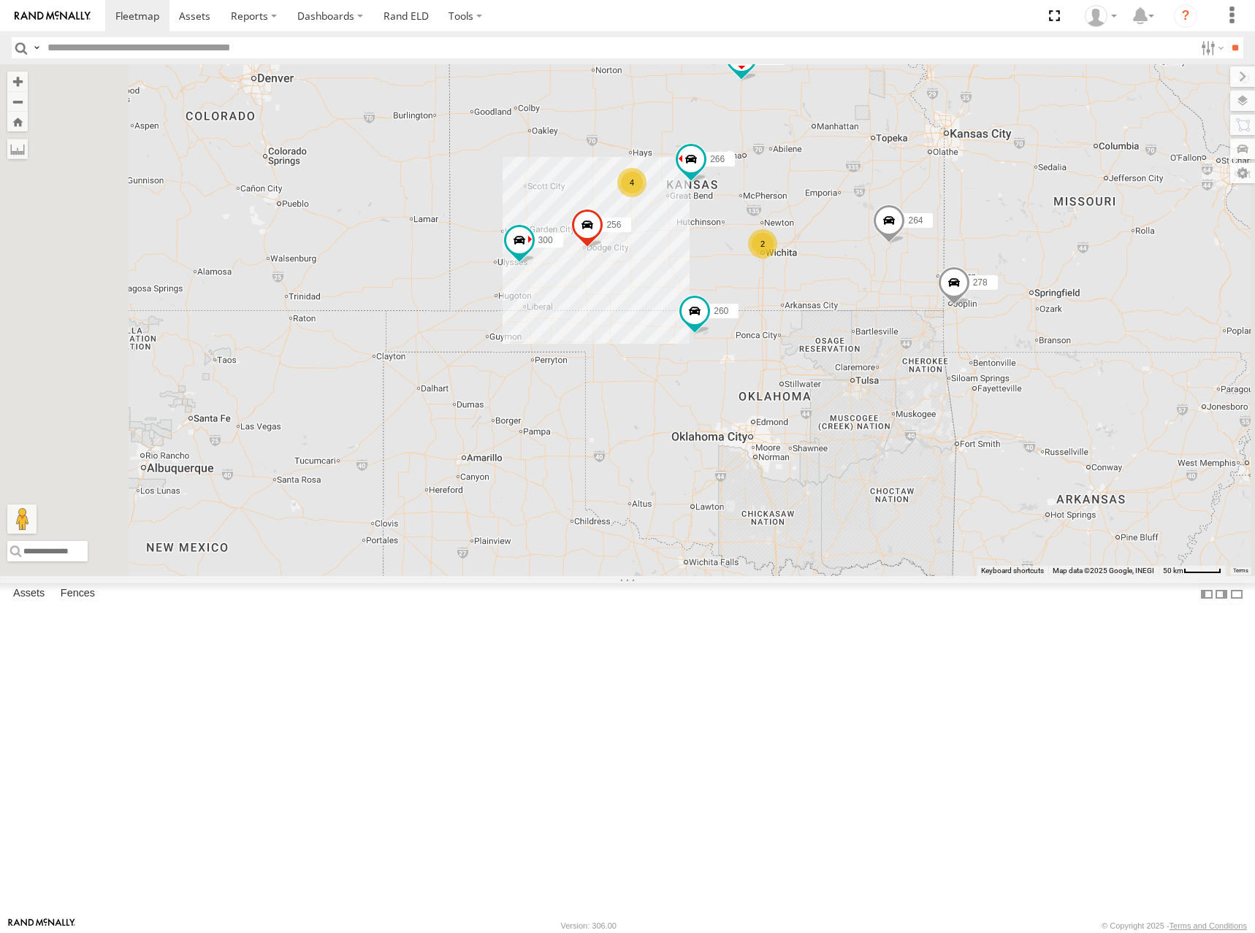
drag, startPoint x: 1060, startPoint y: 250, endPoint x: 1057, endPoint y: 261, distance: 10.9
click at [1057, 261] on div "300 246 298 270 256 264 302 248 266 278 294 260 4 2" at bounding box center [627, 320] width 1255 height 512
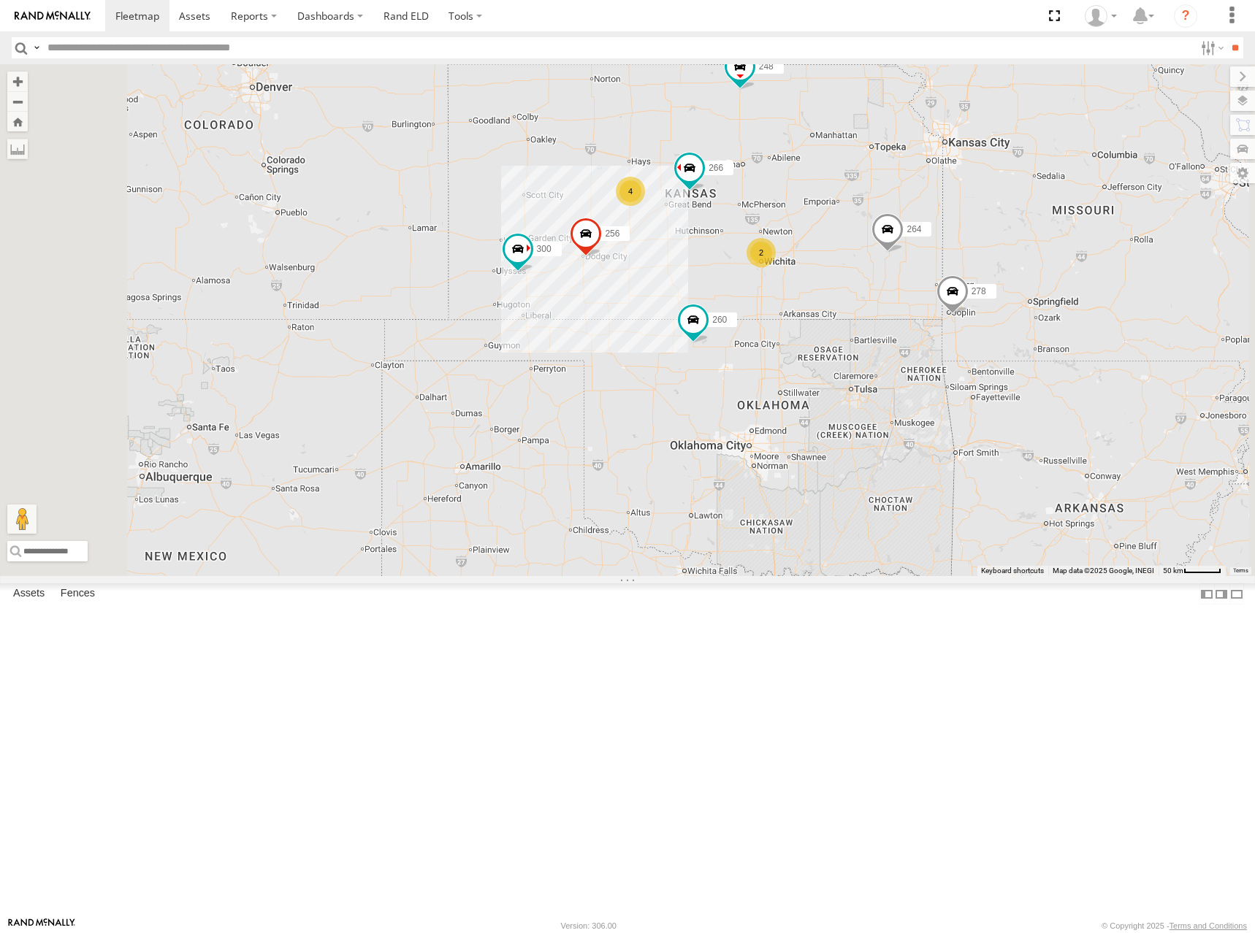
drag, startPoint x: 1028, startPoint y: 305, endPoint x: 1017, endPoint y: 296, distance: 14.0
click at [1017, 296] on div "300 246 298 270 256 264 302 248 266 278 294 260 4 2" at bounding box center [627, 320] width 1255 height 512
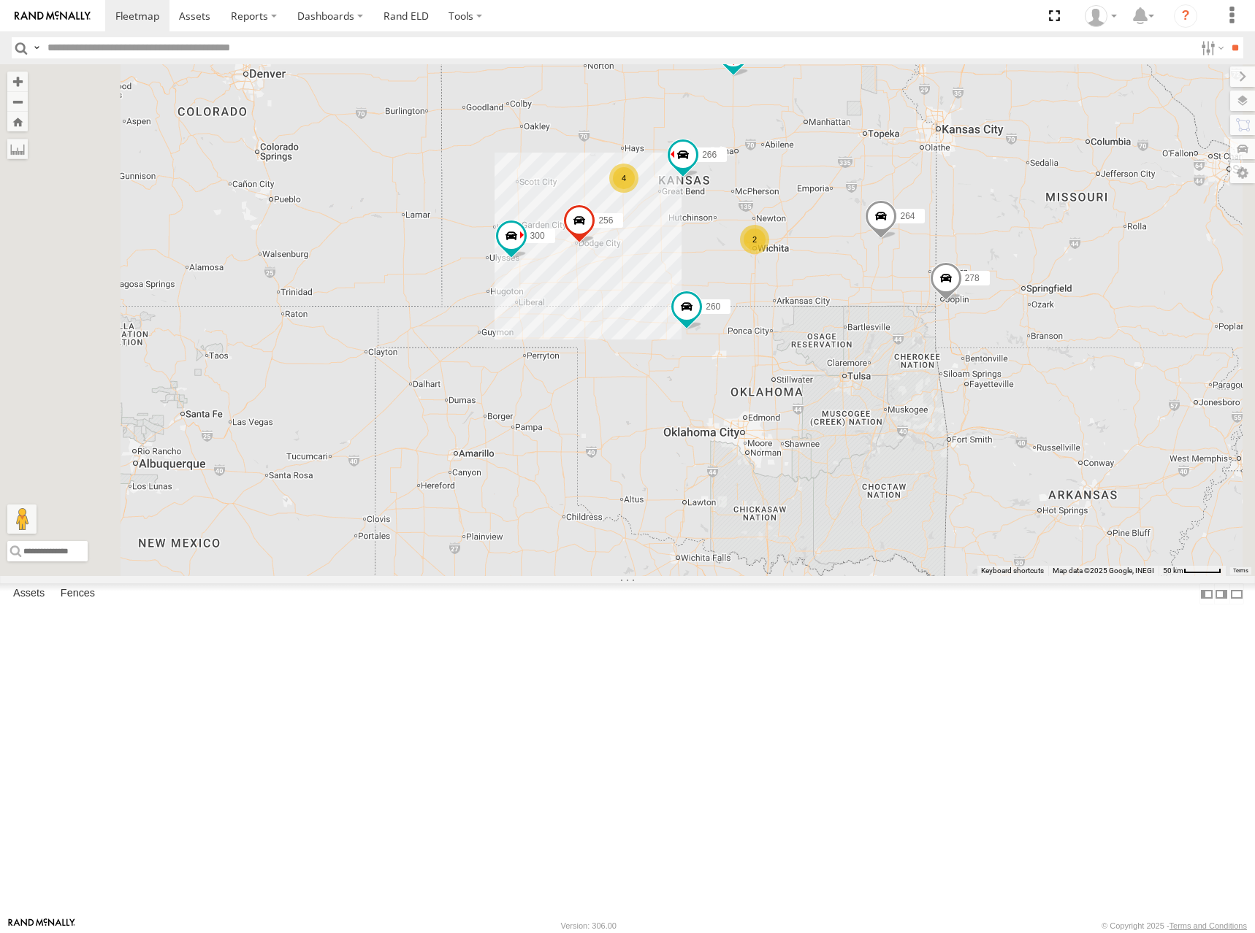
drag, startPoint x: 989, startPoint y: 283, endPoint x: 996, endPoint y: 275, distance: 10.4
click at [996, 275] on div "300 246 298 270 256 264 302 248 266 278 294 260 4 2" at bounding box center [627, 320] width 1255 height 512
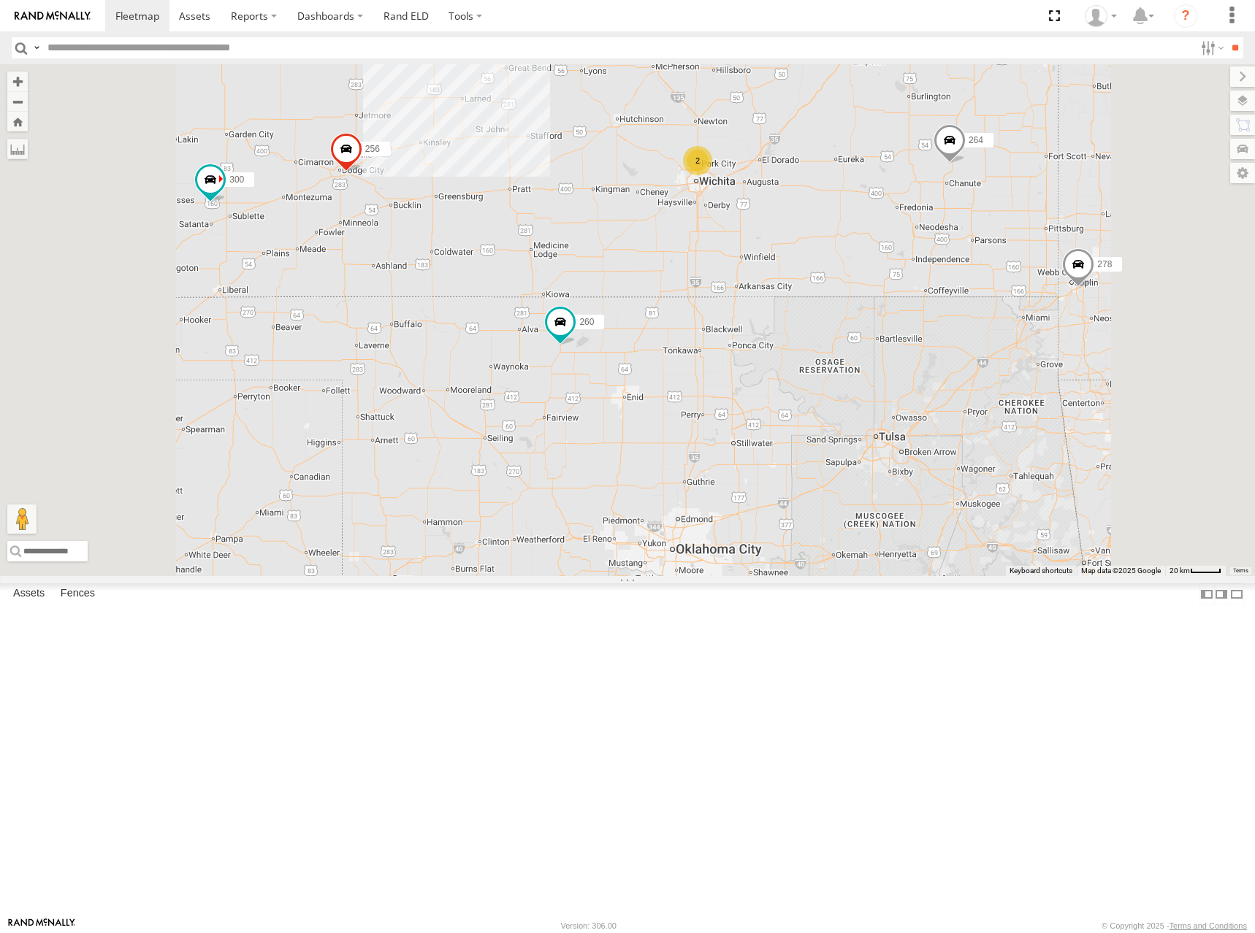
drag, startPoint x: 884, startPoint y: 169, endPoint x: 881, endPoint y: 242, distance: 73.1
click at [881, 242] on div "300 246 298 270 256 264 302 248 266 278 294 260 4 2" at bounding box center [627, 320] width 1255 height 512
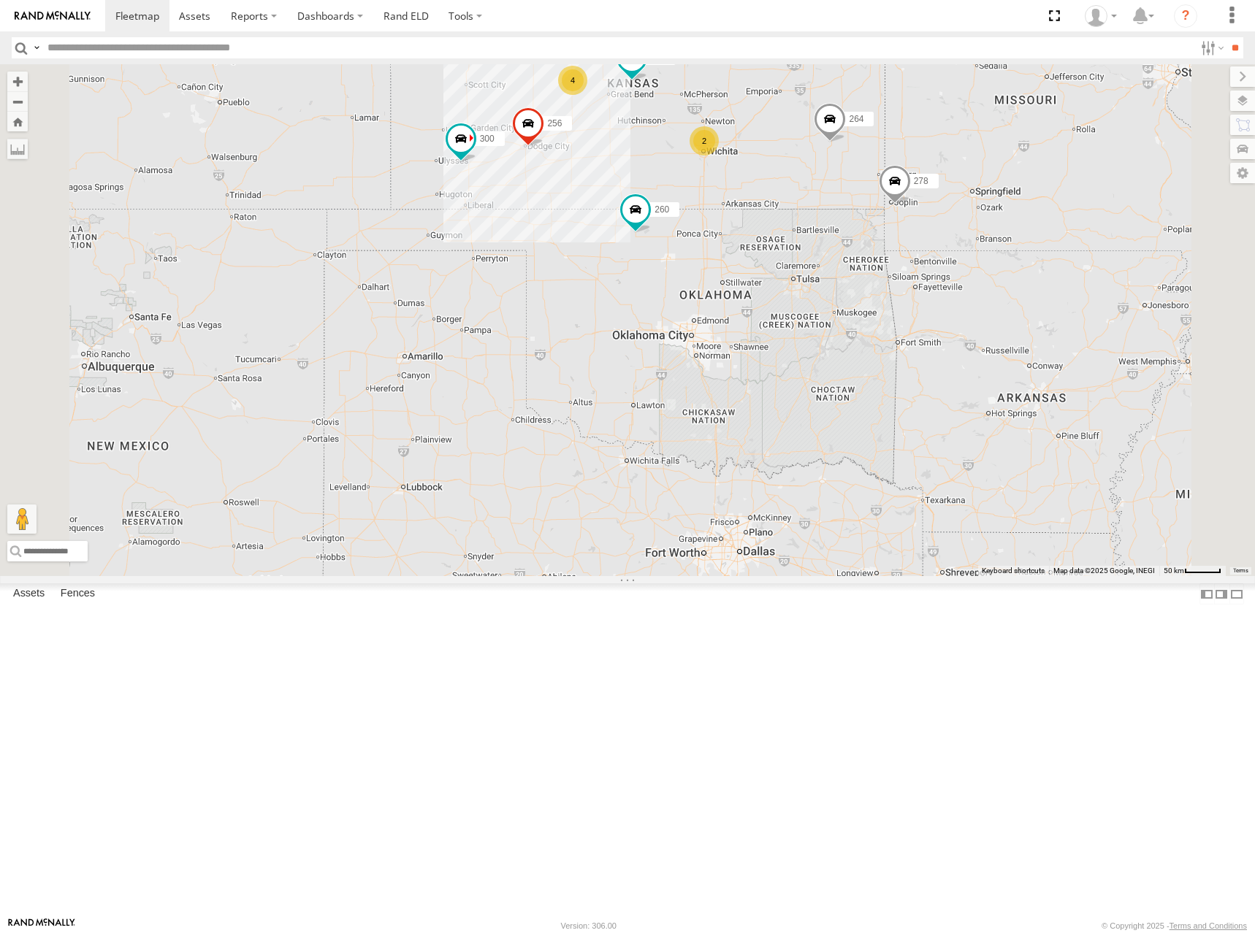
drag, startPoint x: 903, startPoint y: 177, endPoint x: 918, endPoint y: 195, distance: 23.8
click at [918, 195] on div "300 246 298 270 256 264 302 248 266 278 294 260 4 2" at bounding box center [627, 320] width 1255 height 512
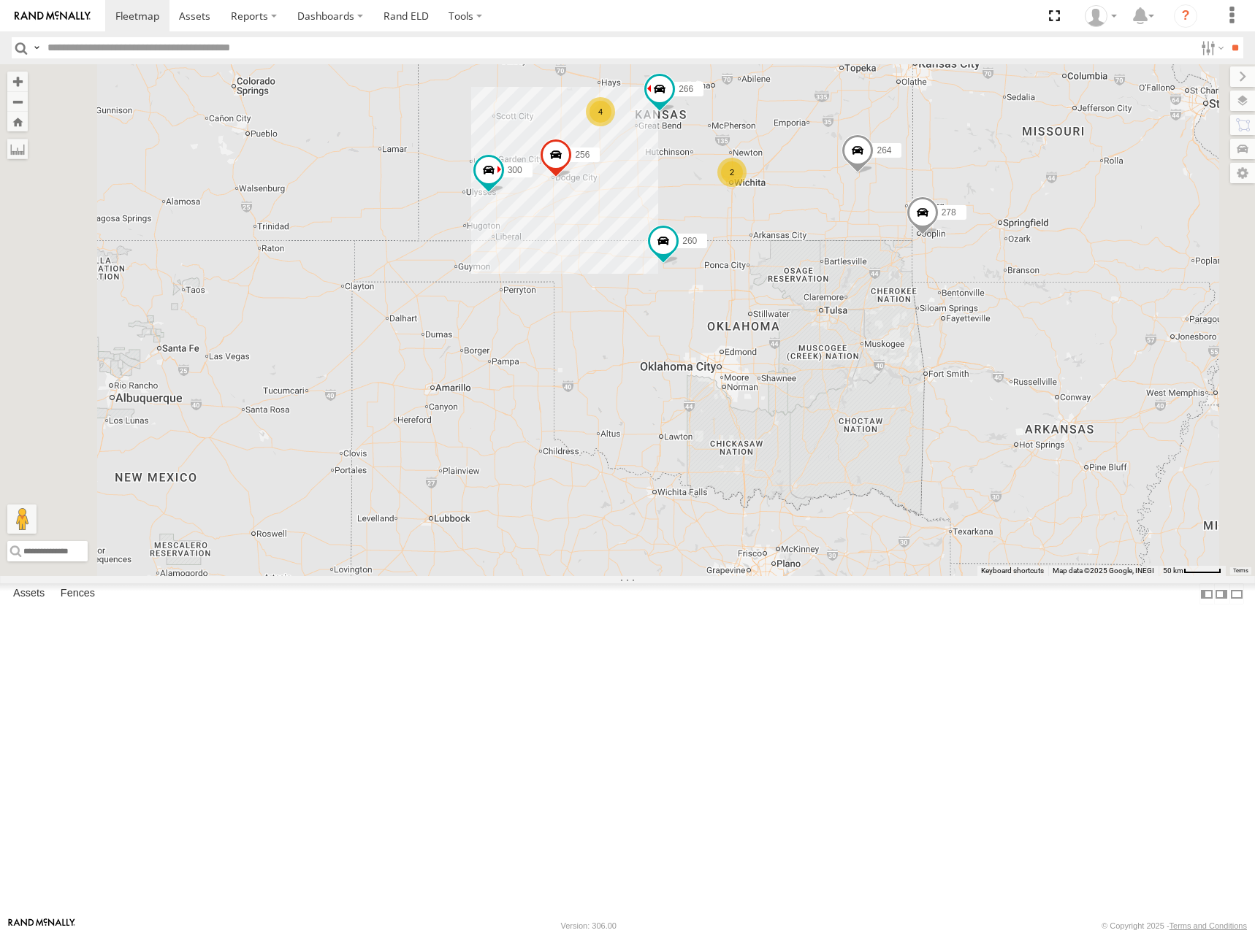
drag, startPoint x: 981, startPoint y: 236, endPoint x: 1016, endPoint y: 253, distance: 39.2
click at [1016, 253] on div "300 246 298 270 256 264 302 248 266 278 294 260 4 2" at bounding box center [627, 320] width 1255 height 512
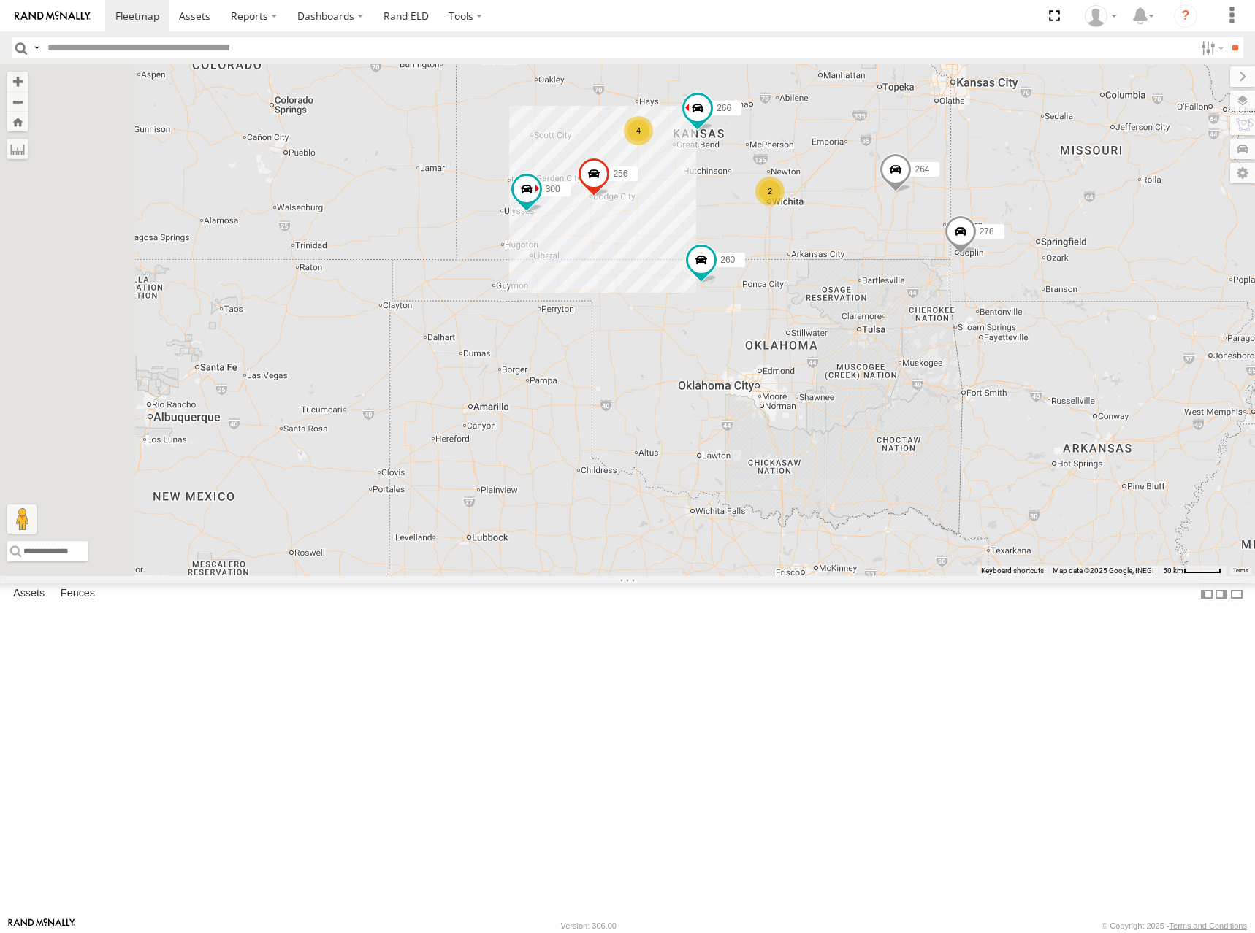
click at [1057, 256] on div "300 246 298 270 256 264 302 248 266 278 294 260 4 2" at bounding box center [627, 320] width 1255 height 512
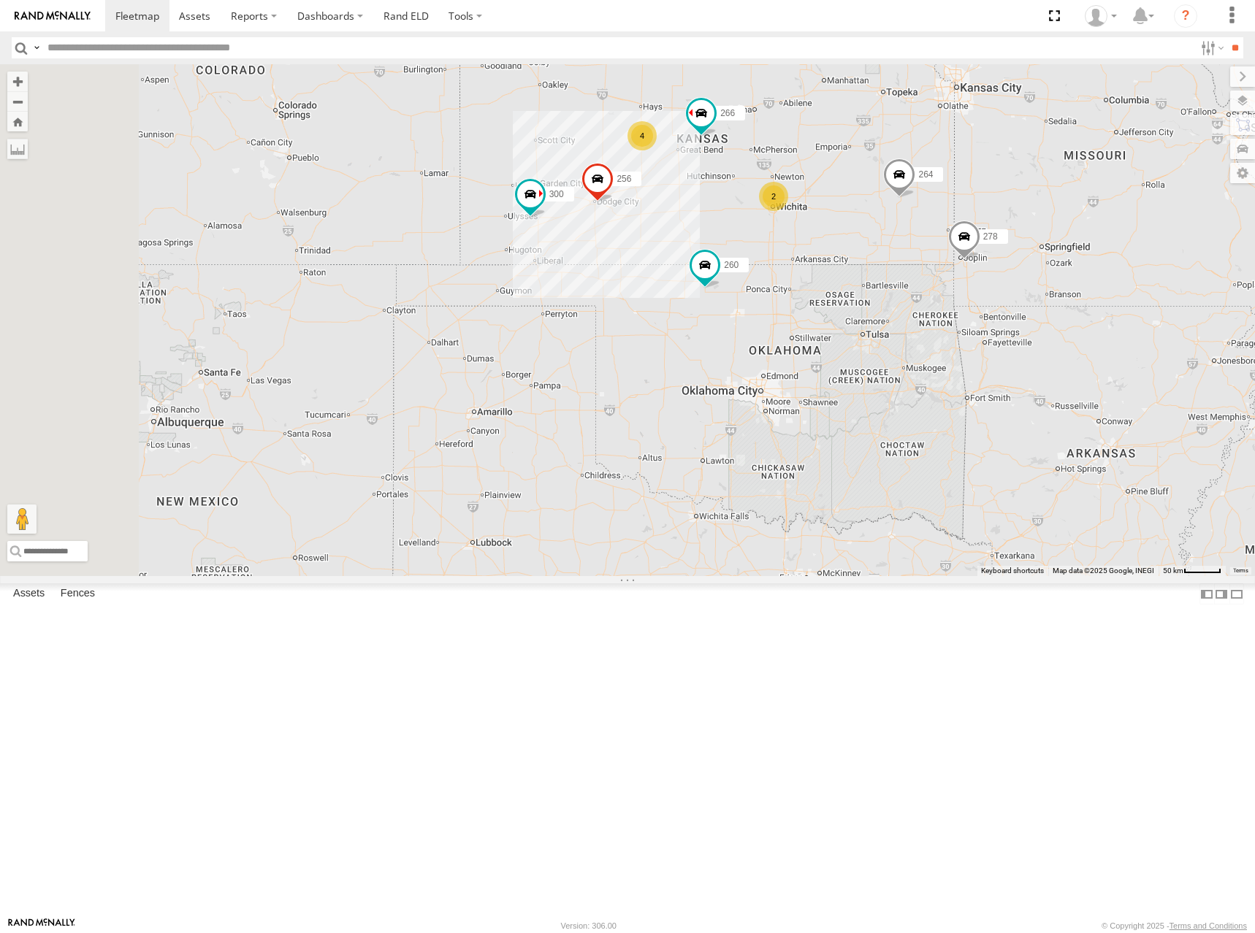
drag, startPoint x: 995, startPoint y: 287, endPoint x: 1003, endPoint y: 291, distance: 9.5
click at [1003, 291] on div "300 246 298 270 256 264 302 248 266 278 294 260 4 2" at bounding box center [627, 320] width 1255 height 512
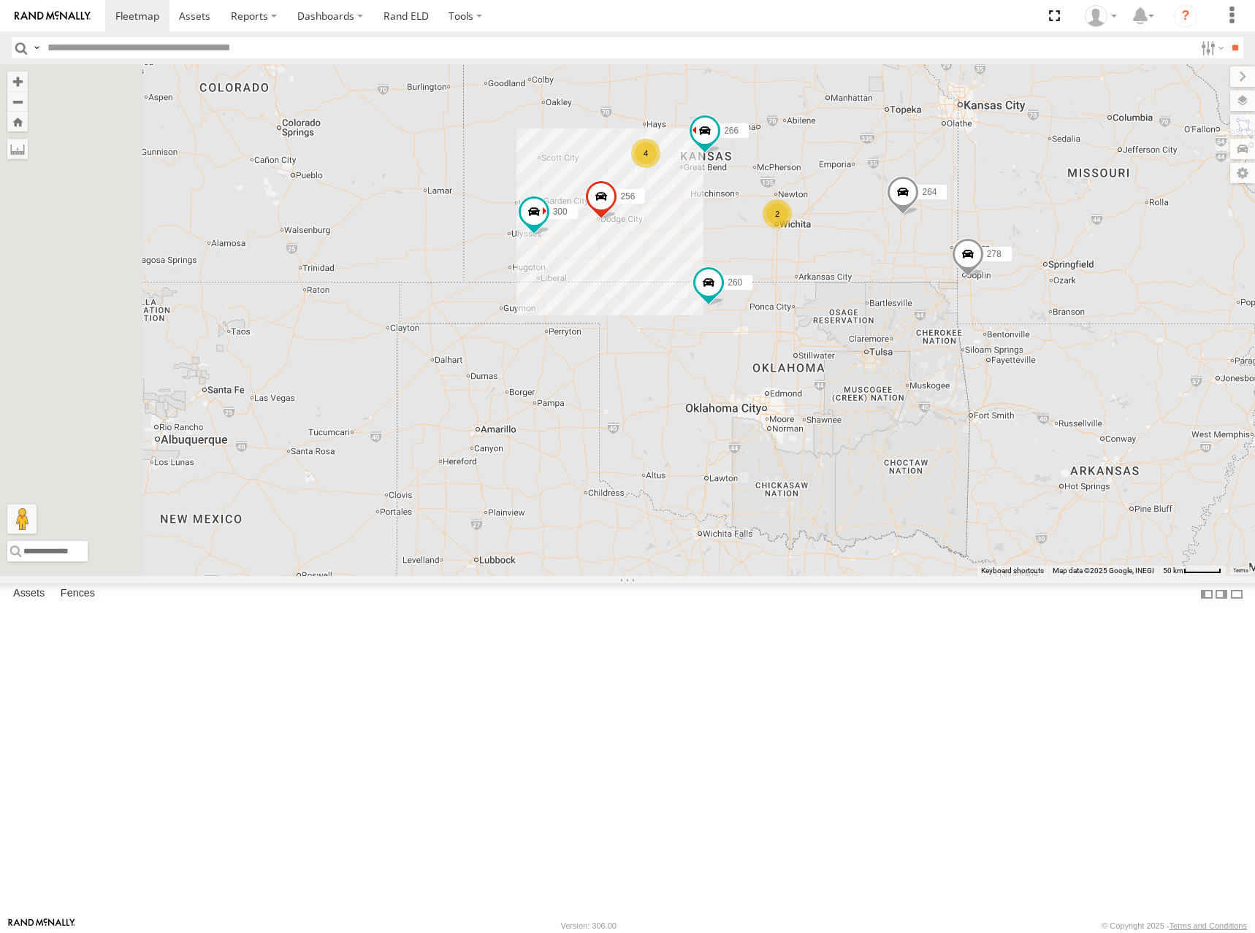
drag, startPoint x: 983, startPoint y: 285, endPoint x: 987, endPoint y: 306, distance: 21.5
click at [987, 306] on div "300 246 298 270 256 264 302 248 266 278 294 260 4 2" at bounding box center [627, 320] width 1255 height 512
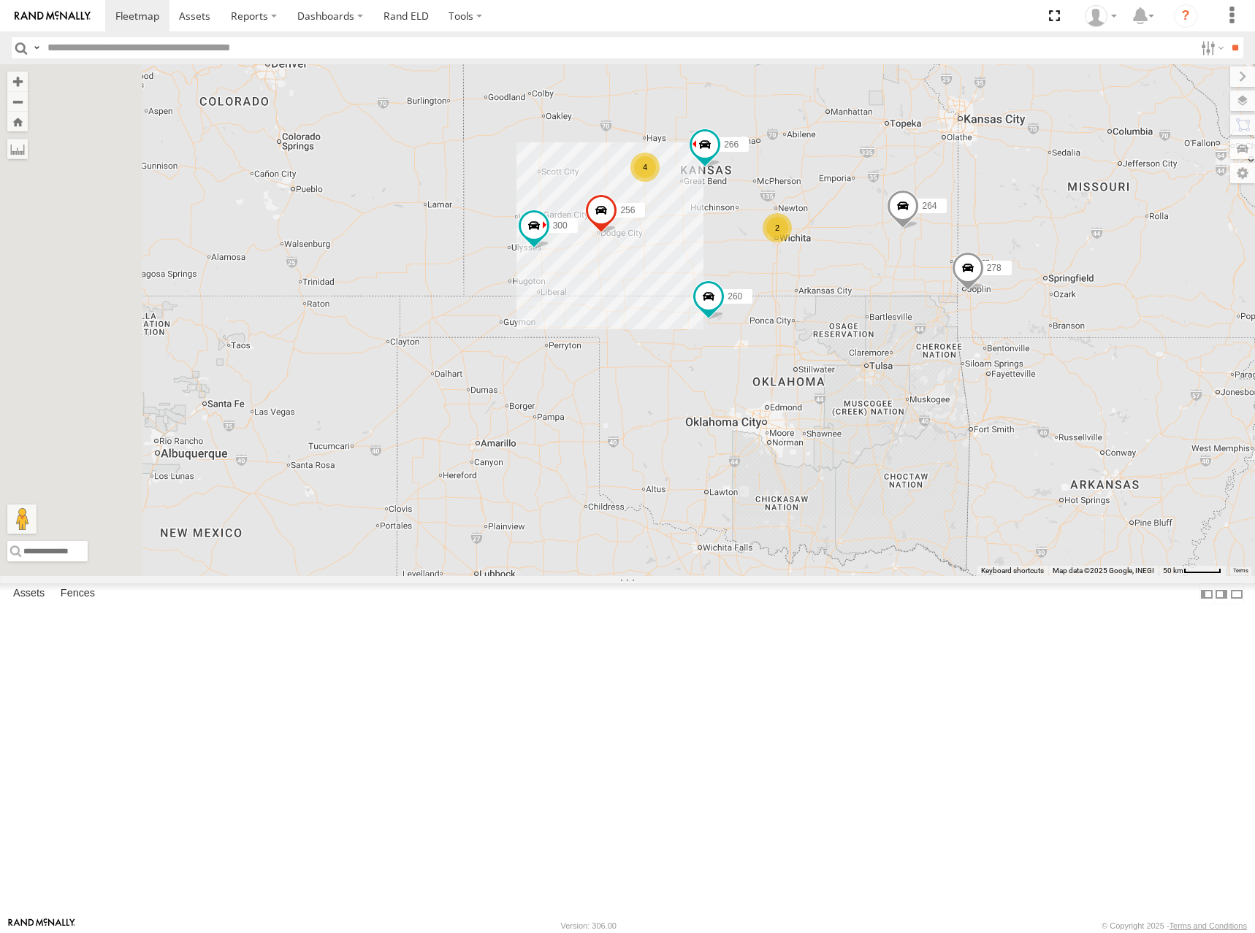
click at [991, 281] on div "300 246 298 270 256 264 302 248 266 278 294 260 4 2" at bounding box center [627, 320] width 1255 height 512
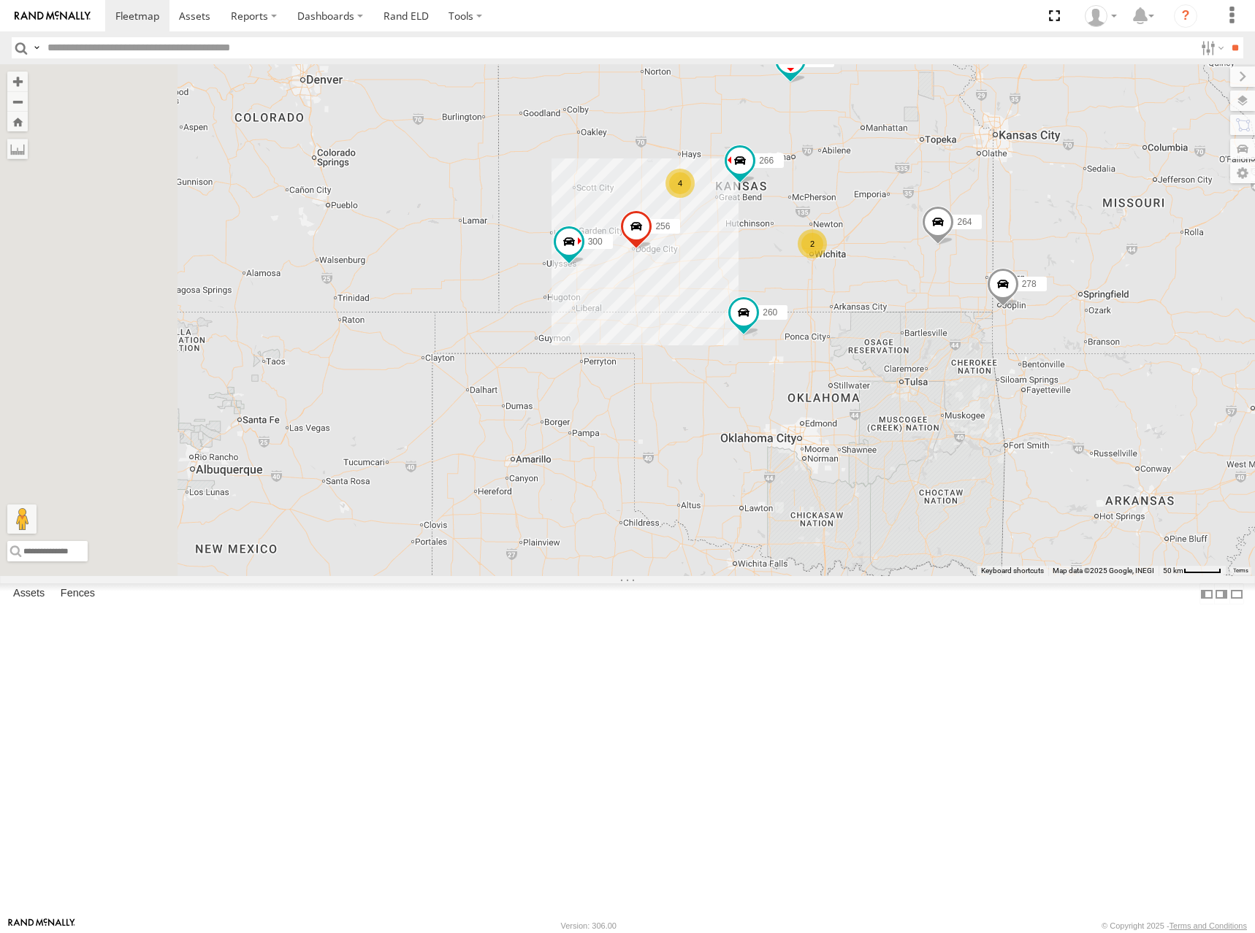
drag, startPoint x: 972, startPoint y: 321, endPoint x: 1006, endPoint y: 334, distance: 36.1
click at [1006, 334] on div "300 246 298 270 256 264 302 248 266 278 294 260 4 2" at bounding box center [627, 320] width 1255 height 512
drag, startPoint x: 1063, startPoint y: 291, endPoint x: 1046, endPoint y: 291, distance: 17.5
click at [1046, 291] on div "300 246 298 270 256 264 302 248 266 278 294 260 4 2" at bounding box center [627, 320] width 1255 height 512
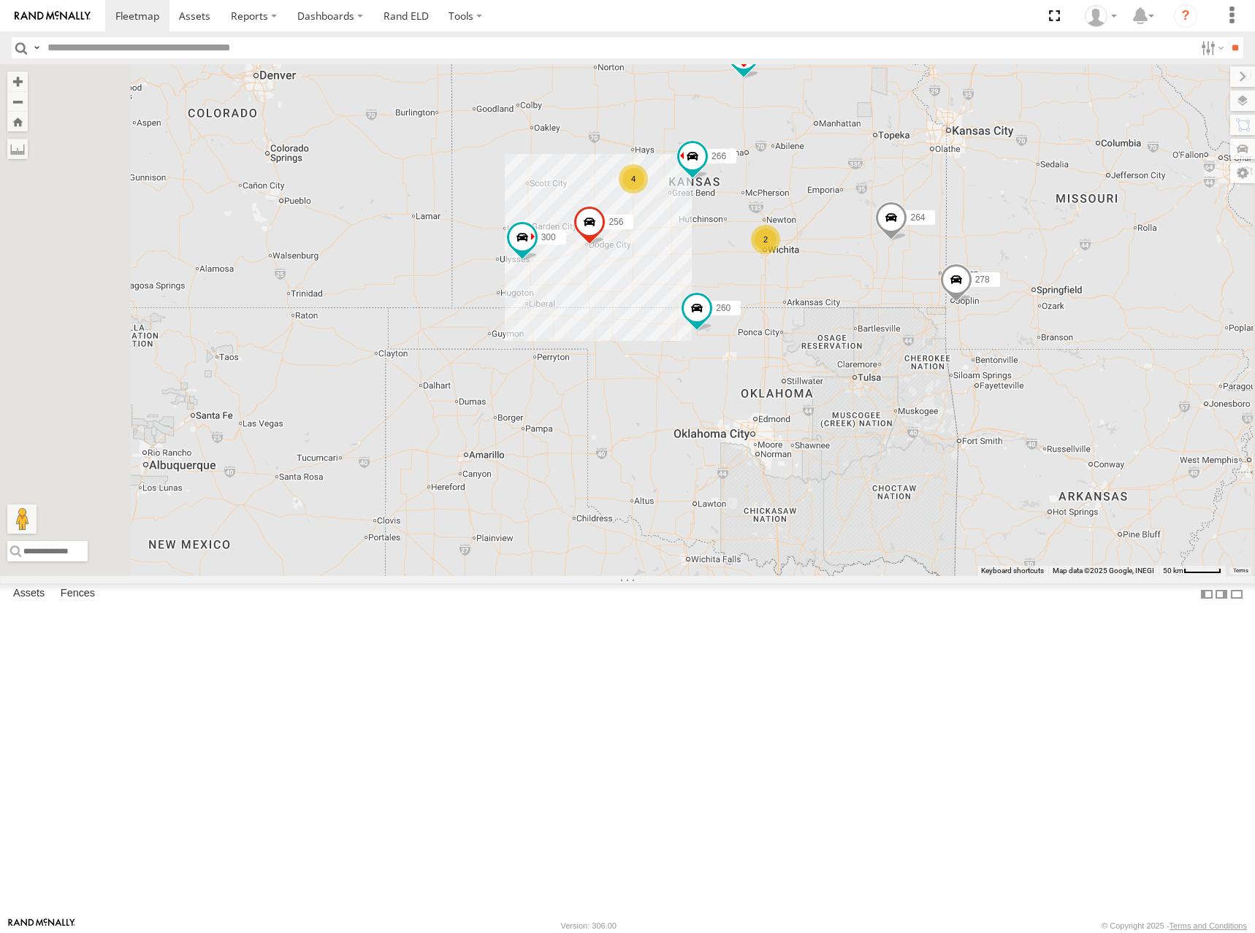
drag, startPoint x: 1068, startPoint y: 272, endPoint x: 1045, endPoint y: 264, distance: 24.7
click at [1045, 264] on div "300 246 298 270 256 264 302 248 266 278 294 260 4 2" at bounding box center [627, 320] width 1255 height 512
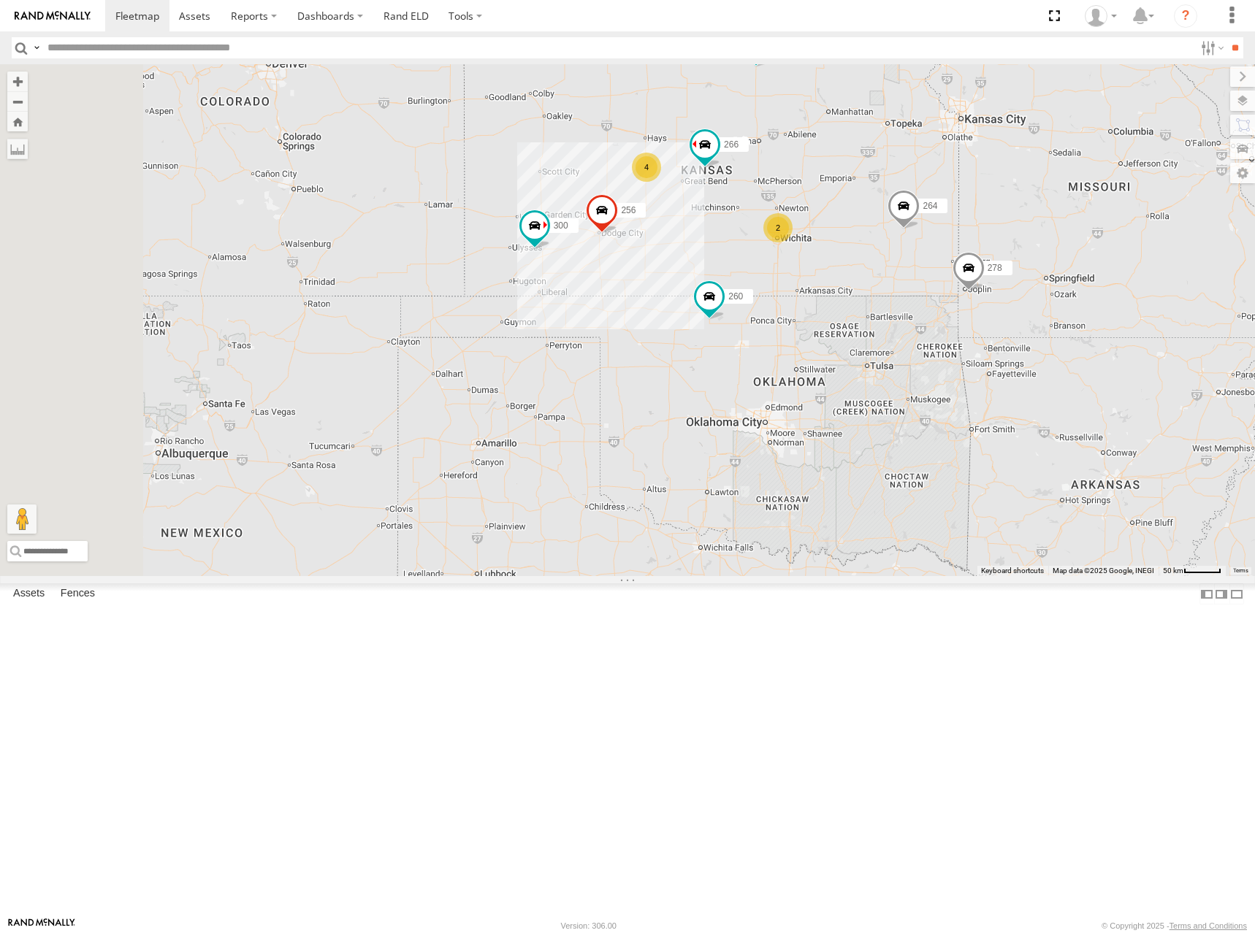
drag, startPoint x: 924, startPoint y: 278, endPoint x: 938, endPoint y: 265, distance: 19.1
click at [938, 265] on div "300 246 298 270 256 264 302 248 266 278 294 260 4 2" at bounding box center [627, 320] width 1255 height 512
drag, startPoint x: 1070, startPoint y: 246, endPoint x: 1062, endPoint y: 246, distance: 8.0
click at [1062, 246] on div "300 246 298 270 256 264 302 248 266 278 294 260 4 2" at bounding box center [627, 320] width 1255 height 512
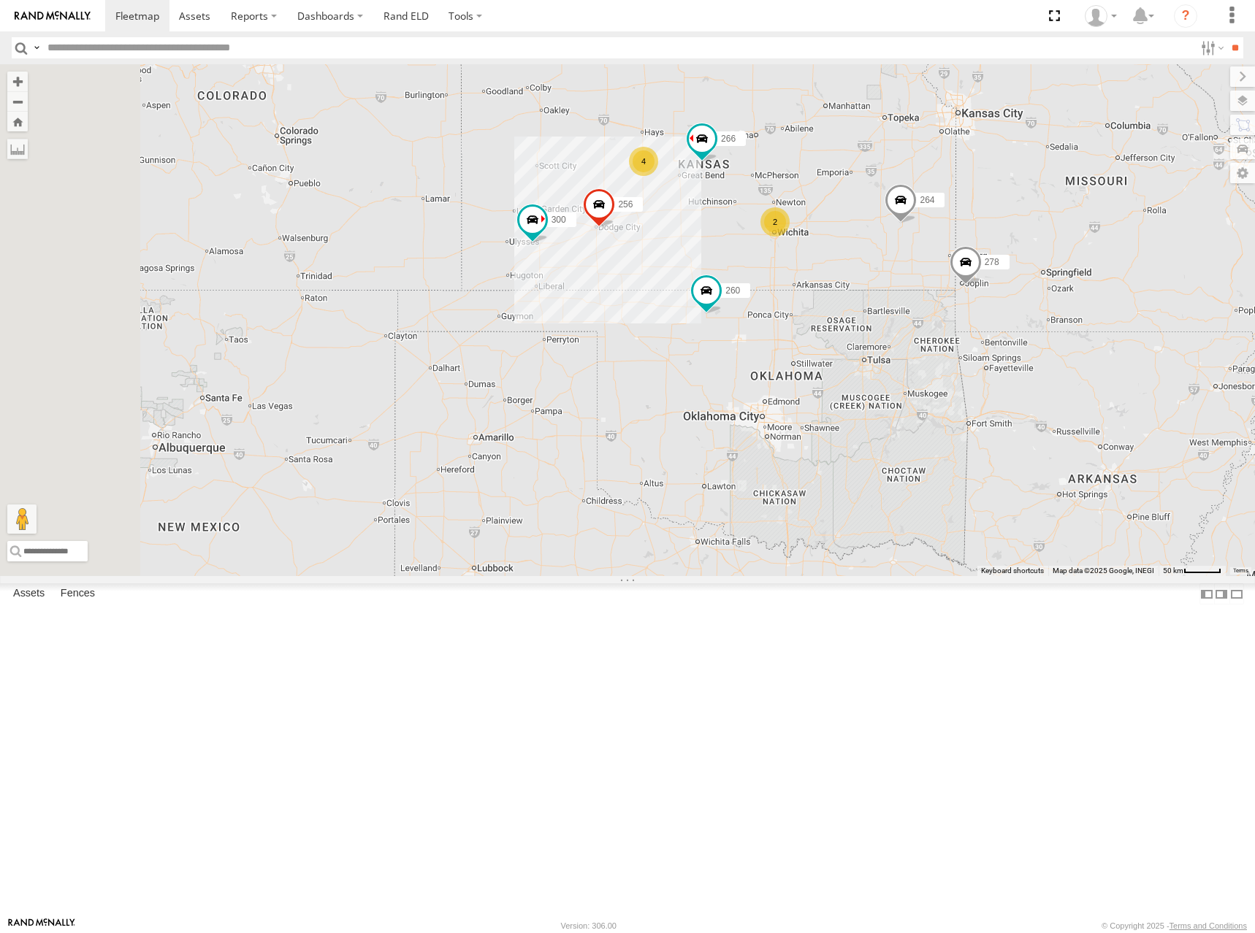
click at [1046, 244] on div "300 246 298 270 256 264 302 248 266 278 294 260 4 2" at bounding box center [627, 320] width 1255 height 512
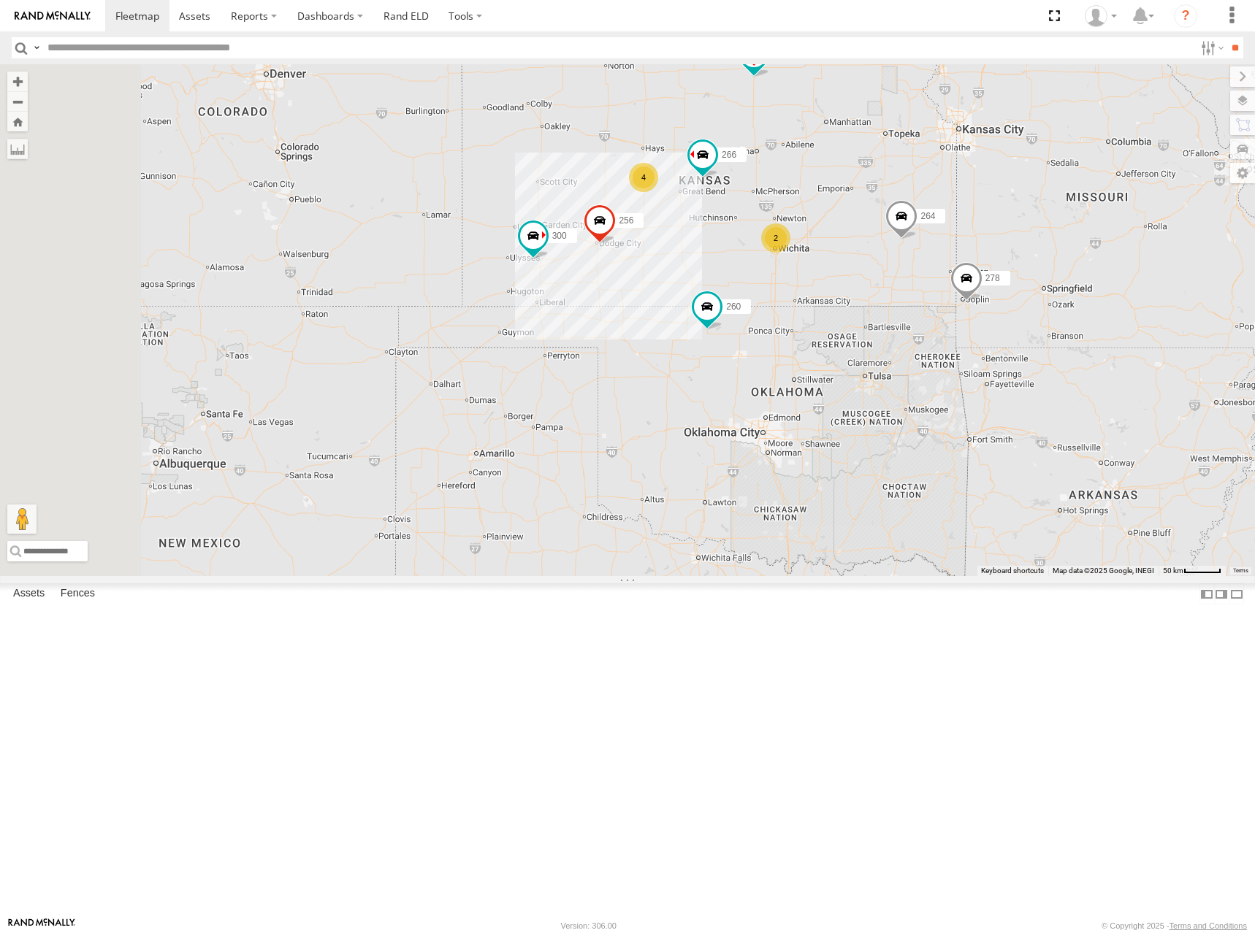
drag, startPoint x: 1023, startPoint y: 202, endPoint x: 1024, endPoint y: 221, distance: 19.7
click at [1024, 221] on div "300 246 298 270 256 264 302 248 266 278 294 260 4 2" at bounding box center [627, 320] width 1255 height 512
drag, startPoint x: 1027, startPoint y: 250, endPoint x: 1034, endPoint y: 254, distance: 7.9
click at [1034, 254] on div "300 246 298 270 256 264 302 248 266 278 294 260 4 2" at bounding box center [627, 320] width 1255 height 512
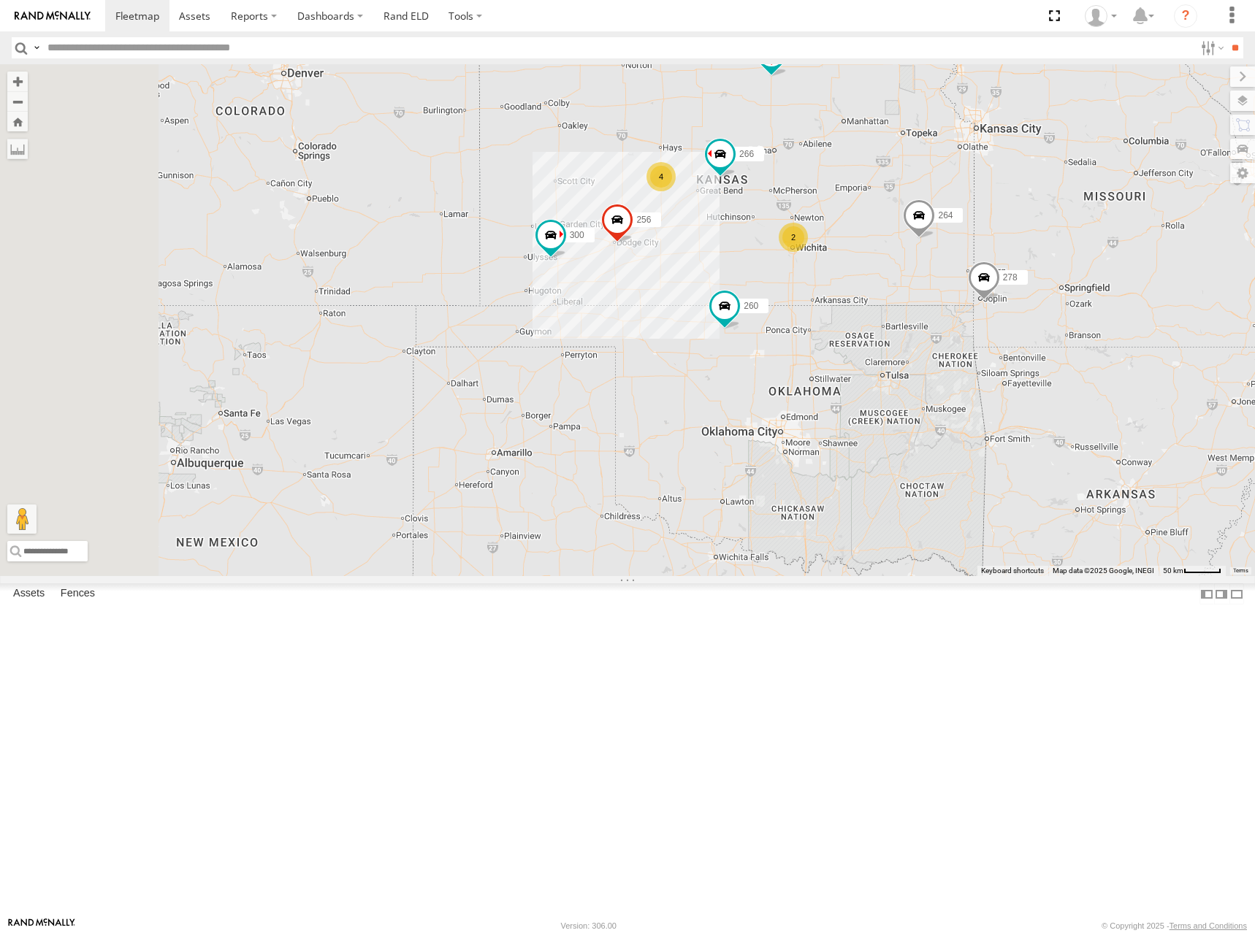
drag, startPoint x: 1074, startPoint y: 288, endPoint x: 1081, endPoint y: 279, distance: 11.4
click at [1081, 279] on div "300 246 298 270 256 264 302 248 266 278 294 260 4 2" at bounding box center [627, 320] width 1255 height 512
drag, startPoint x: 1027, startPoint y: 257, endPoint x: 1035, endPoint y: 251, distance: 10.5
click at [1035, 251] on div "300 246 298 270 256 264 302 248 266 278 294 260 4 2" at bounding box center [627, 320] width 1255 height 512
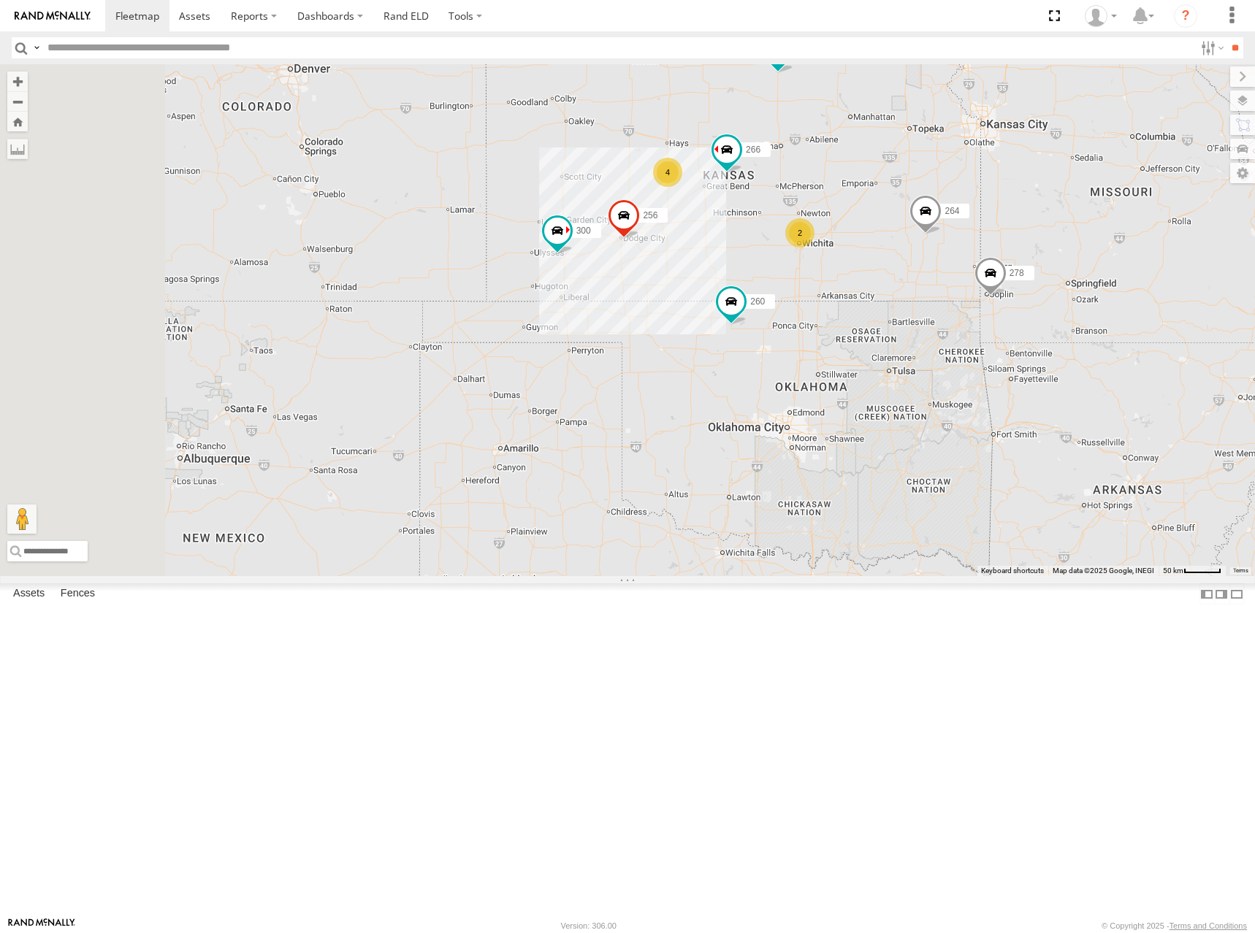
click at [1067, 256] on div "300 246 298 270 256 264 302 248 266 278 294 260 4 2" at bounding box center [627, 320] width 1255 height 512
click at [1086, 272] on div "300 246 298 270 256 264 302 248 266 278 294 260 4 2" at bounding box center [627, 320] width 1255 height 512
drag, startPoint x: 1036, startPoint y: 261, endPoint x: 1026, endPoint y: 269, distance: 12.6
click at [1026, 269] on div "300 246 298 270 256 264 302 248 266 278 294 260 4 2" at bounding box center [627, 320] width 1255 height 512
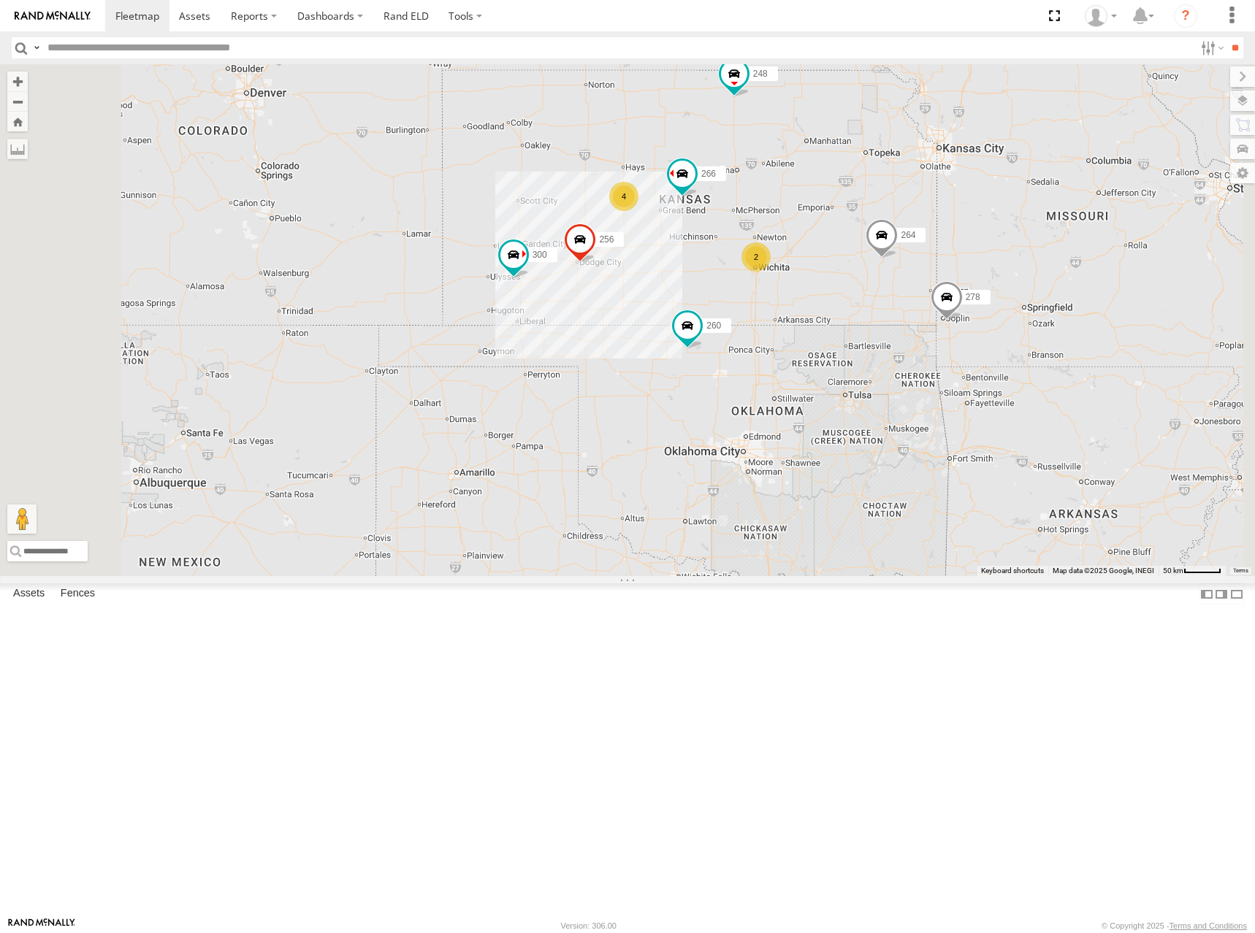
drag, startPoint x: 1131, startPoint y: 248, endPoint x: 1098, endPoint y: 259, distance: 35.3
click at [1098, 259] on div "300 246 298 270 256 264 302 248 266 278 294 260 4 2" at bounding box center [627, 320] width 1255 height 512
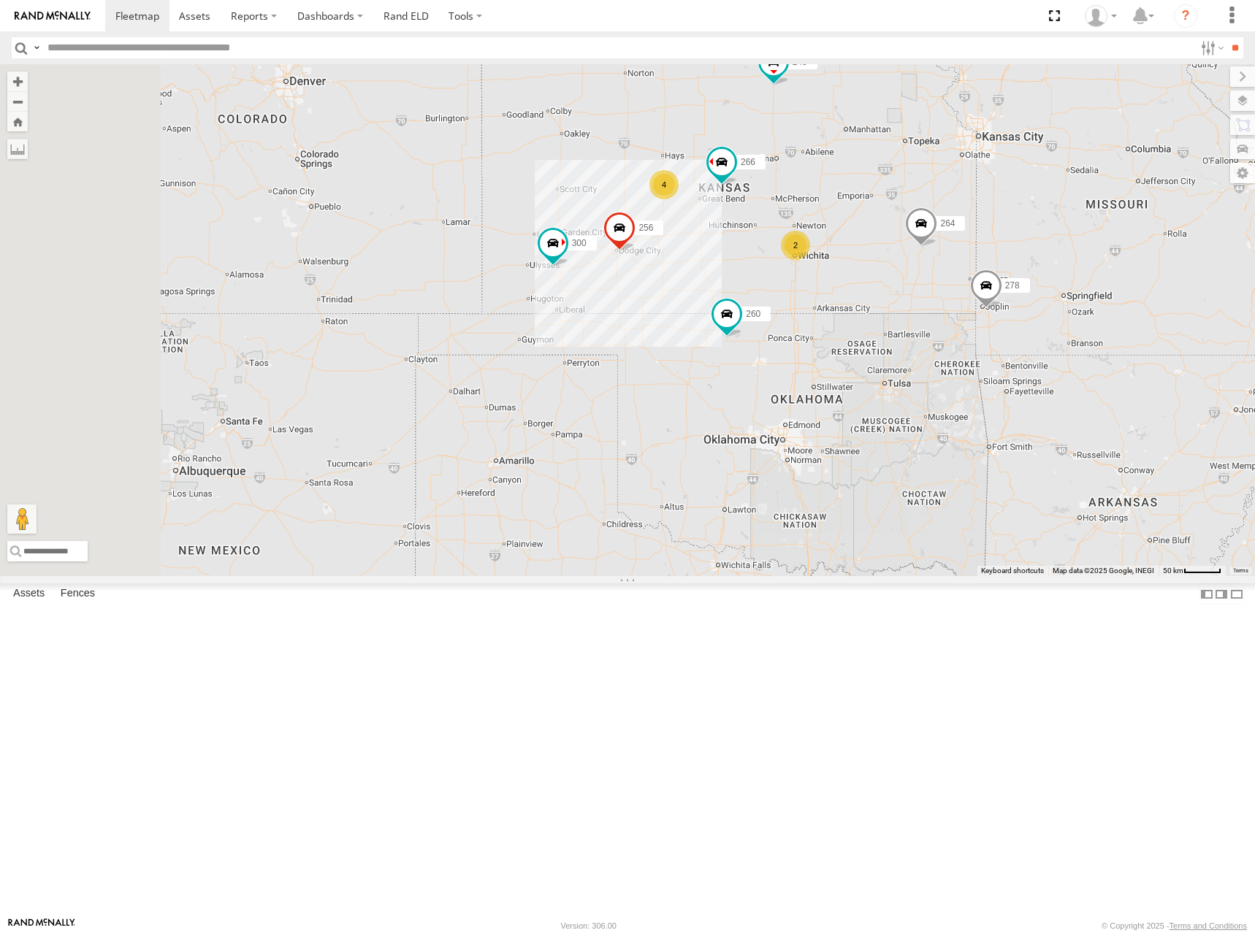
drag, startPoint x: 1021, startPoint y: 280, endPoint x: 1068, endPoint y: 264, distance: 50.1
click at [1068, 264] on div "300 246 298 270 256 264 302 248 266 278 294 260 4 2" at bounding box center [627, 320] width 1255 height 512
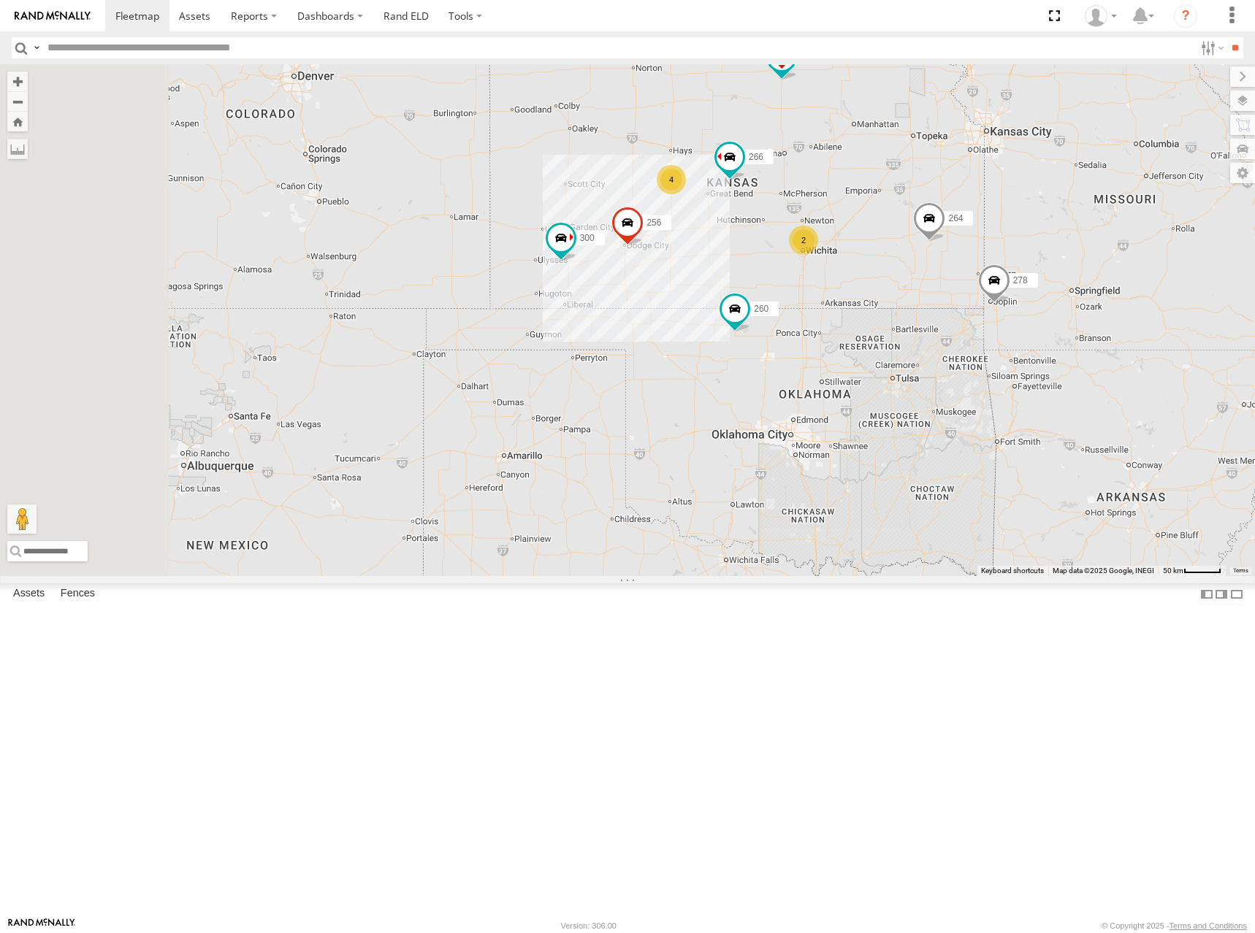
drag, startPoint x: 1016, startPoint y: 275, endPoint x: 1027, endPoint y: 266, distance: 14.6
click at [1027, 266] on div "300 246 298 270 256 264 302 248 266 278 294 260 4 2" at bounding box center [627, 320] width 1255 height 512
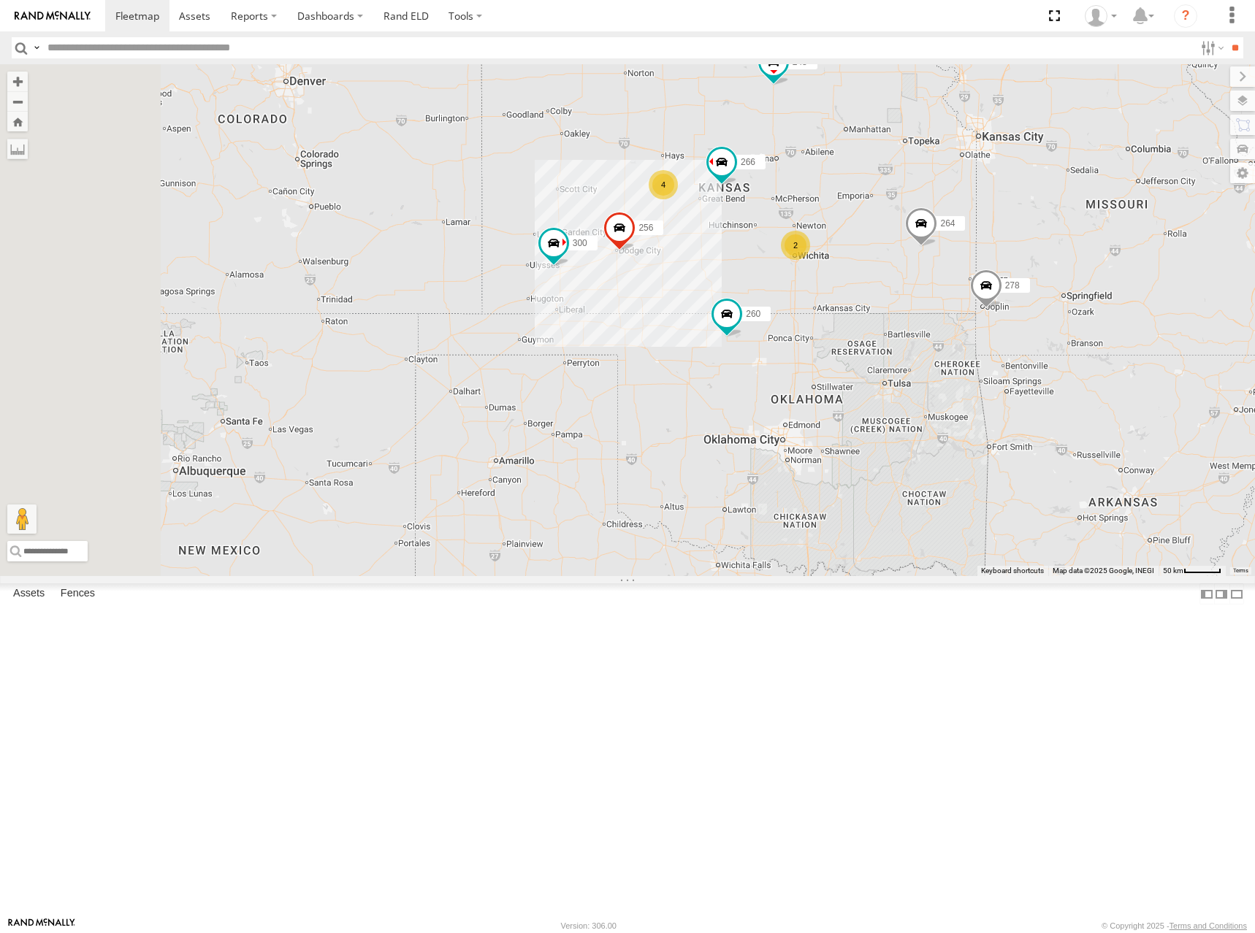
drag, startPoint x: 1122, startPoint y: 335, endPoint x: 1111, endPoint y: 341, distance: 11.8
click at [1111, 341] on div "300 246 298 270 256 264 302 248 266 278 294 260 4 2" at bounding box center [627, 320] width 1255 height 512
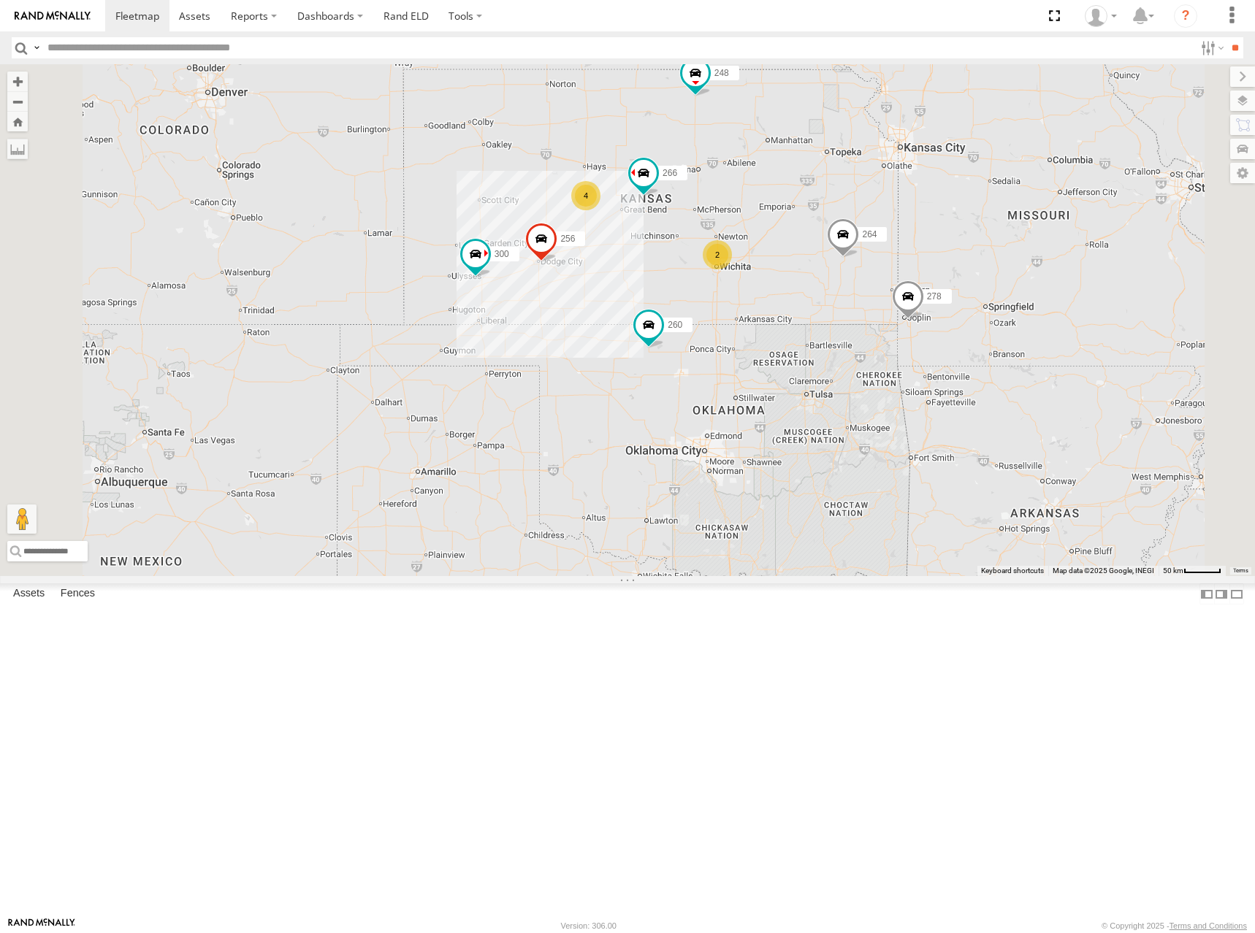
drag, startPoint x: 889, startPoint y: 233, endPoint x: 939, endPoint y: 257, distance: 55.9
click at [939, 257] on div "300 246 298 270 256 264 302 248 266 278 294 260 4 2" at bounding box center [627, 320] width 1255 height 512
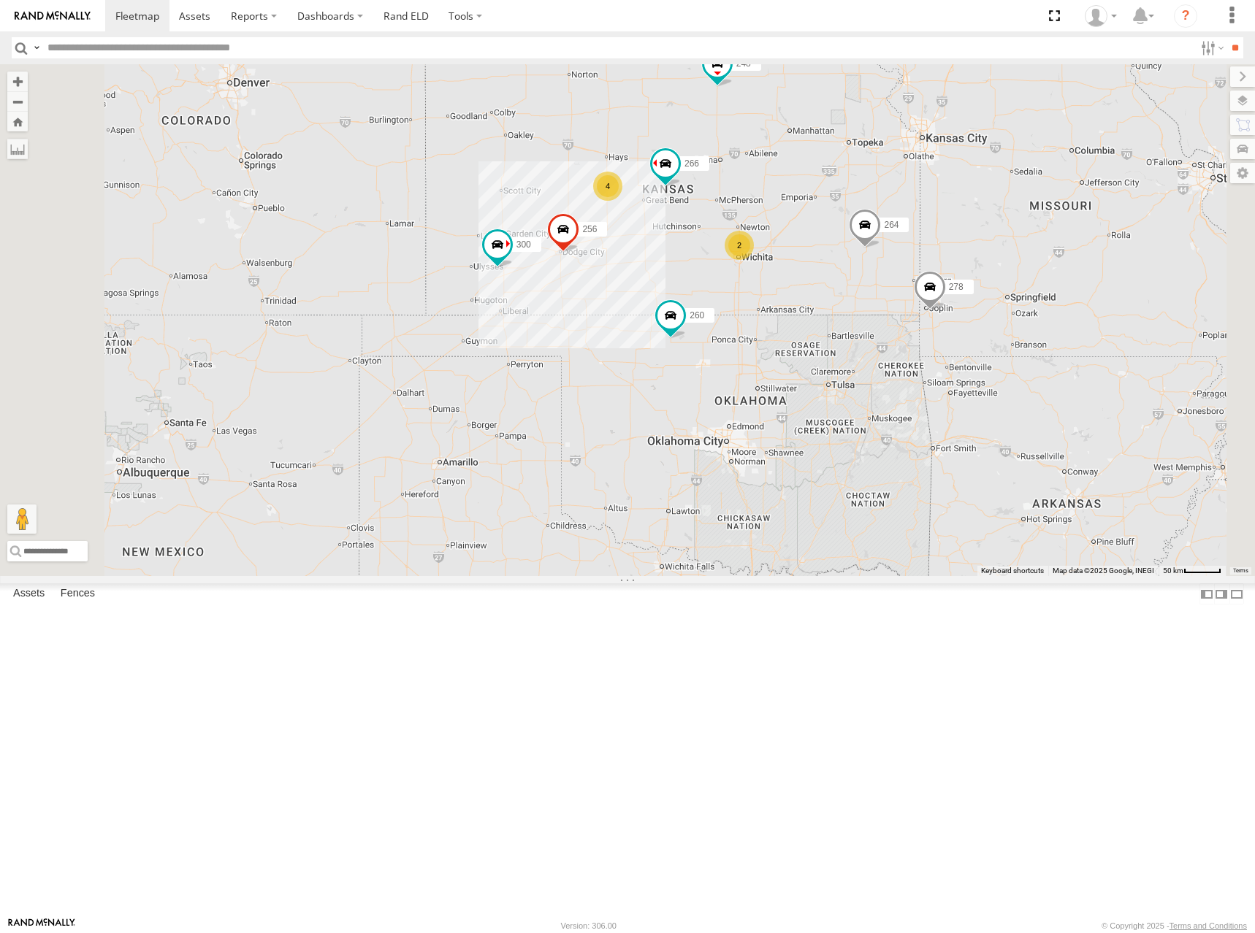
drag, startPoint x: 920, startPoint y: 337, endPoint x: 942, endPoint y: 326, distance: 24.5
click at [942, 326] on div "300 246 298 270 256 264 302 248 266 278 294 260 4 2" at bounding box center [627, 320] width 1255 height 512
drag, startPoint x: 976, startPoint y: 342, endPoint x: 995, endPoint y: 334, distance: 20.9
click at [995, 334] on div "300 246 298 270 256 264 302 248 266 278 294 260 4 2" at bounding box center [627, 320] width 1255 height 512
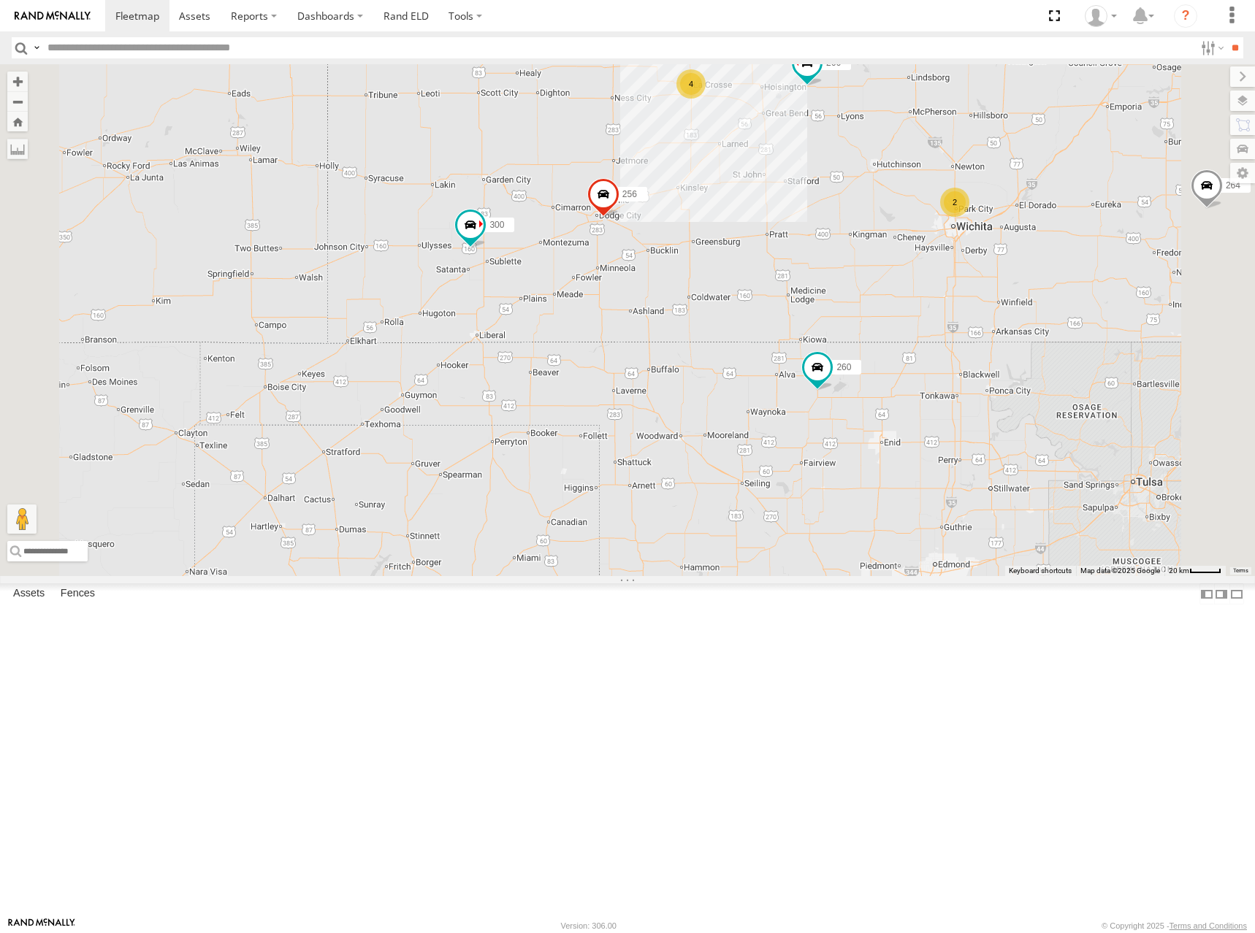
drag, startPoint x: 761, startPoint y: 433, endPoint x: 784, endPoint y: 428, distance: 23.2
click at [784, 428] on div "300 246 298 270 256 264 302 248 266 278 294 260 4 2" at bounding box center [627, 320] width 1255 height 512
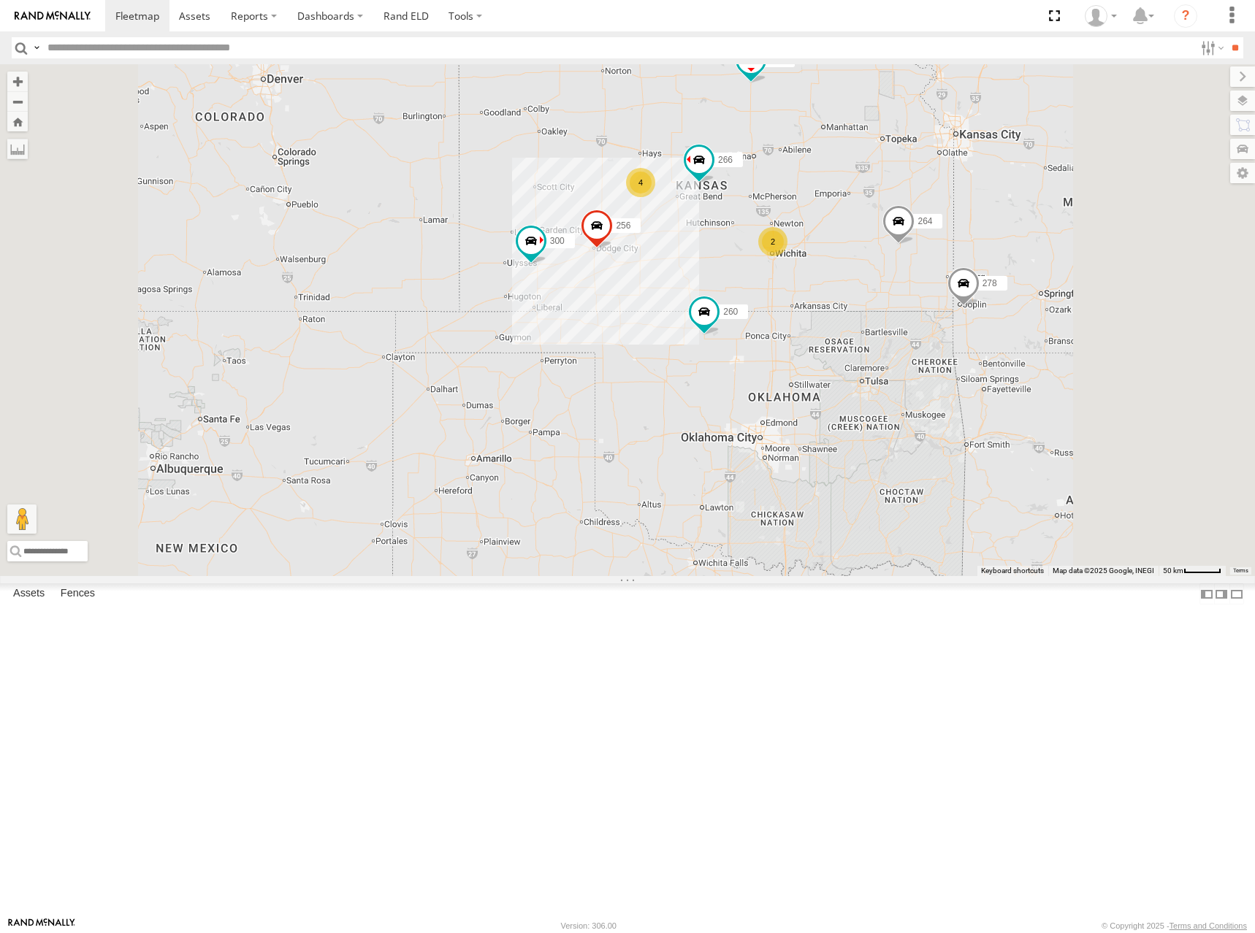
drag, startPoint x: 978, startPoint y: 330, endPoint x: 972, endPoint y: 345, distance: 15.7
click at [972, 345] on div "300 246 298 270 256 264 302 248 266 278 294 260 4 2" at bounding box center [627, 320] width 1255 height 512
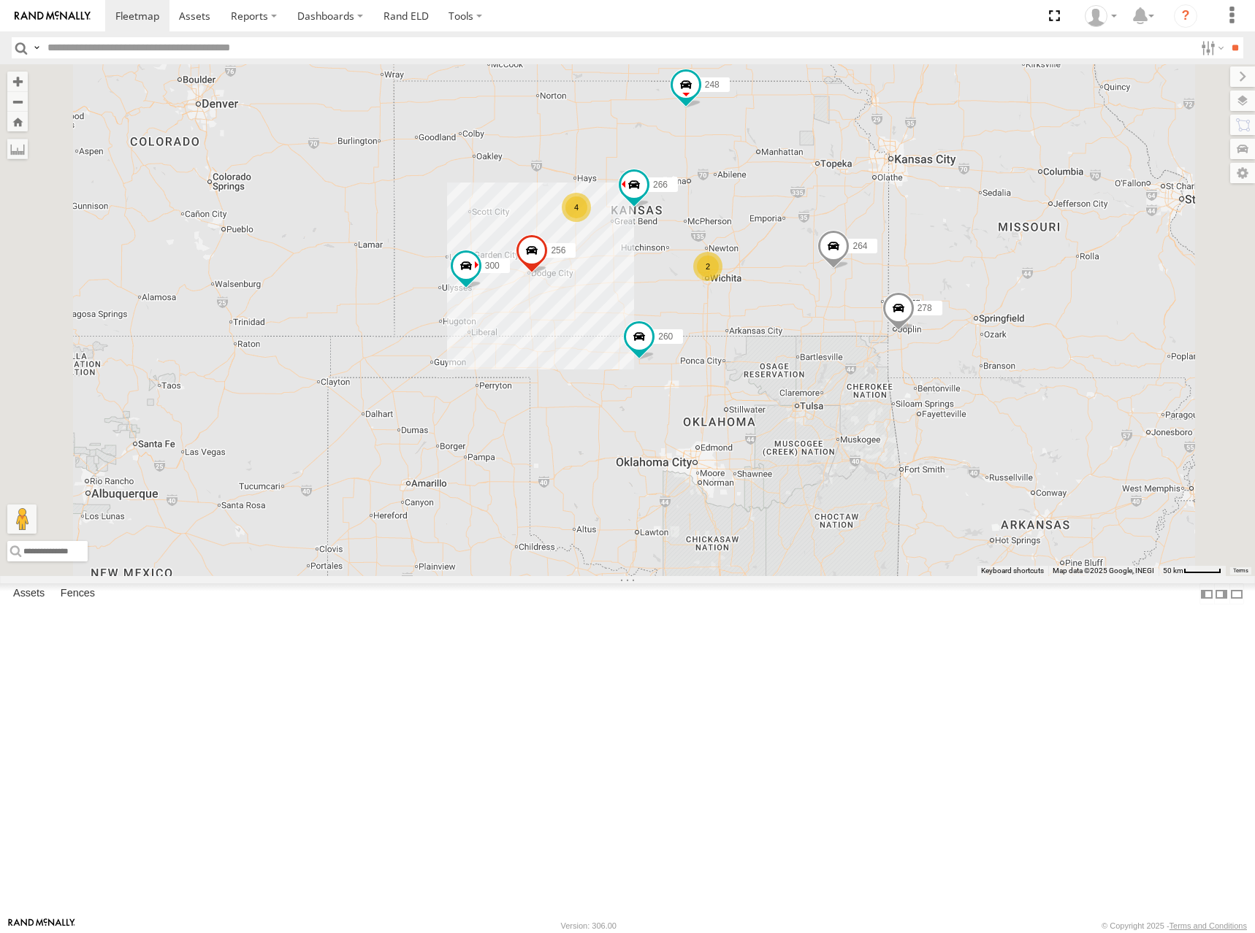
drag, startPoint x: 990, startPoint y: 337, endPoint x: 903, endPoint y: 373, distance: 94.3
click at [903, 373] on div "300 246 298 270 256 264 302 248 266 278 294 260 4 2" at bounding box center [627, 320] width 1255 height 512
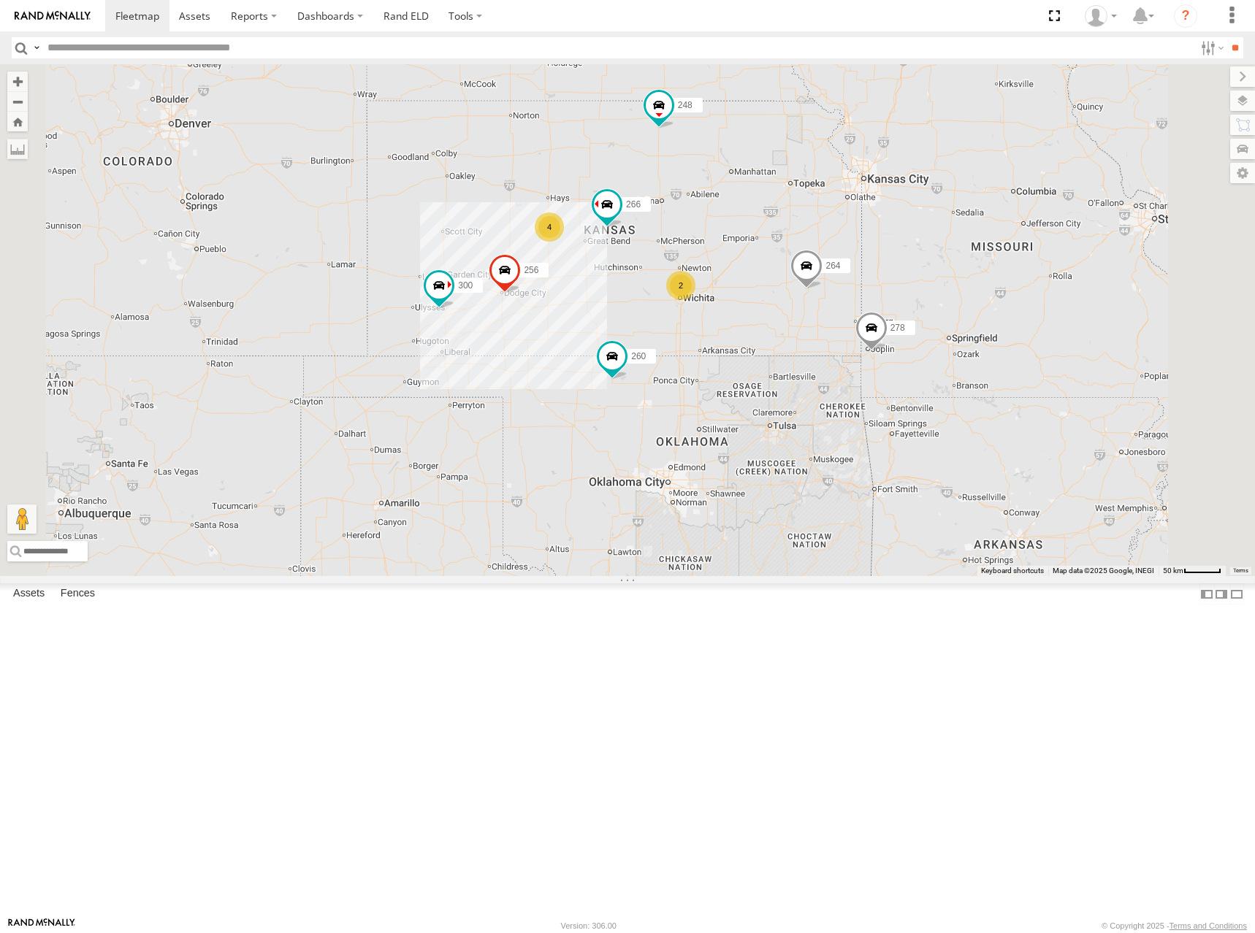
drag, startPoint x: 892, startPoint y: 349, endPoint x: 956, endPoint y: 316, distance: 72.2
click at [956, 316] on div "300 246 298 270 256 264 302 248 266 278 294 260 4 2" at bounding box center [627, 320] width 1255 height 512
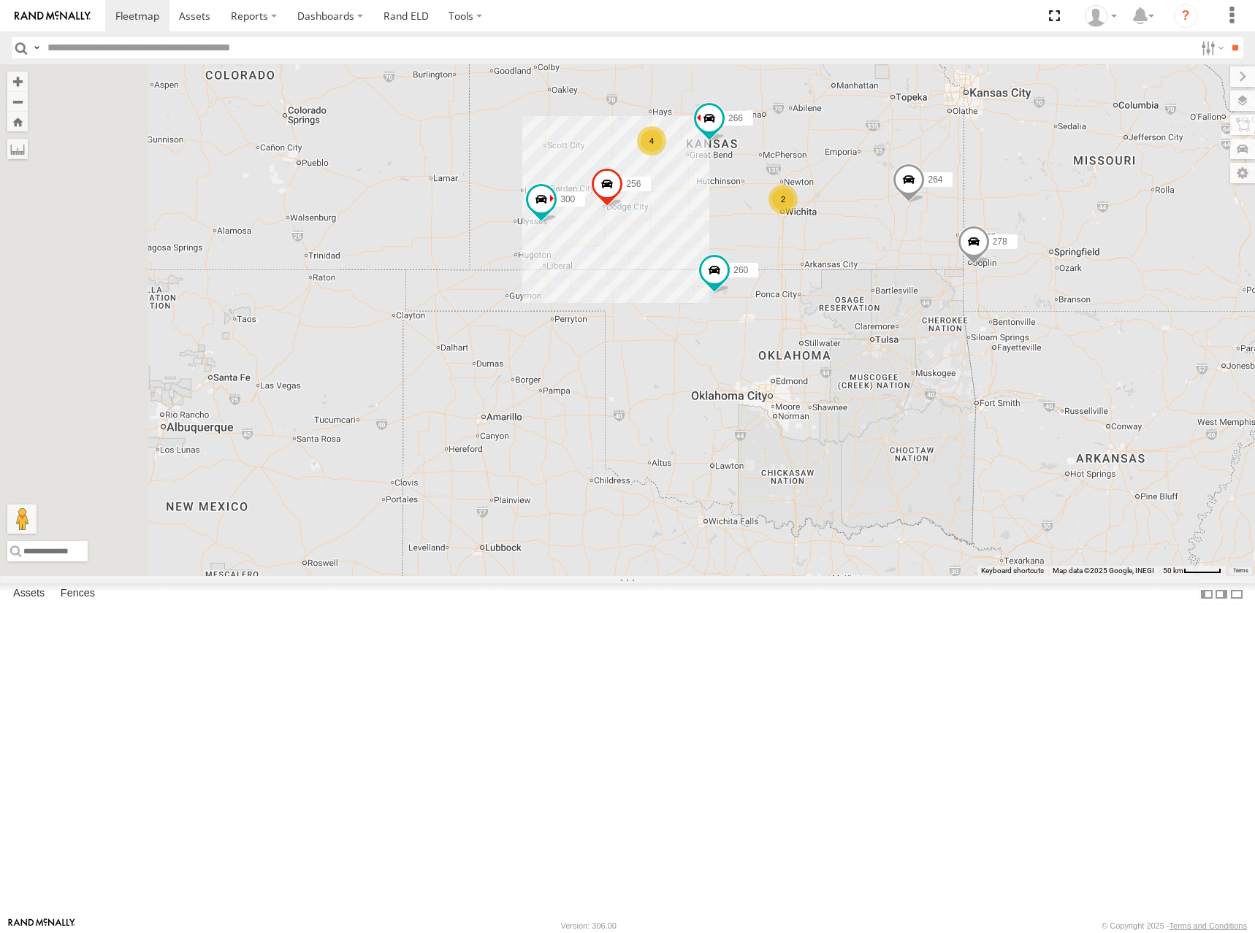
drag, startPoint x: 960, startPoint y: 292, endPoint x: 995, endPoint y: 253, distance: 52.8
click at [995, 253] on div "300 246 298 270 256 264 302 248 266 278 294 260 4 2" at bounding box center [627, 320] width 1255 height 512
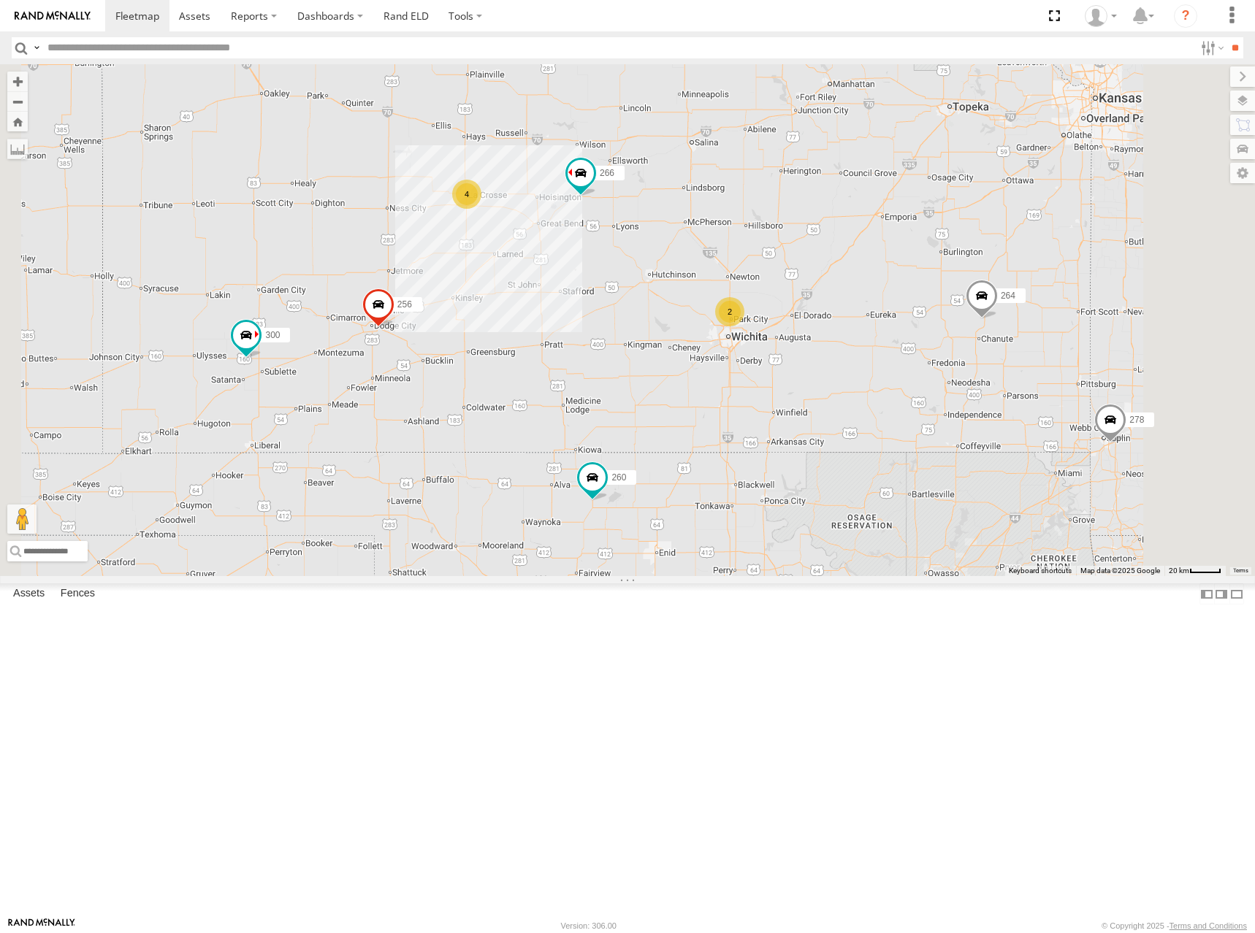
drag, startPoint x: 884, startPoint y: 357, endPoint x: 906, endPoint y: 342, distance: 27.3
click at [906, 342] on div "300 246 298 270 256 264 302 248 266 278 294 260 4 2" at bounding box center [627, 320] width 1255 height 512
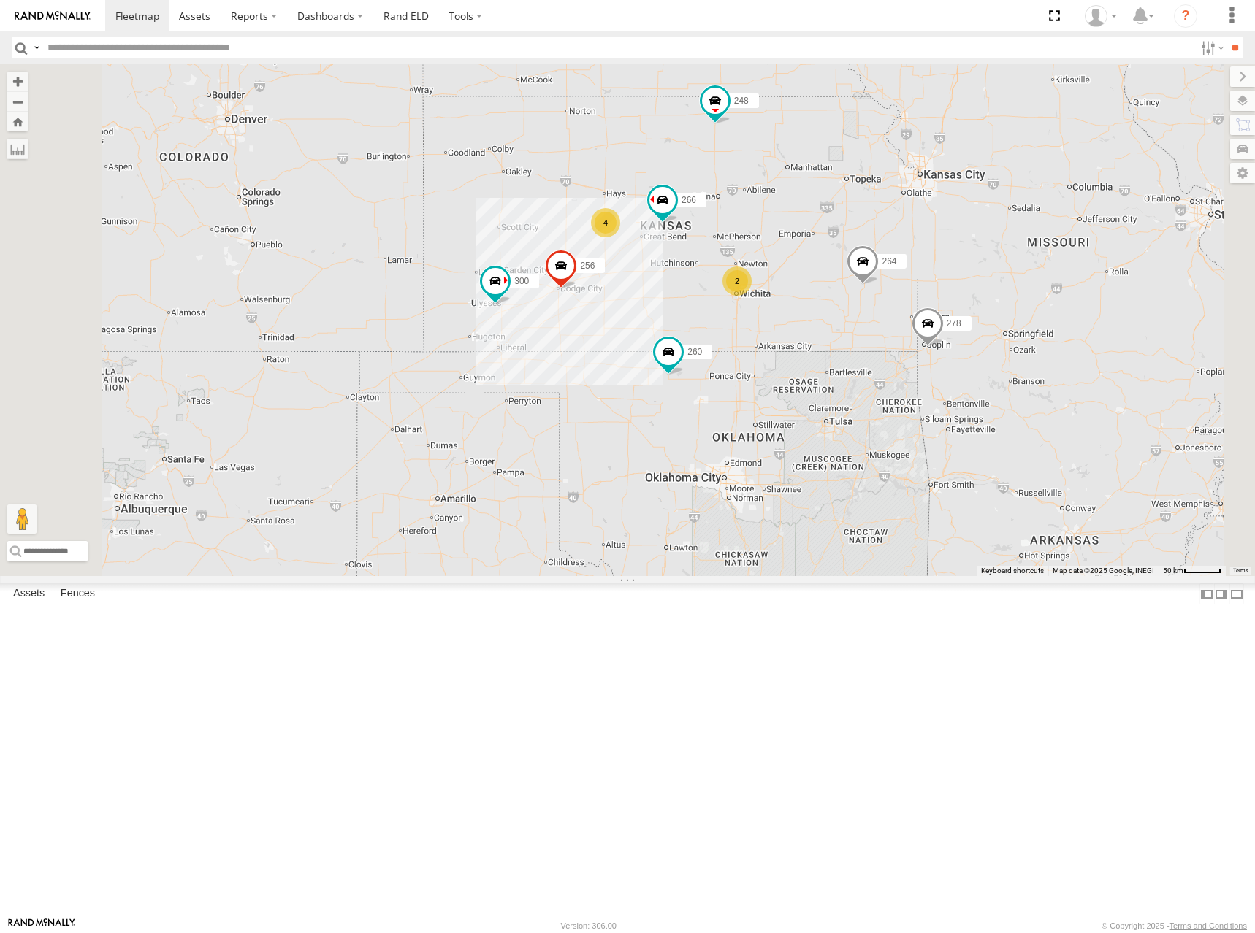
drag, startPoint x: 1007, startPoint y: 249, endPoint x: 1002, endPoint y: 277, distance: 28.2
click at [1002, 277] on div "300 246 298 270 256 264 302 248 266 278 294 260 4 2" at bounding box center [627, 320] width 1255 height 512
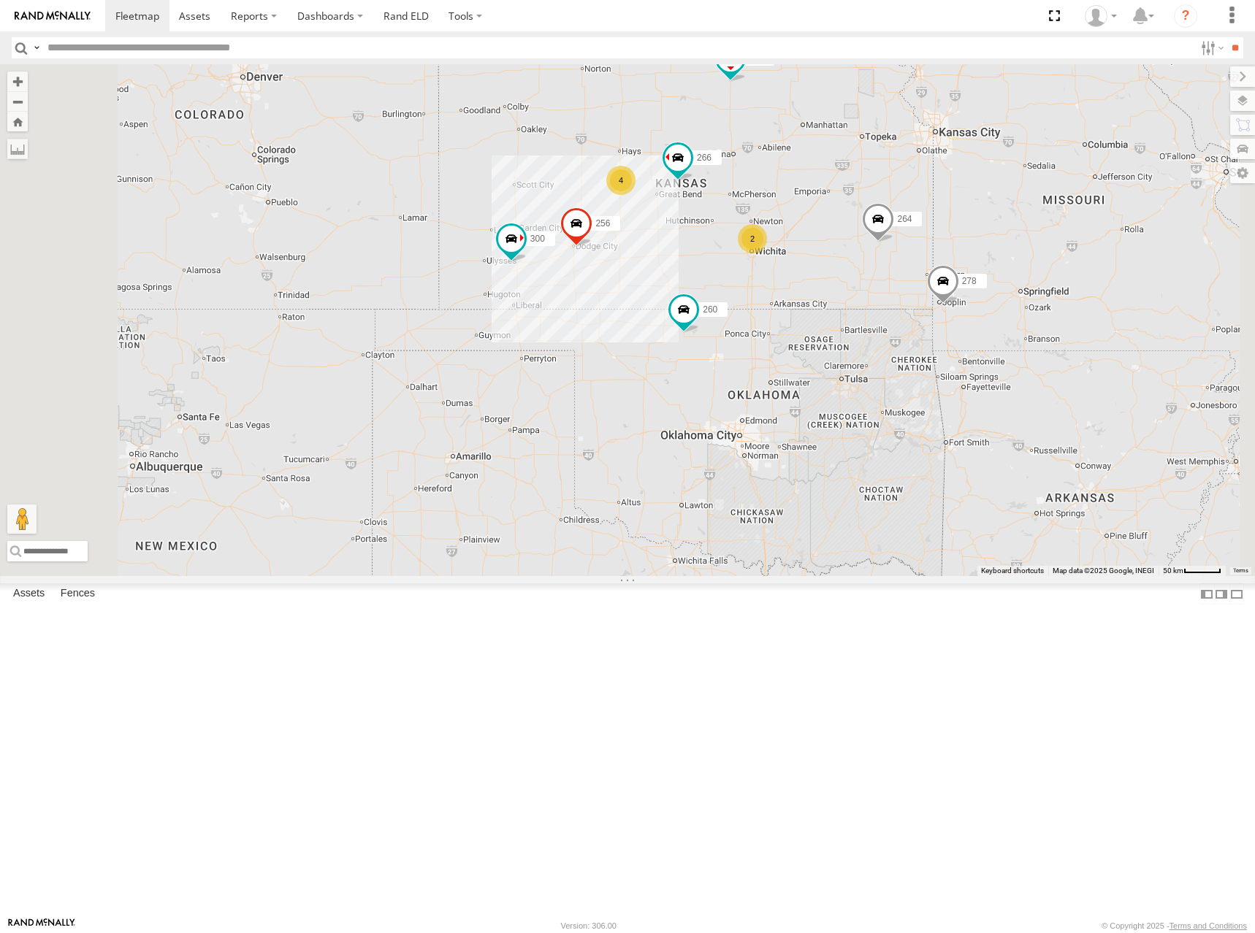
drag, startPoint x: 1000, startPoint y: 378, endPoint x: 1014, endPoint y: 338, distance: 42.7
click at [1014, 338] on div "300 246 298 270 256 264 302 248 266 278 294 260 4 2" at bounding box center [627, 320] width 1255 height 512
click at [988, 271] on div "300 246 298 270 256 264 302 248 266 278 294 260 4 2" at bounding box center [627, 320] width 1255 height 512
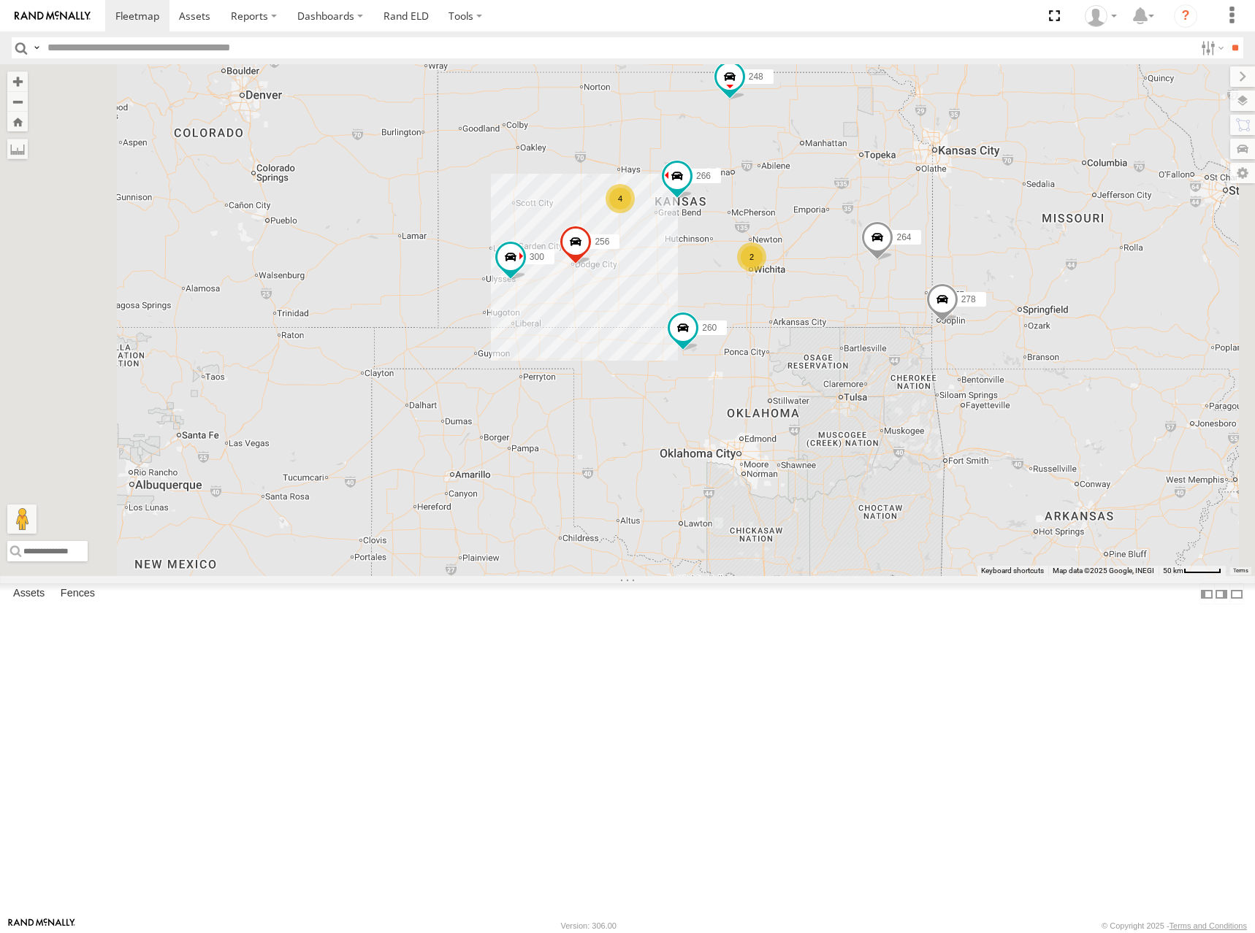
drag, startPoint x: 1019, startPoint y: 251, endPoint x: 1016, endPoint y: 270, distance: 19.2
click at [1016, 270] on div "300 246 298 270 256 264 302 248 266 278 294 260 4 2" at bounding box center [627, 320] width 1255 height 512
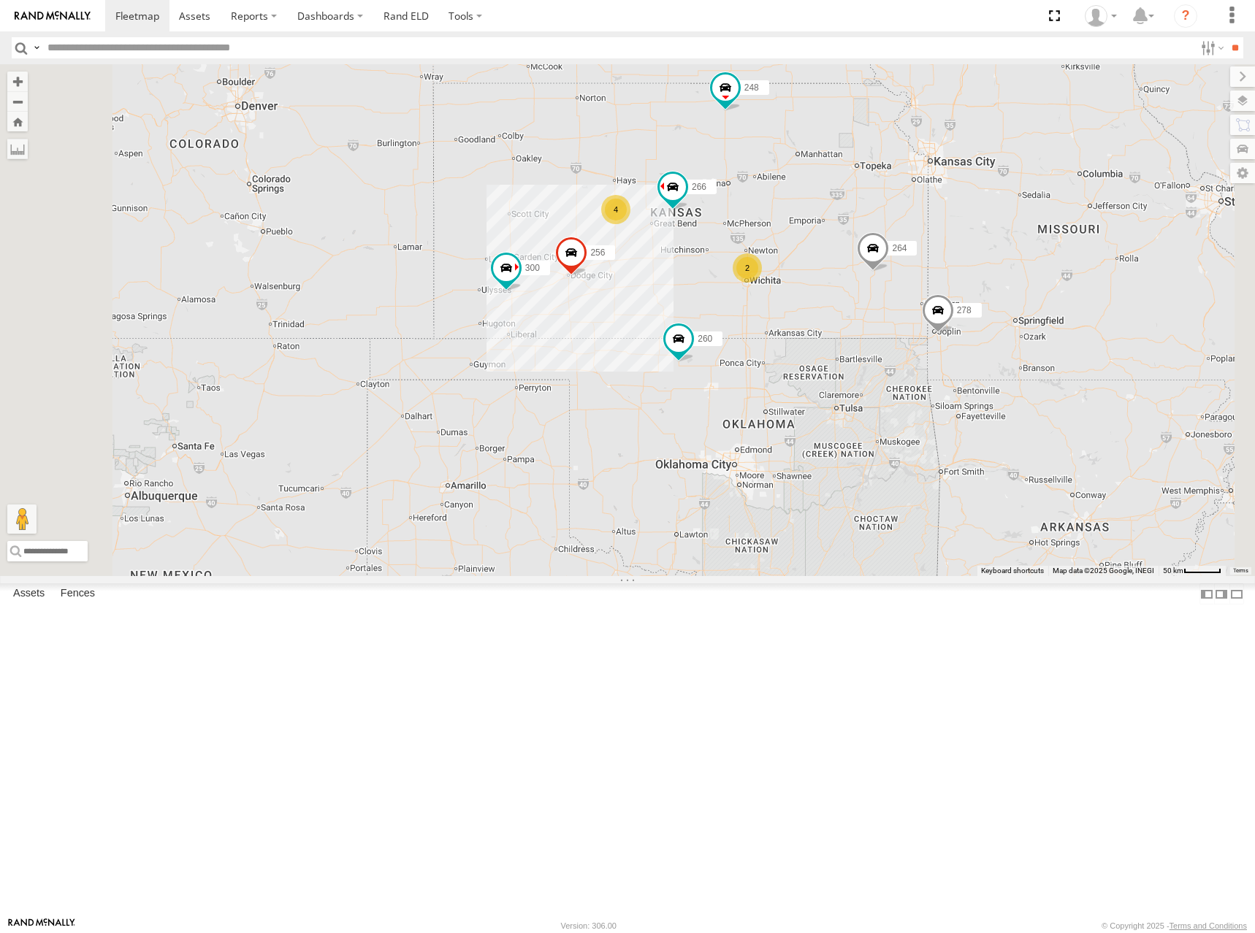
click at [995, 291] on div "300 246 298 270 256 264 302 248 266 278 294 260 4 2" at bounding box center [627, 320] width 1255 height 512
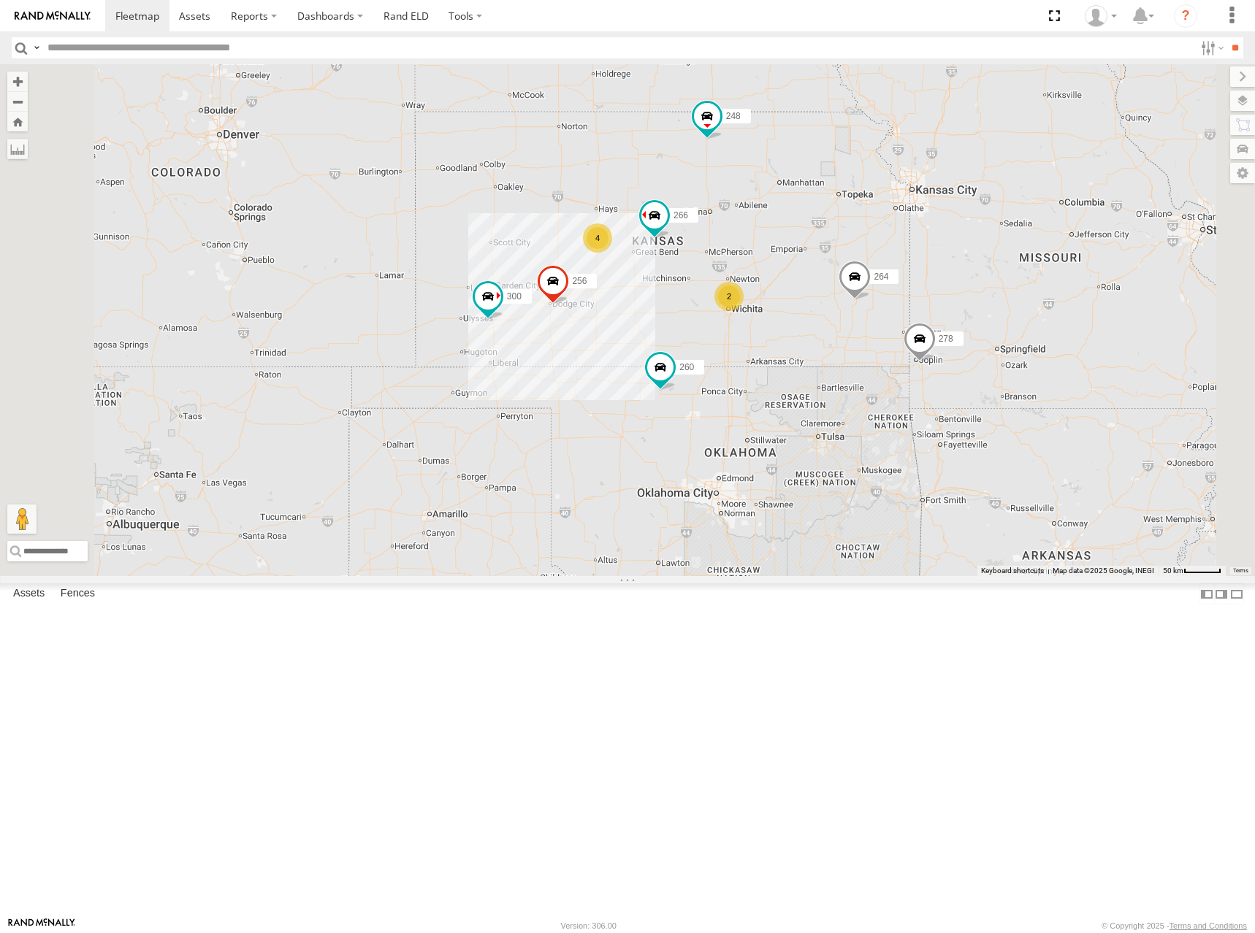
drag, startPoint x: 866, startPoint y: 185, endPoint x: 859, endPoint y: 195, distance: 11.5
click at [859, 195] on div "300 246 298 270 256 264 302 248 266 278 294 260 4 2" at bounding box center [627, 320] width 1255 height 512
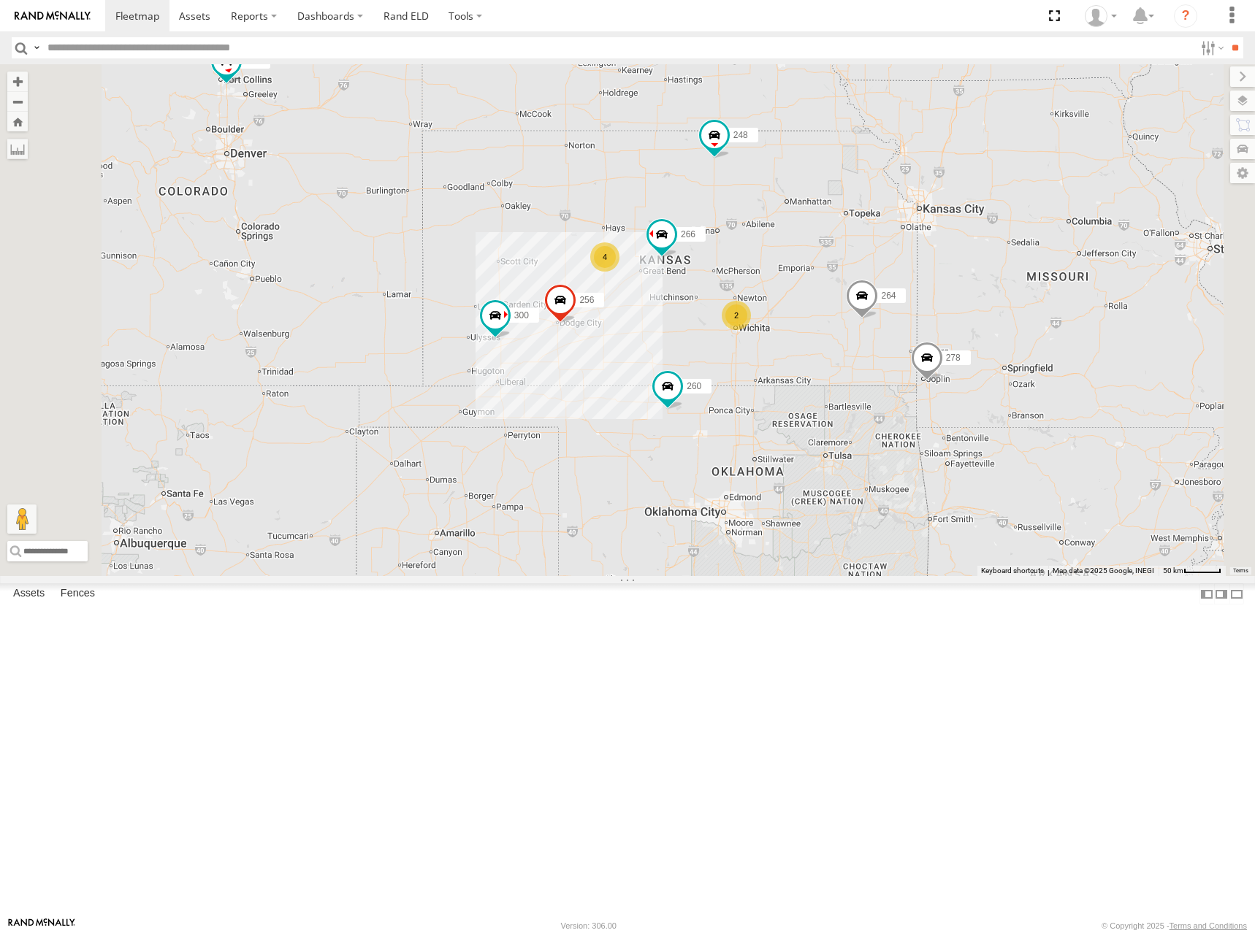
drag, startPoint x: 869, startPoint y: 229, endPoint x: 879, endPoint y: 247, distance: 20.9
click at [879, 247] on div "300 246 298 270 256 264 302 248 266 278 294 260 4 2" at bounding box center [627, 320] width 1255 height 512
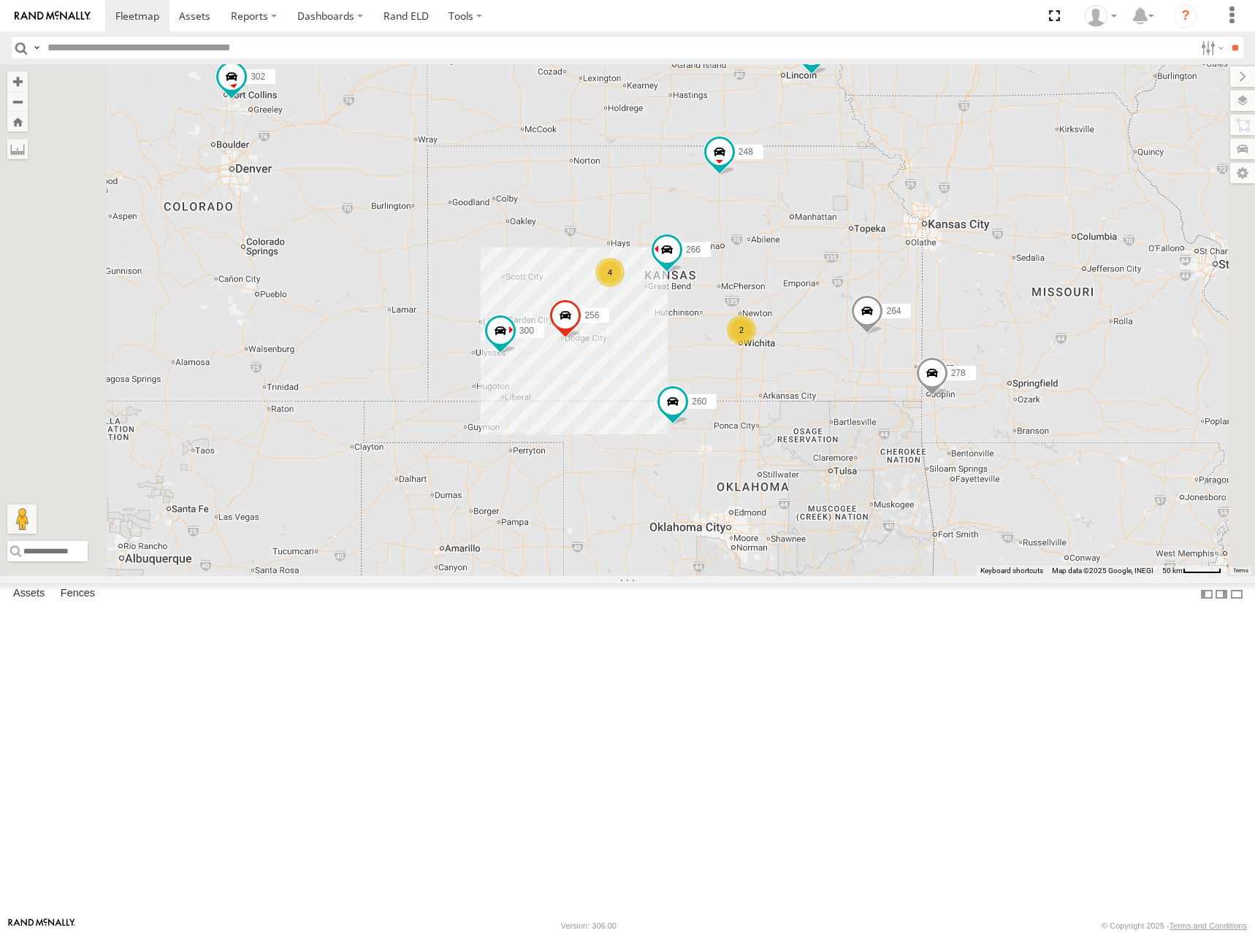
drag, startPoint x: 1059, startPoint y: 345, endPoint x: 1049, endPoint y: 338, distance: 12.0
click at [1049, 338] on div "300 246 298 270 256 264 302 248 266 278 294 260 4 2" at bounding box center [627, 320] width 1255 height 512
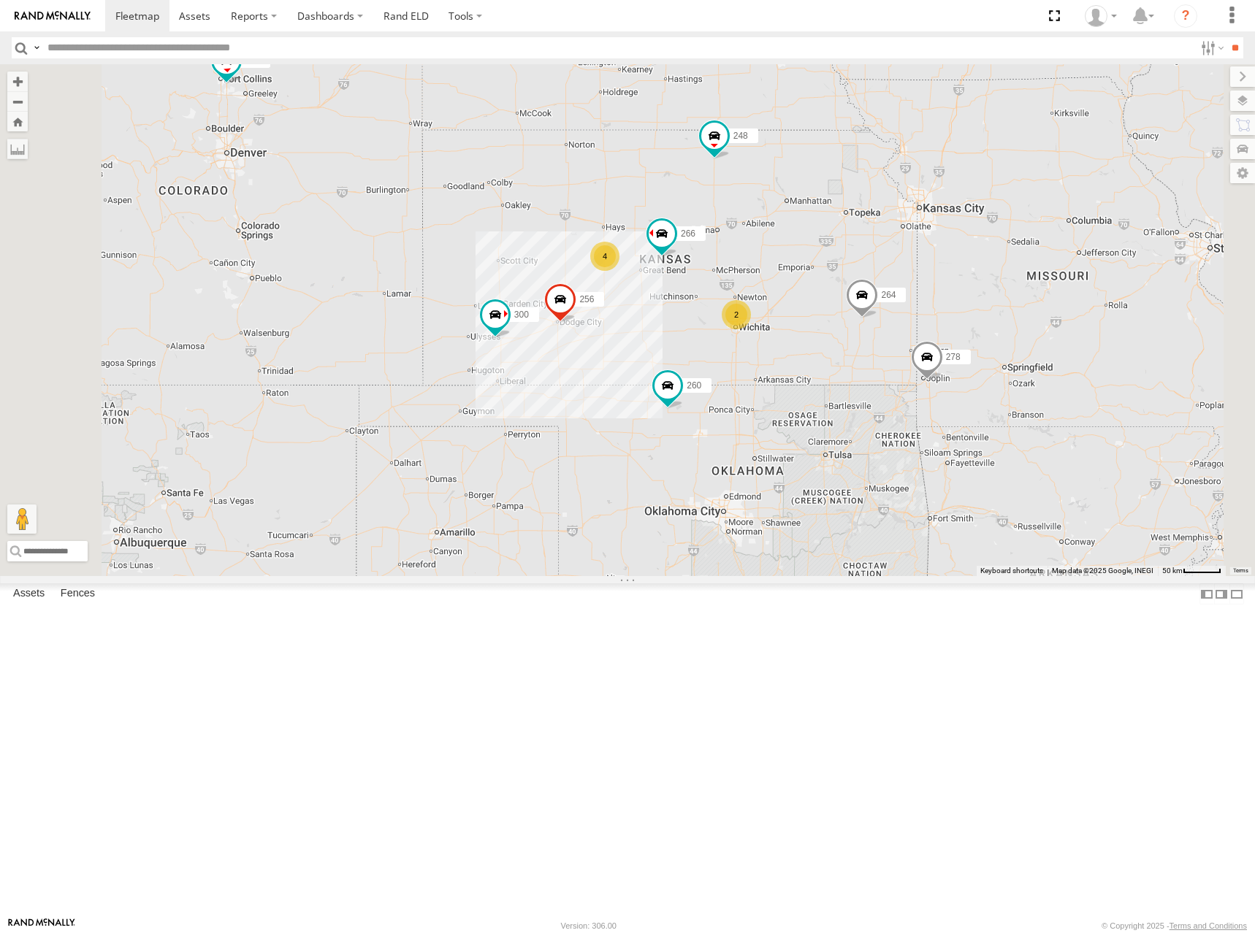
drag, startPoint x: 988, startPoint y: 334, endPoint x: 981, endPoint y: 312, distance: 22.9
click at [981, 312] on div "300 246 298 270 256 264 302 248 266 278 294 260 4 2" at bounding box center [627, 320] width 1255 height 512
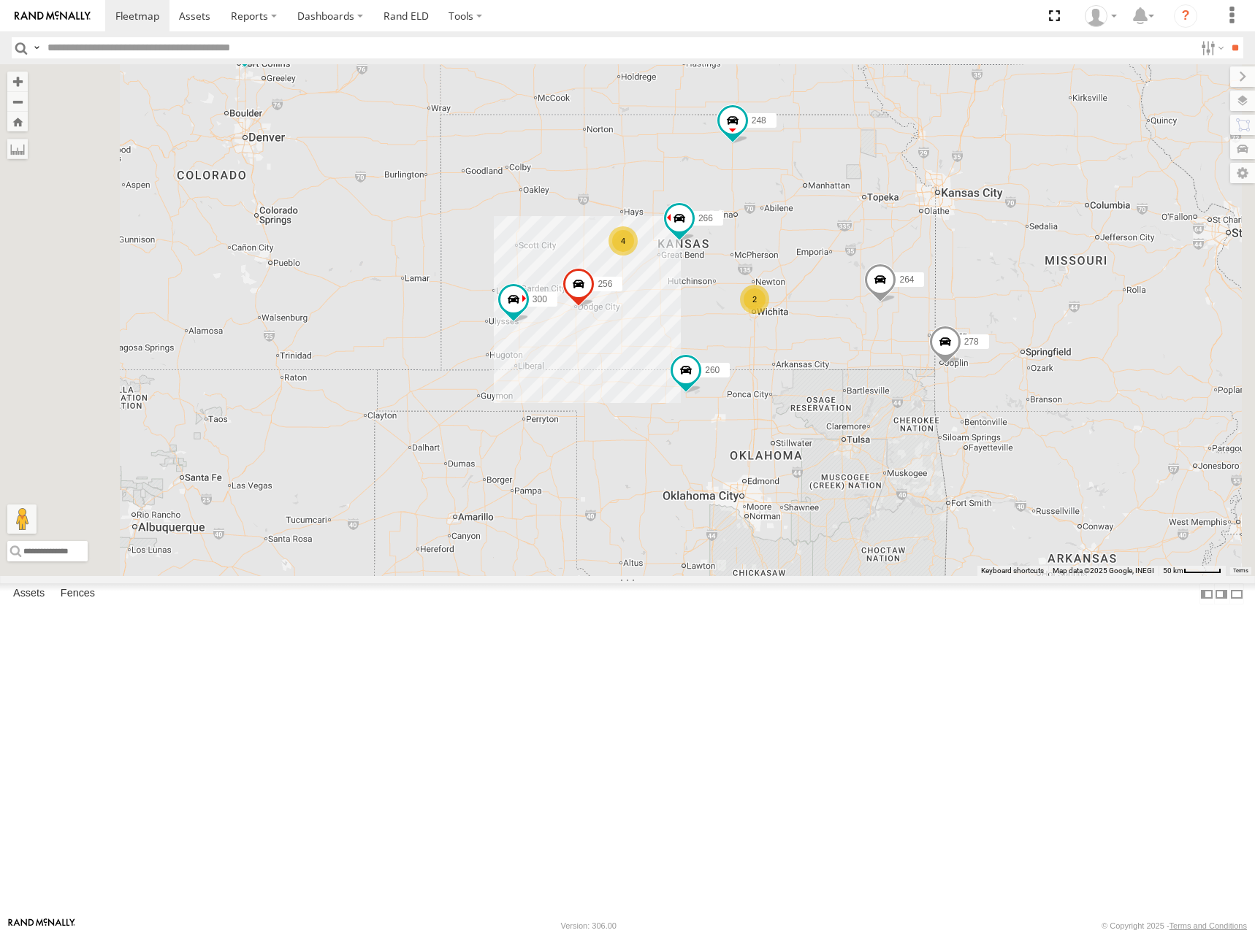
drag, startPoint x: 997, startPoint y: 299, endPoint x: 1026, endPoint y: 282, distance: 33.4
click at [1026, 282] on div "300 246 298 270 256 264 302 248 266 278 294 260 4 2" at bounding box center [627, 320] width 1255 height 512
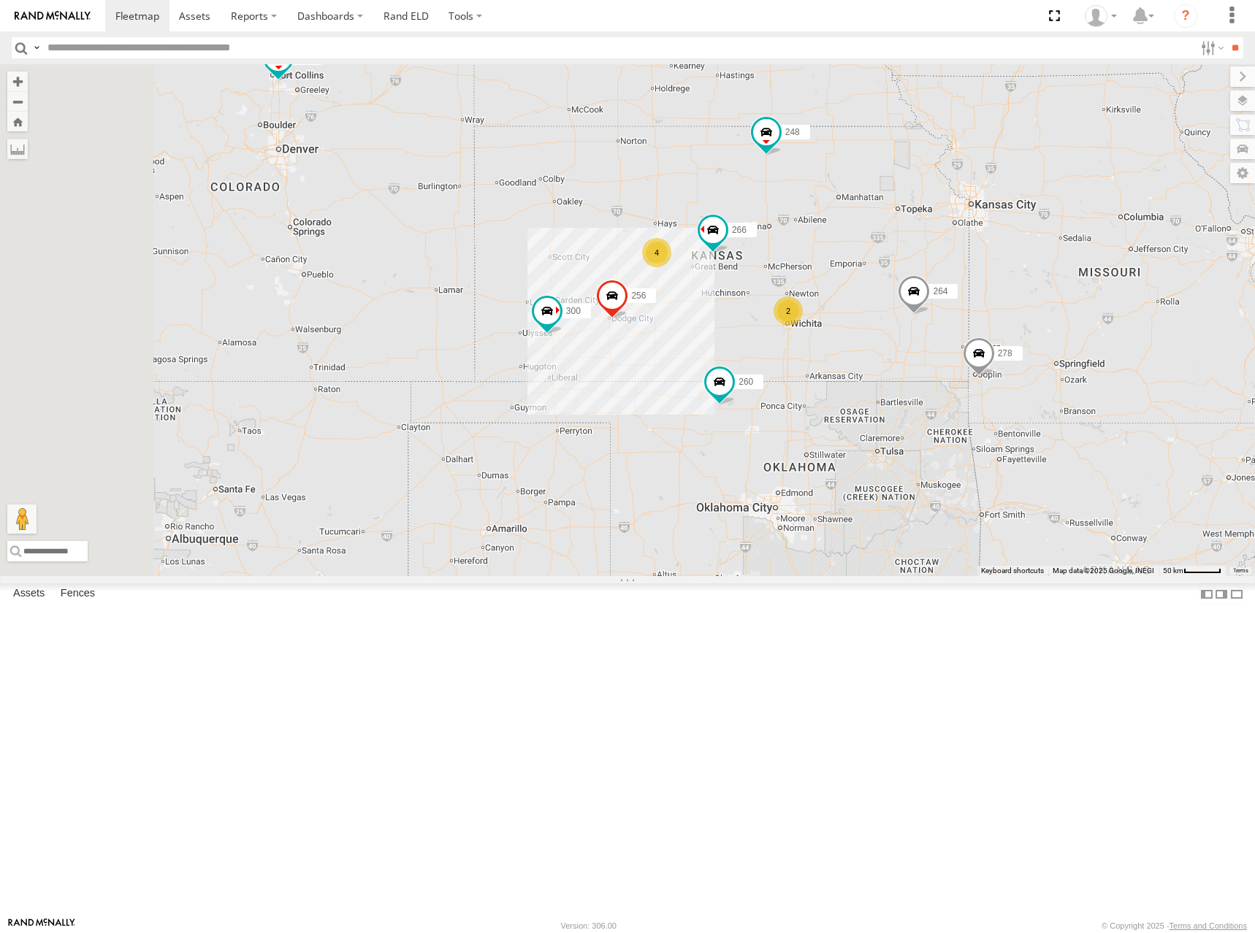
drag, startPoint x: 1061, startPoint y: 302, endPoint x: 1079, endPoint y: 327, distance: 30.8
click at [1079, 327] on div "300 246 298 270 256 264 302 248 266 278 294 260 4 2" at bounding box center [627, 320] width 1255 height 512
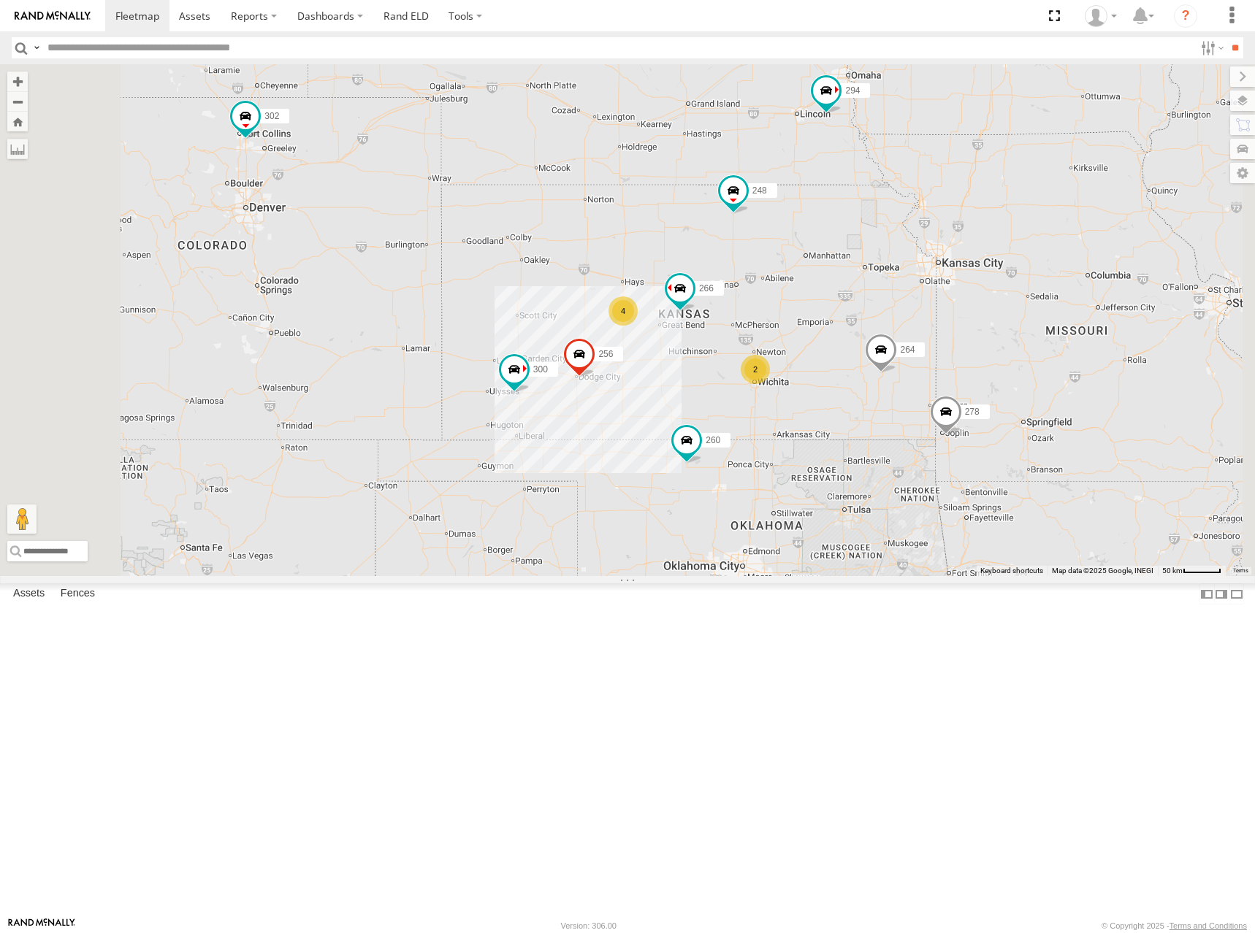
drag, startPoint x: 1118, startPoint y: 316, endPoint x: 1091, endPoint y: 370, distance: 60.4
click at [1091, 370] on div "300 246 298 270 256 264 302 248 266 278 294 260 4 2" at bounding box center [627, 320] width 1255 height 512
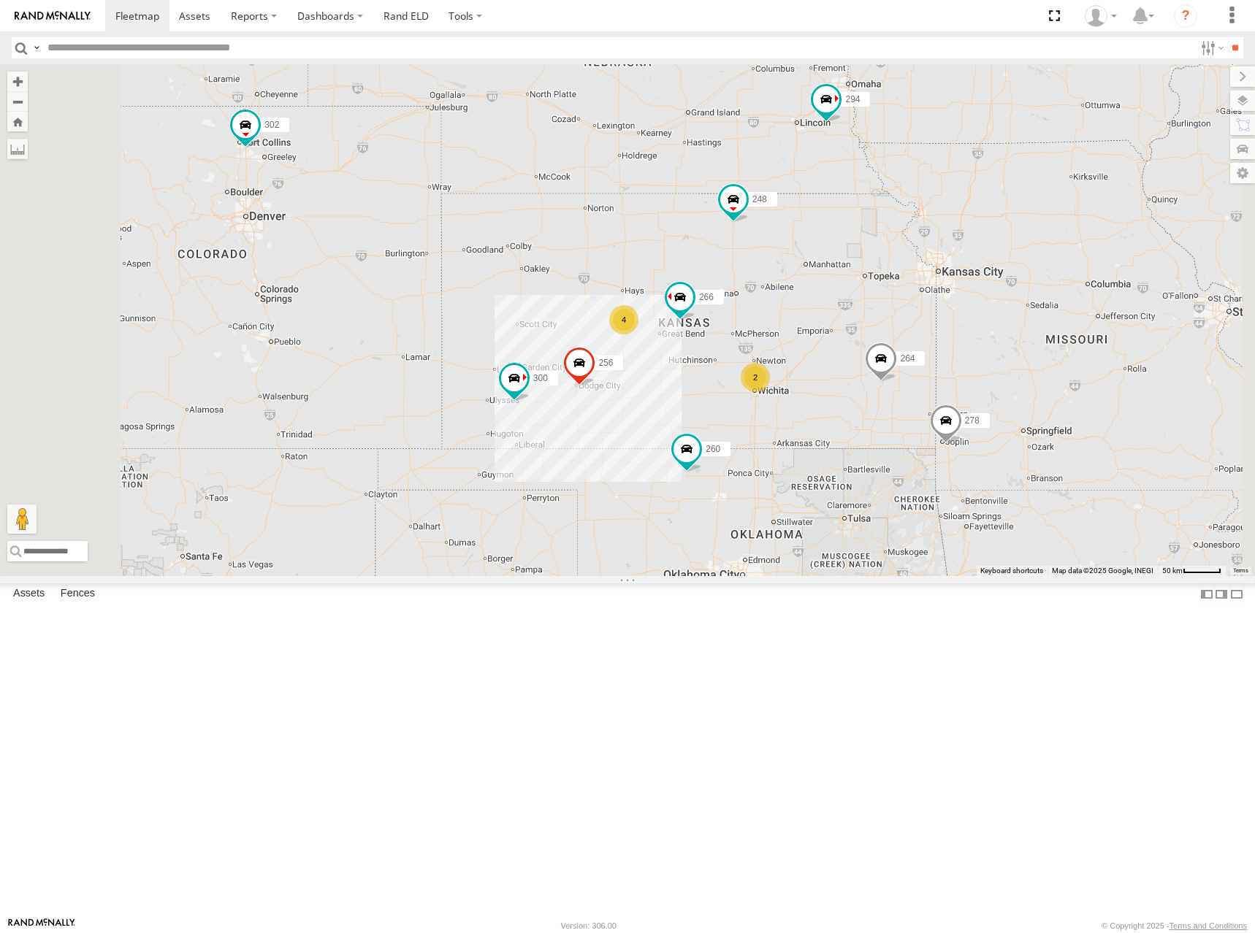
drag, startPoint x: 1031, startPoint y: 368, endPoint x: 1033, endPoint y: 383, distance: 15.5
click at [1033, 383] on div "300 246 298 270 256 264 302 248 266 278 294 260 4 2" at bounding box center [627, 320] width 1255 height 512
